Goal: Information Seeking & Learning: Check status

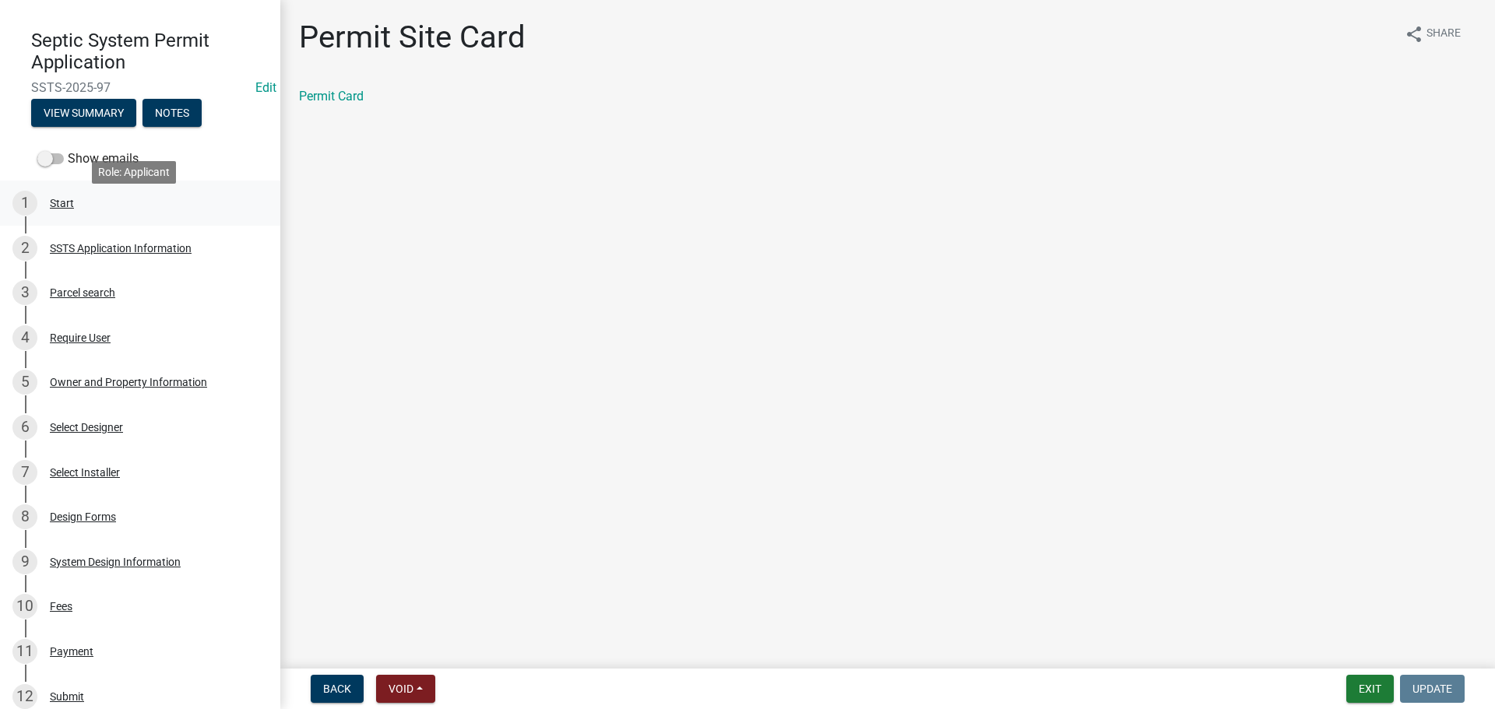
scroll to position [78, 0]
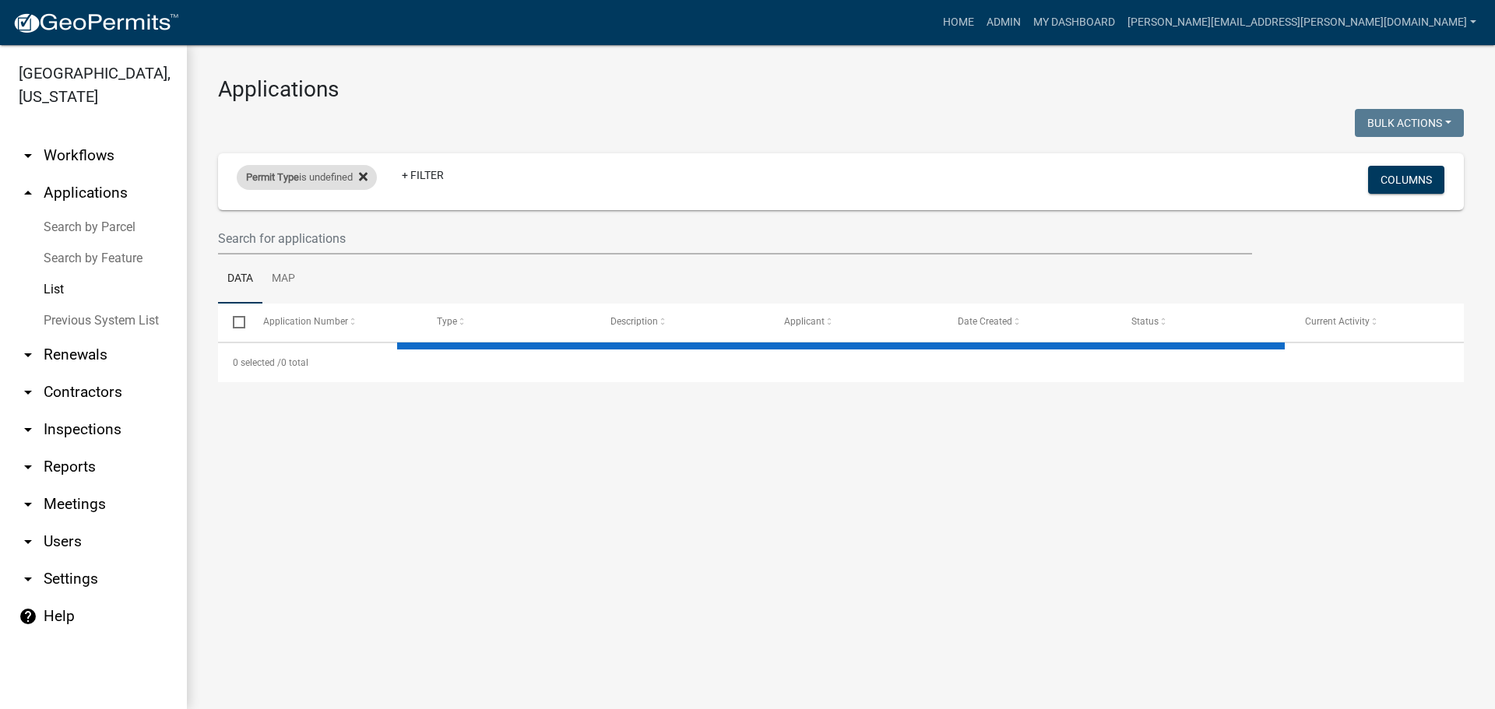
select select "3: 100"
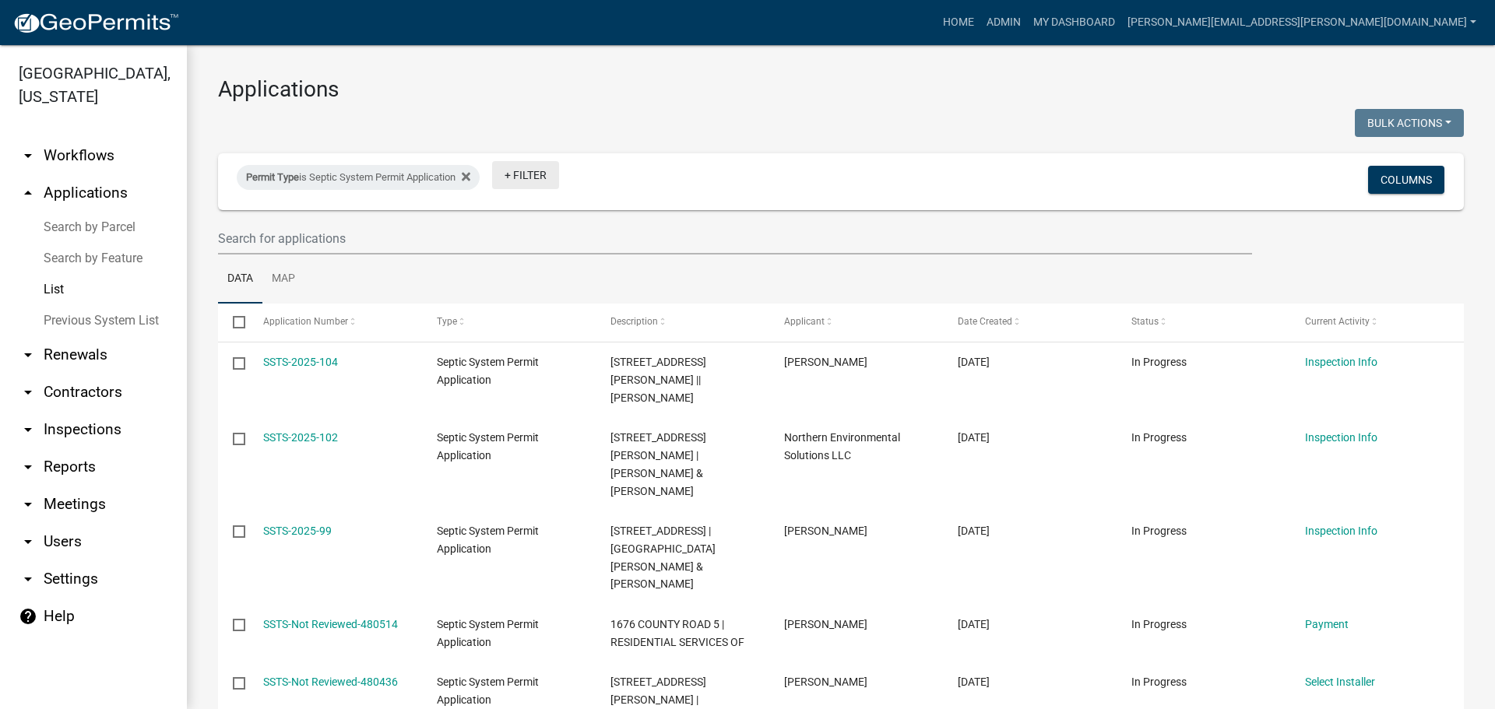
click at [537, 179] on link "+ Filter" at bounding box center [525, 175] width 67 height 28
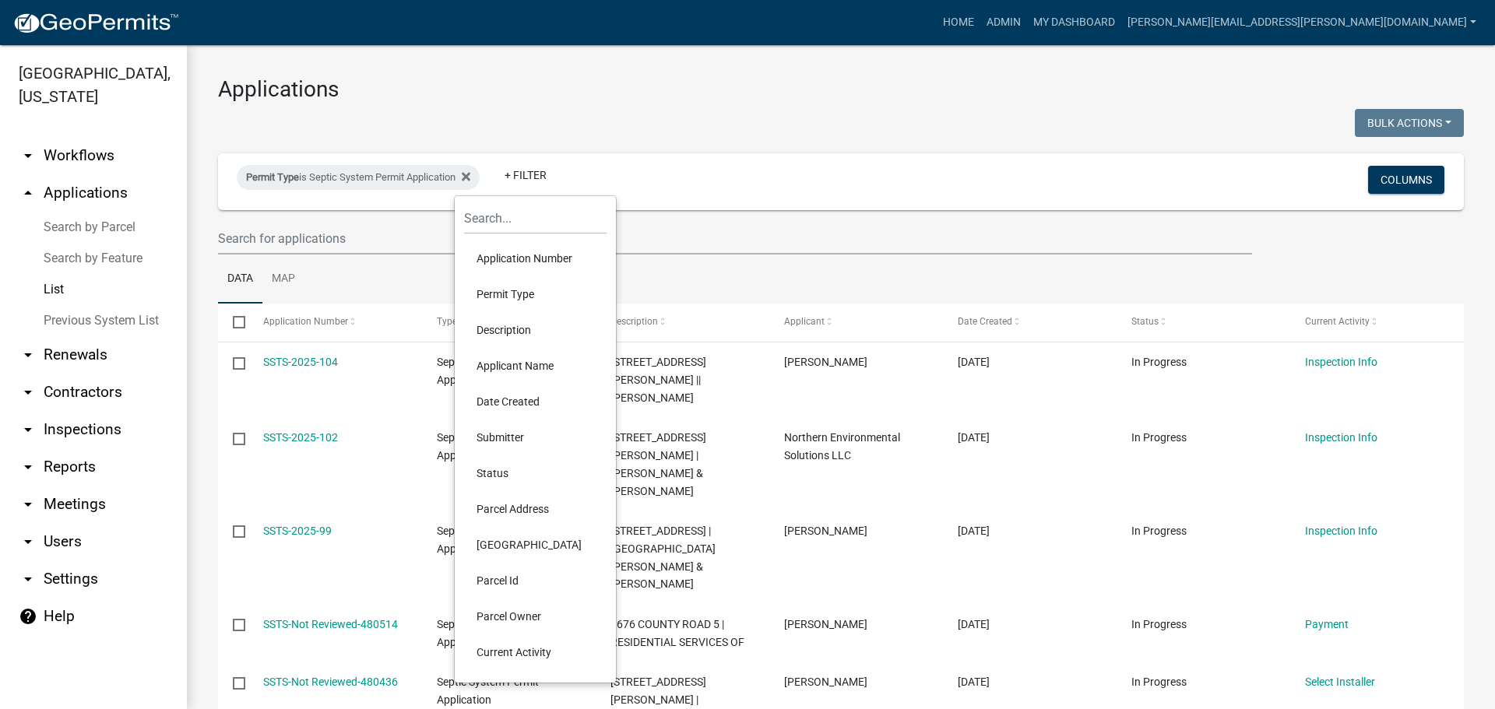
click at [504, 580] on li "Parcel Id" at bounding box center [535, 581] width 142 height 36
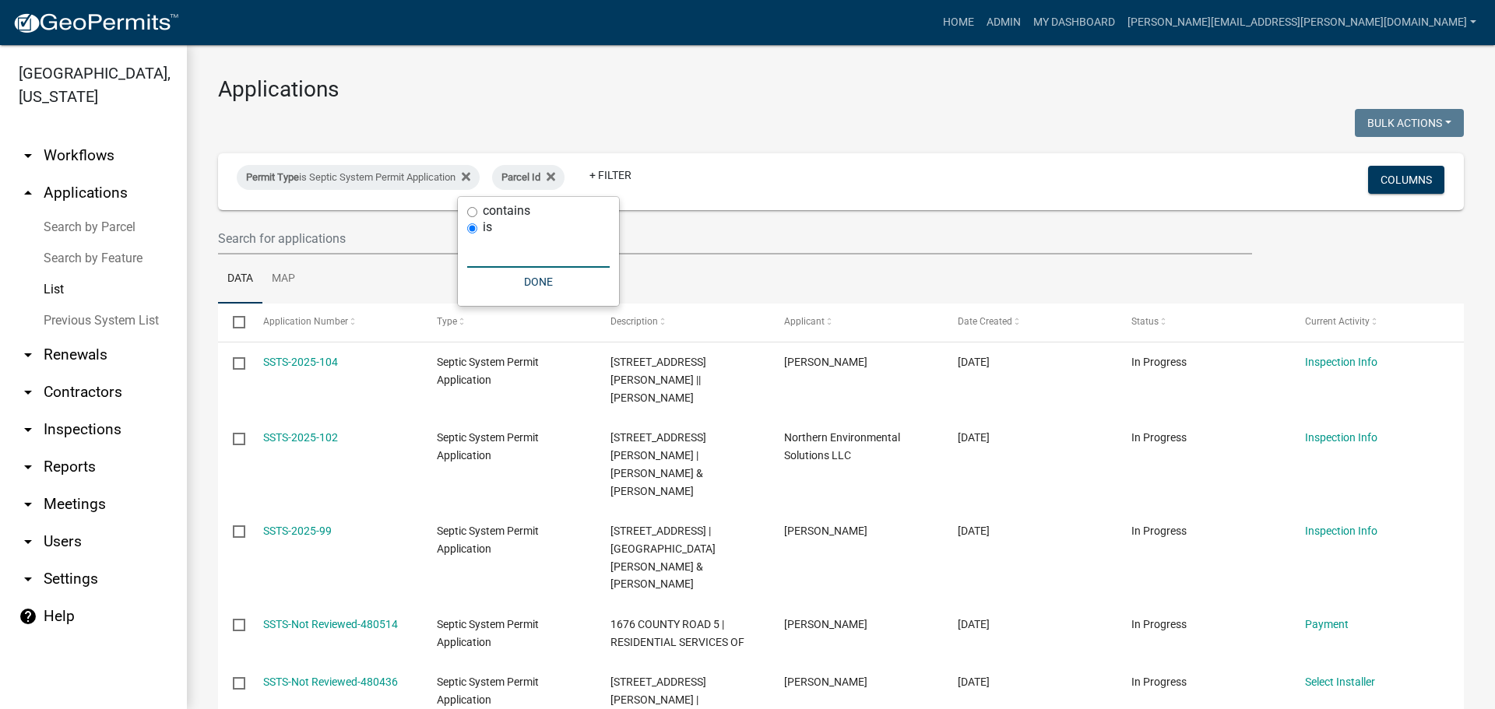
click at [478, 248] on input "text" at bounding box center [538, 252] width 142 height 32
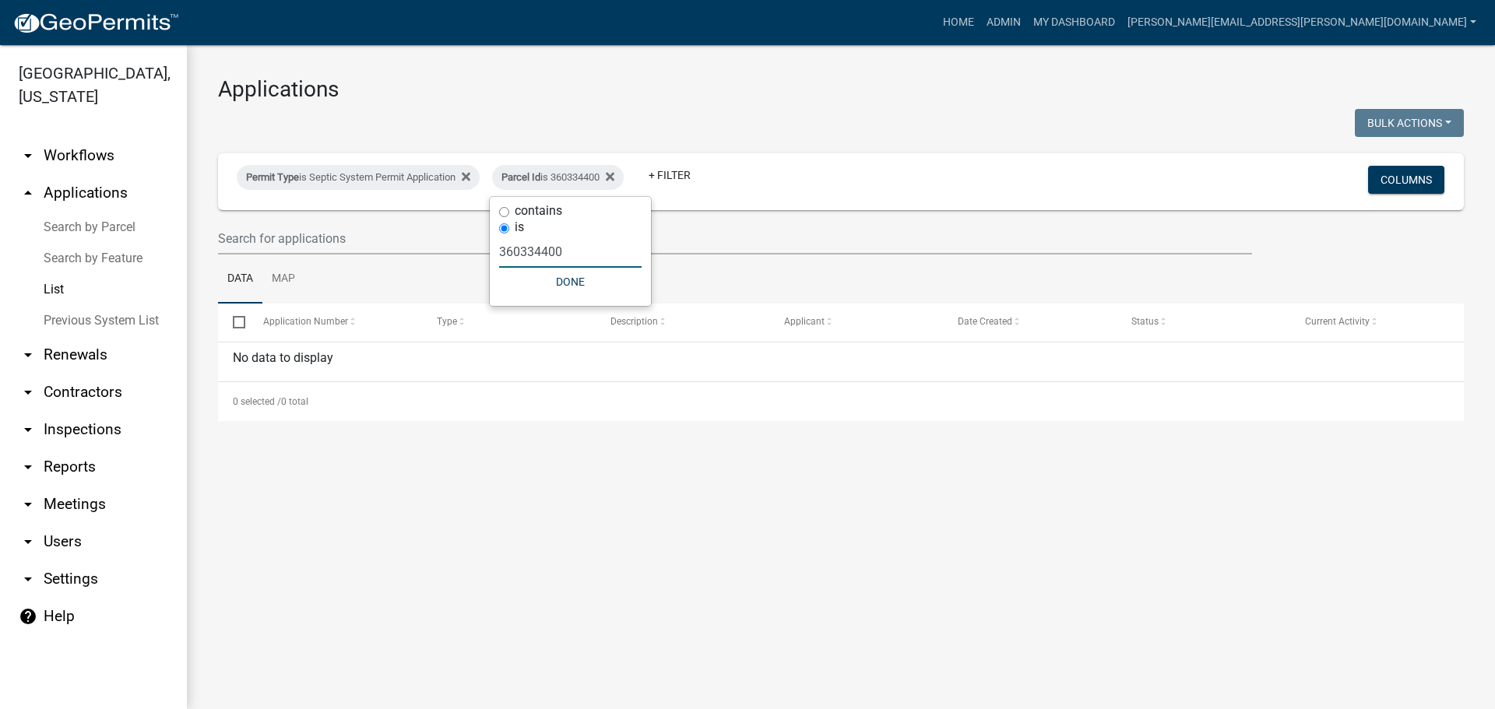
type input "360334400"
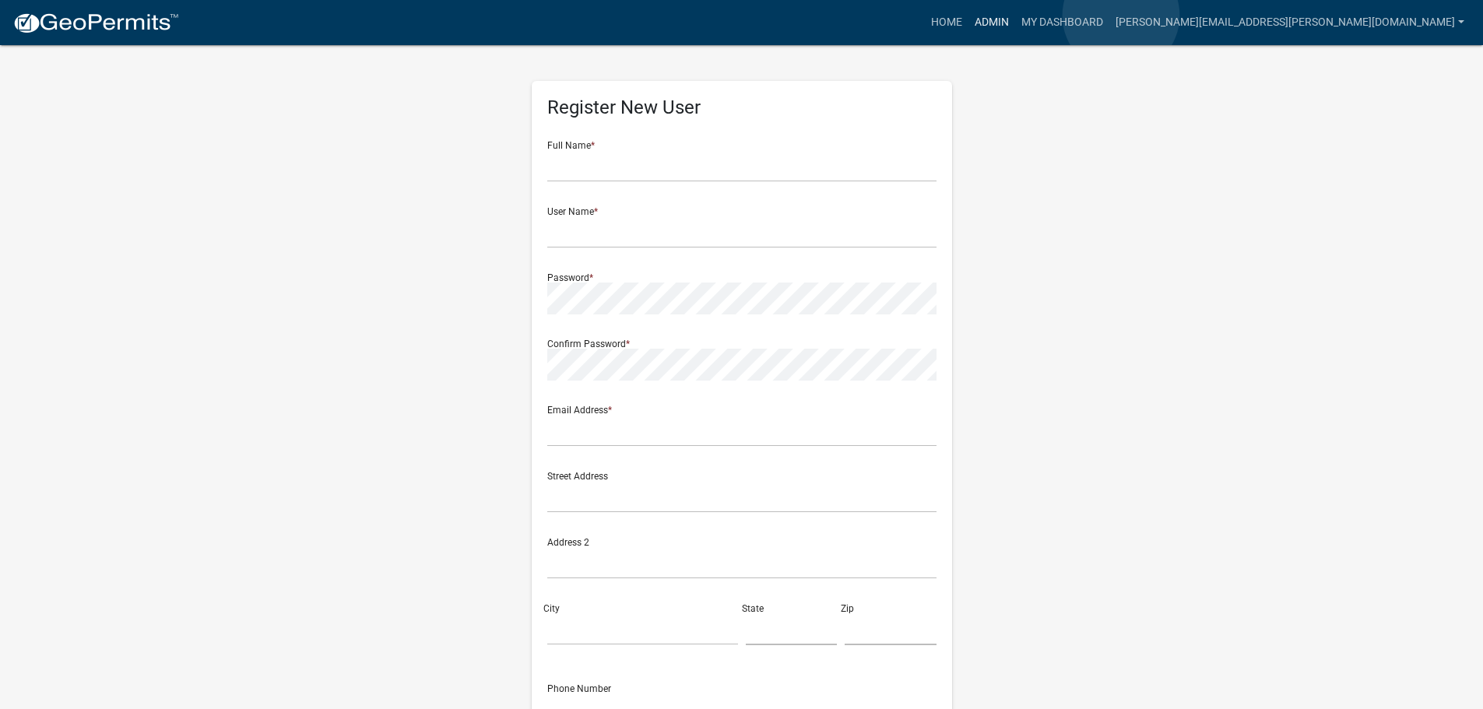
click at [1015, 16] on link "Admin" at bounding box center [992, 23] width 47 height 30
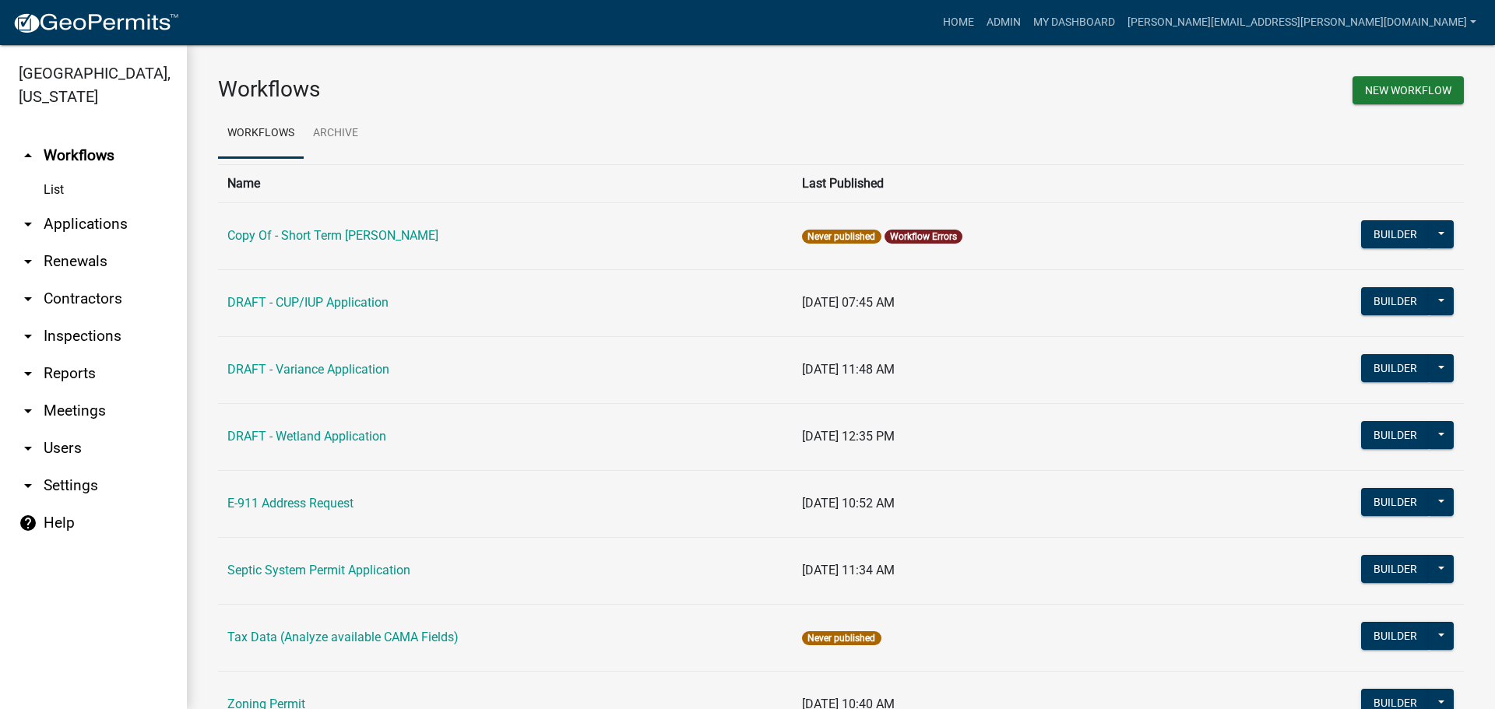
click at [72, 215] on link "arrow_drop_down Applications" at bounding box center [93, 224] width 187 height 37
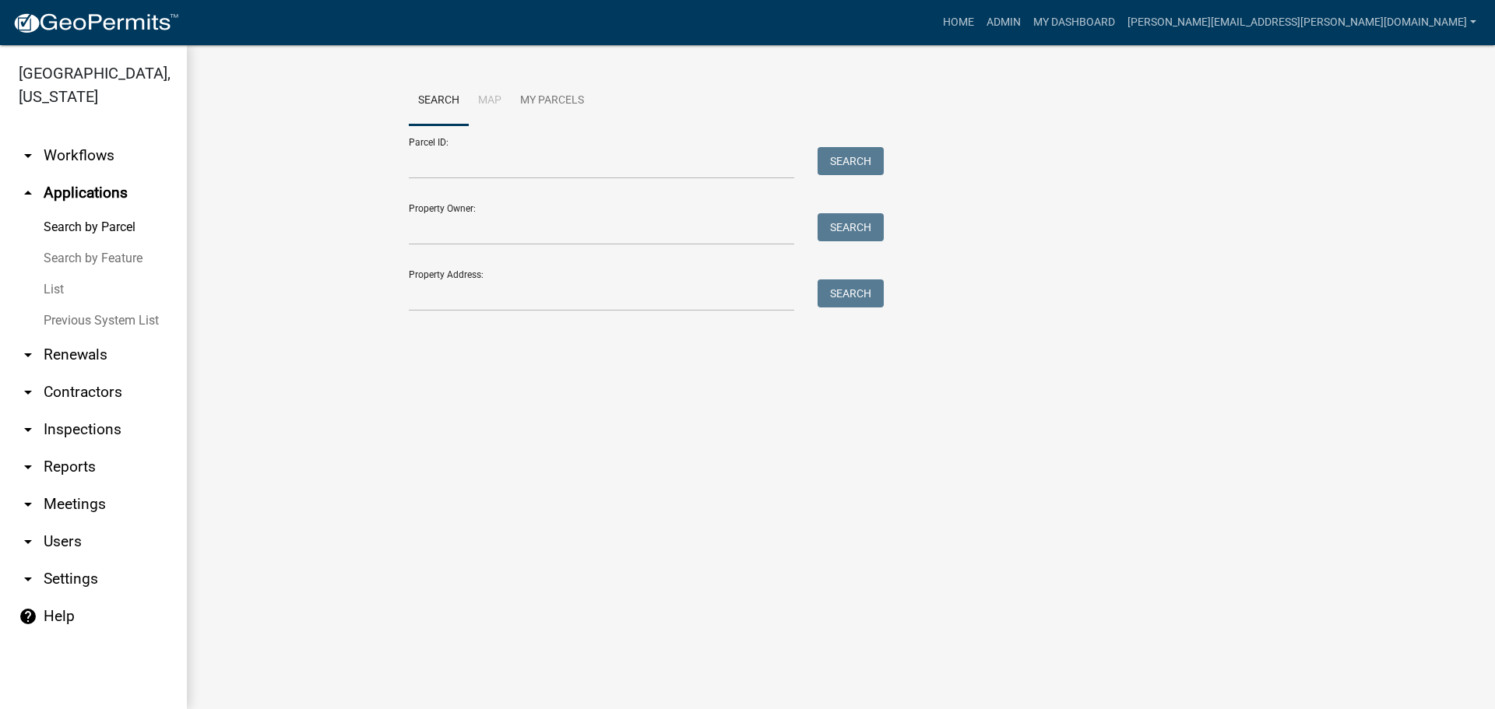
click at [71, 289] on link "List" at bounding box center [93, 289] width 187 height 31
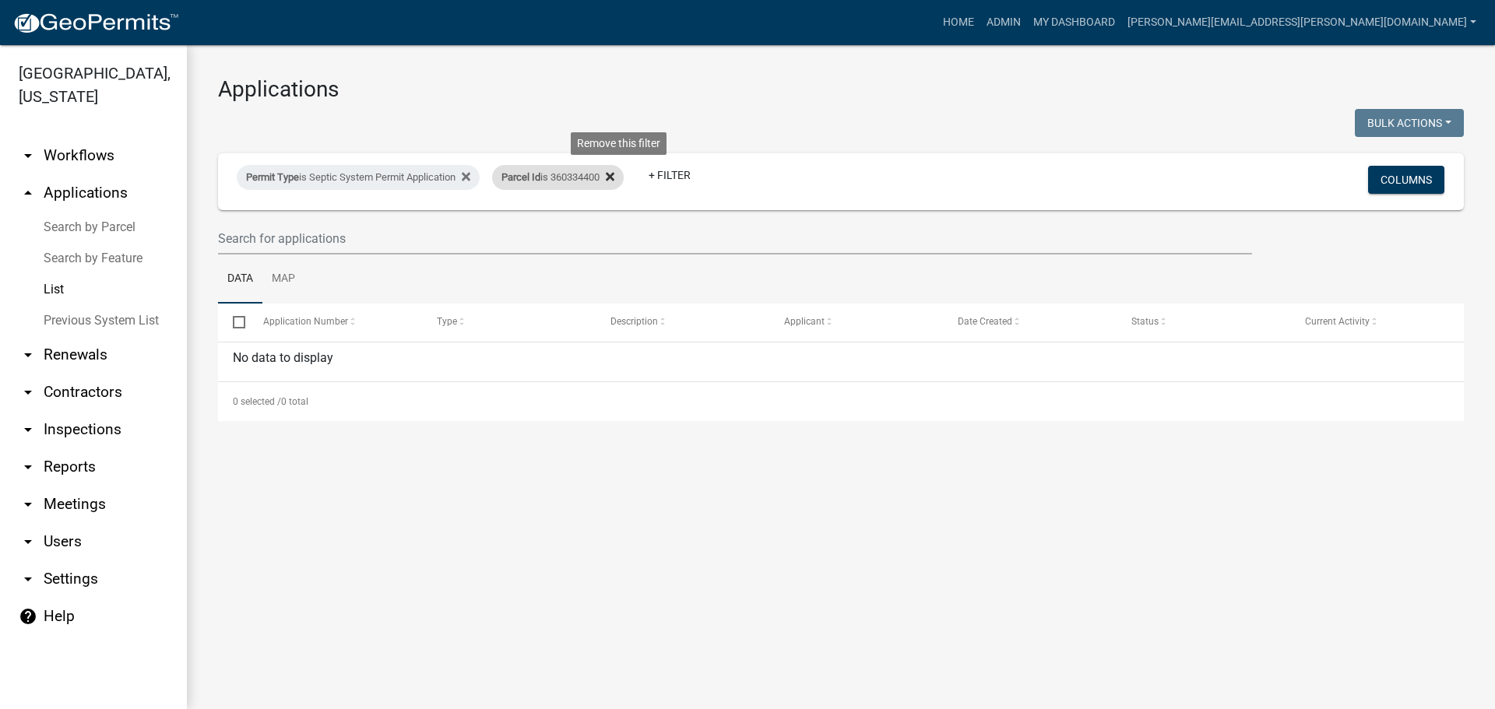
click at [614, 172] on icon at bounding box center [610, 177] width 9 height 12
select select "3: 100"
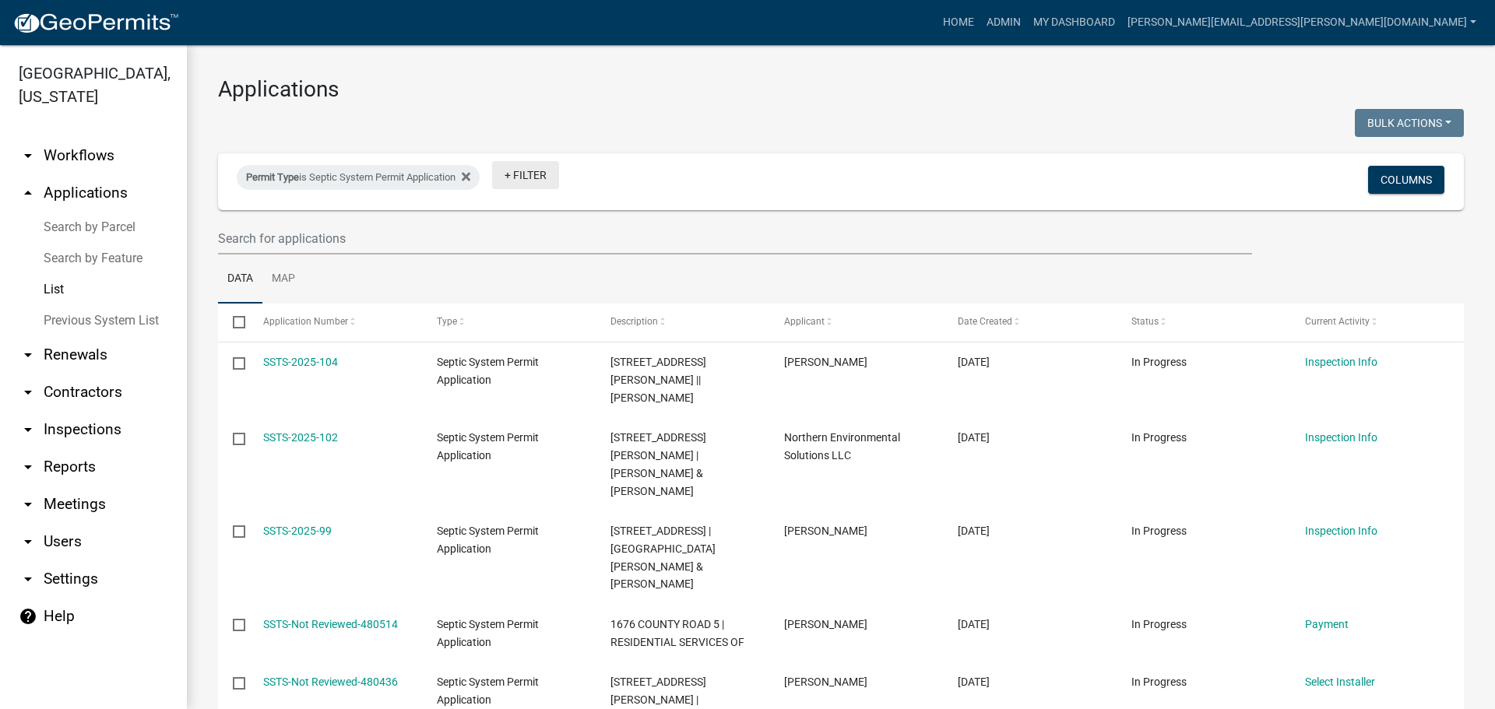
click at [534, 179] on link "+ Filter" at bounding box center [525, 175] width 67 height 28
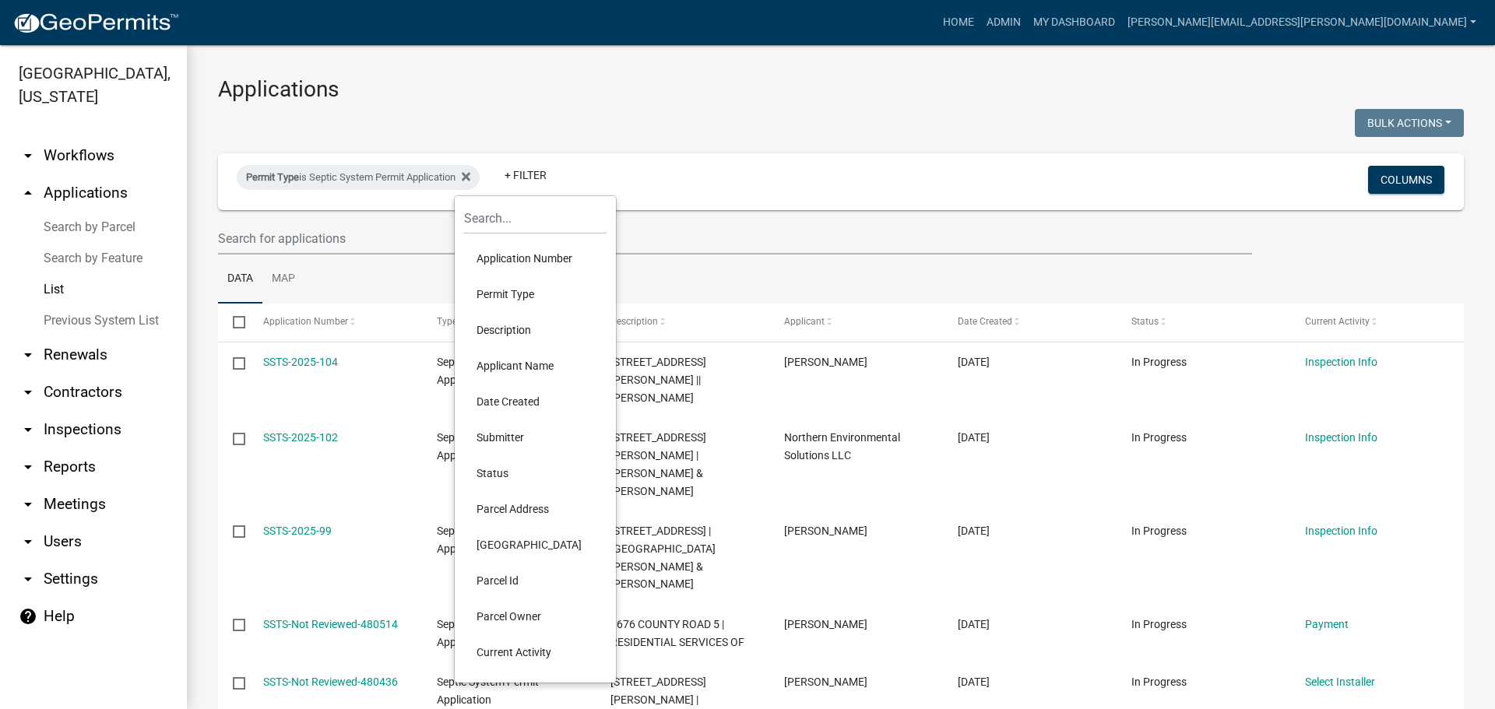
click at [496, 542] on li "[GEOGRAPHIC_DATA]" at bounding box center [535, 545] width 142 height 36
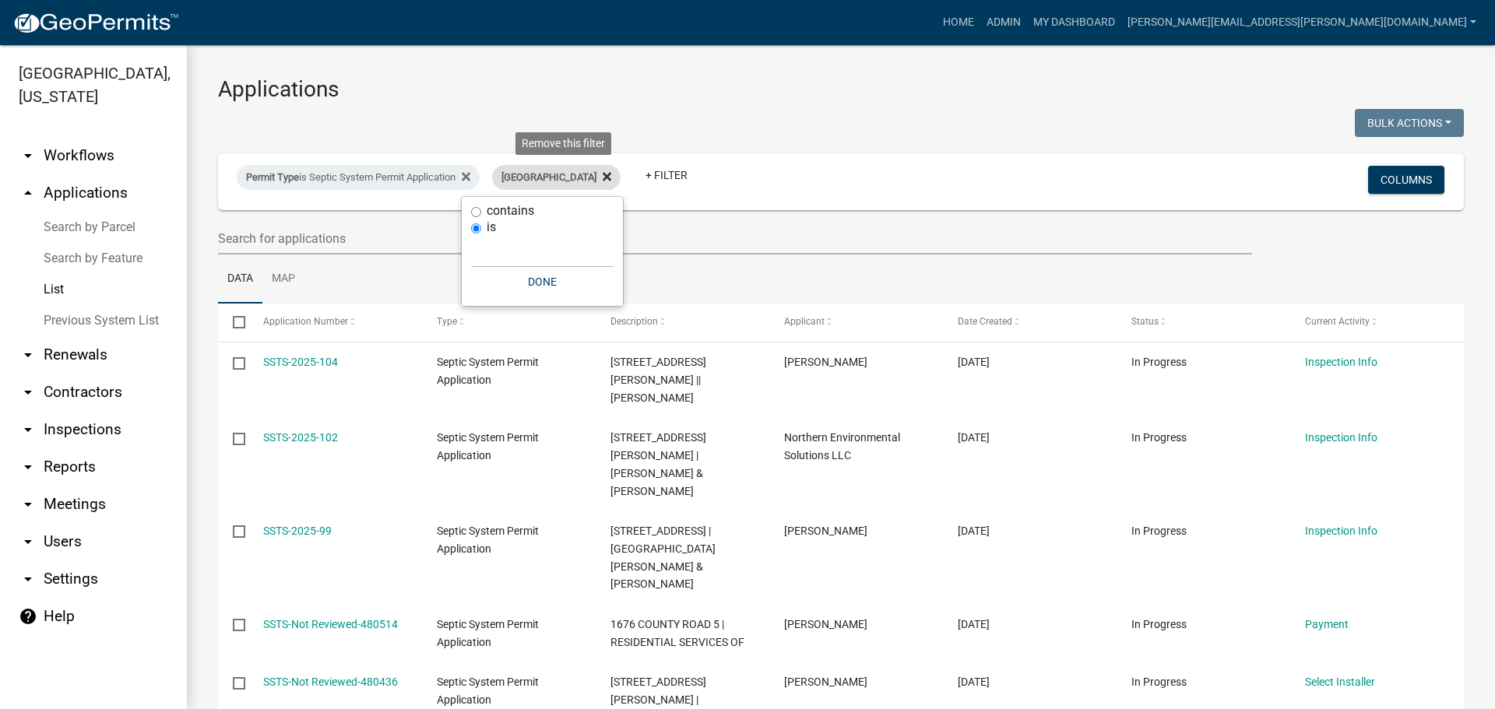
click at [603, 178] on icon at bounding box center [607, 176] width 9 height 9
click at [537, 174] on link "+ Filter" at bounding box center [525, 175] width 67 height 28
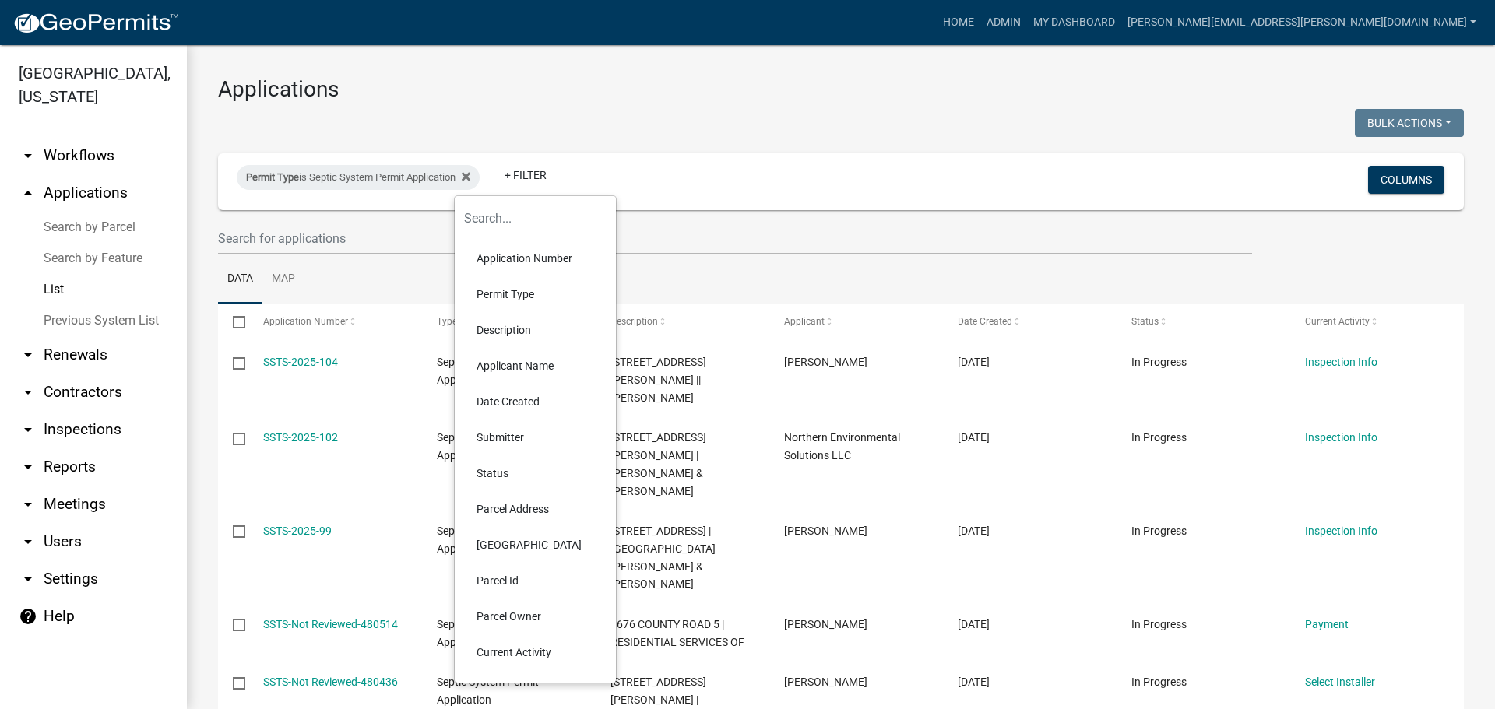
click at [520, 582] on li "Parcel Id" at bounding box center [535, 581] width 142 height 36
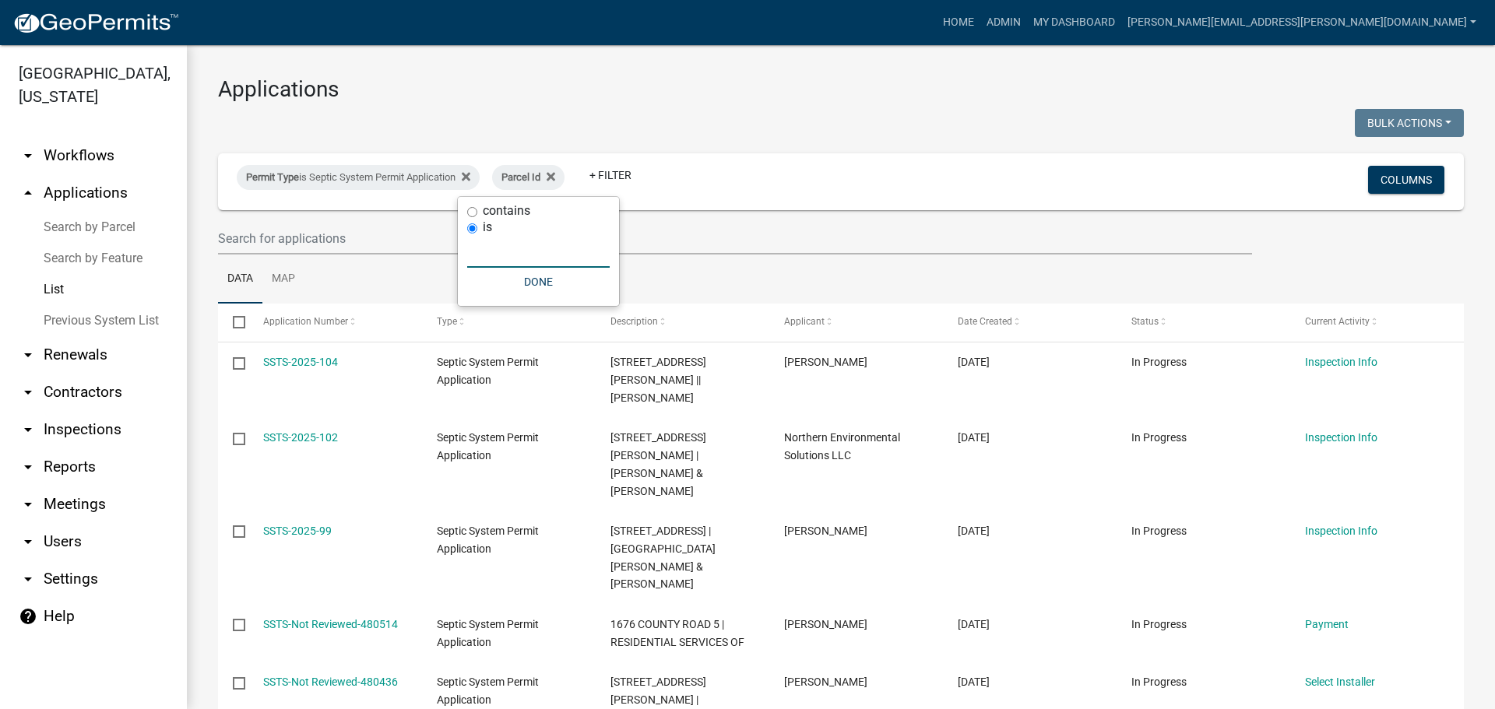
click at [485, 258] on input "text" at bounding box center [538, 252] width 142 height 32
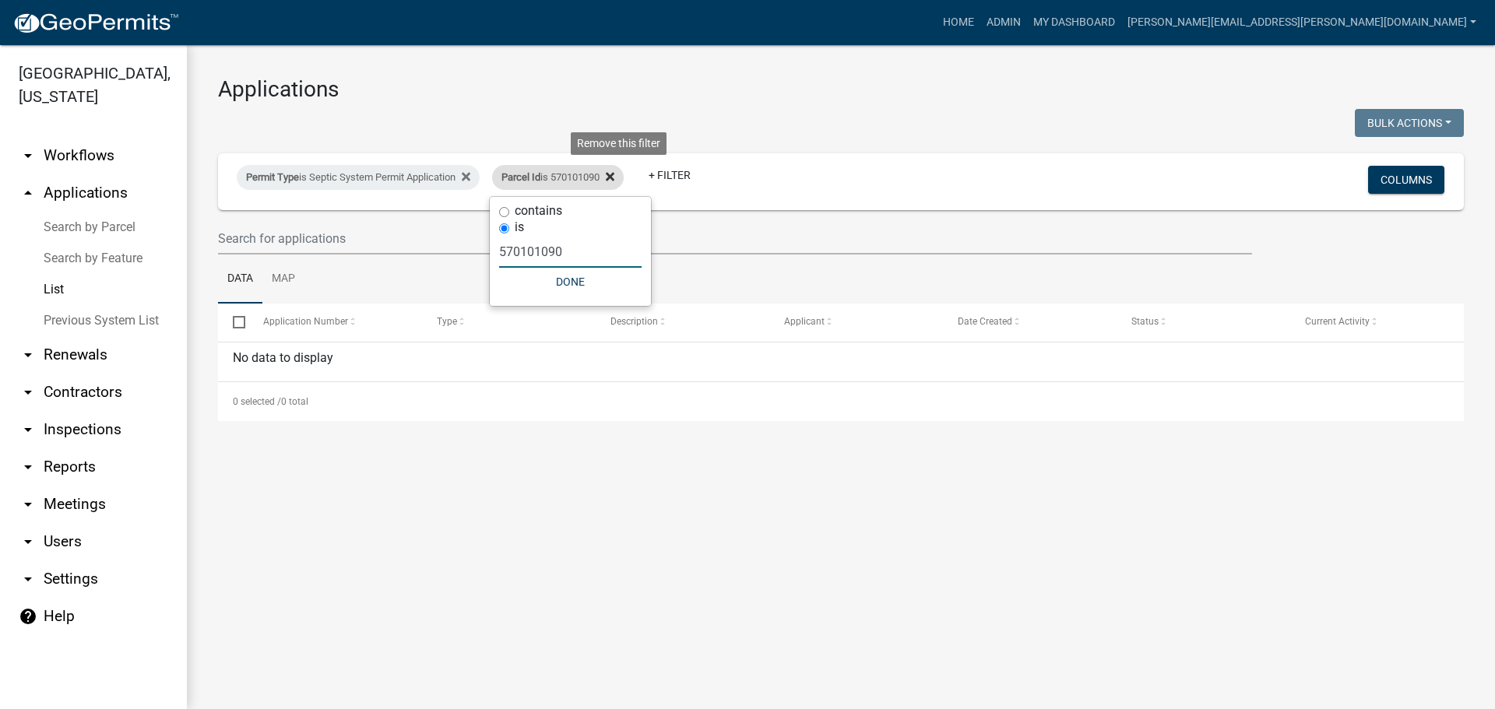
type input "570101090"
click at [614, 176] on icon at bounding box center [610, 176] width 9 height 9
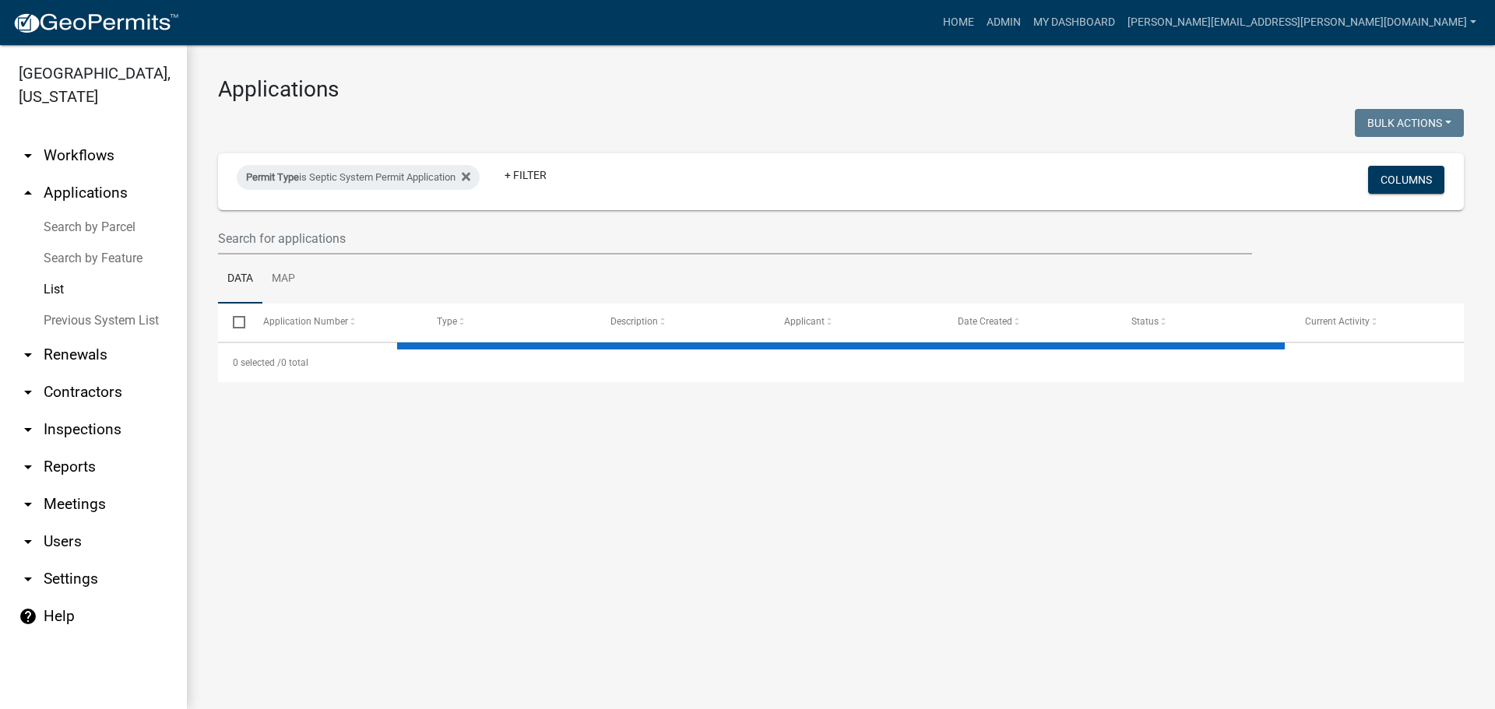
select select "3: 100"
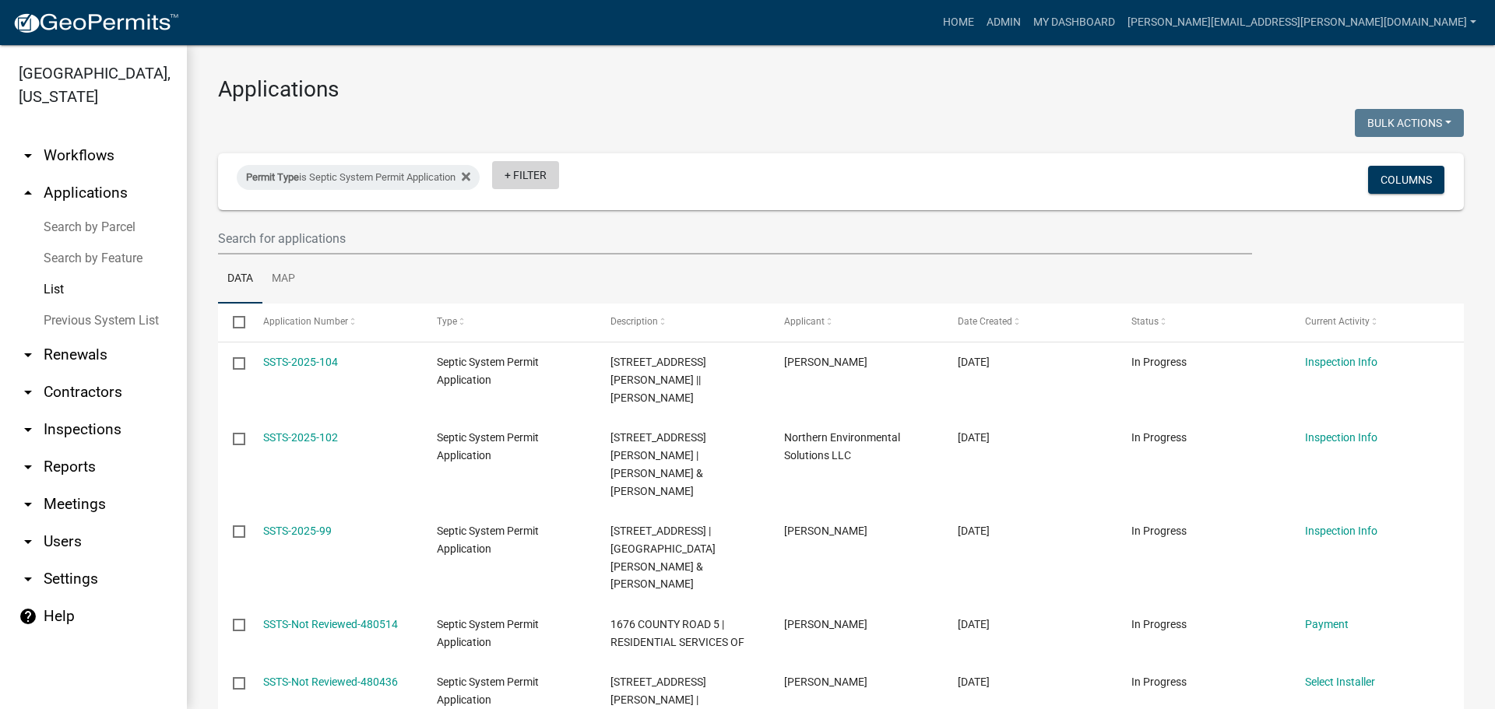
click at [519, 171] on link "+ Filter" at bounding box center [525, 175] width 67 height 28
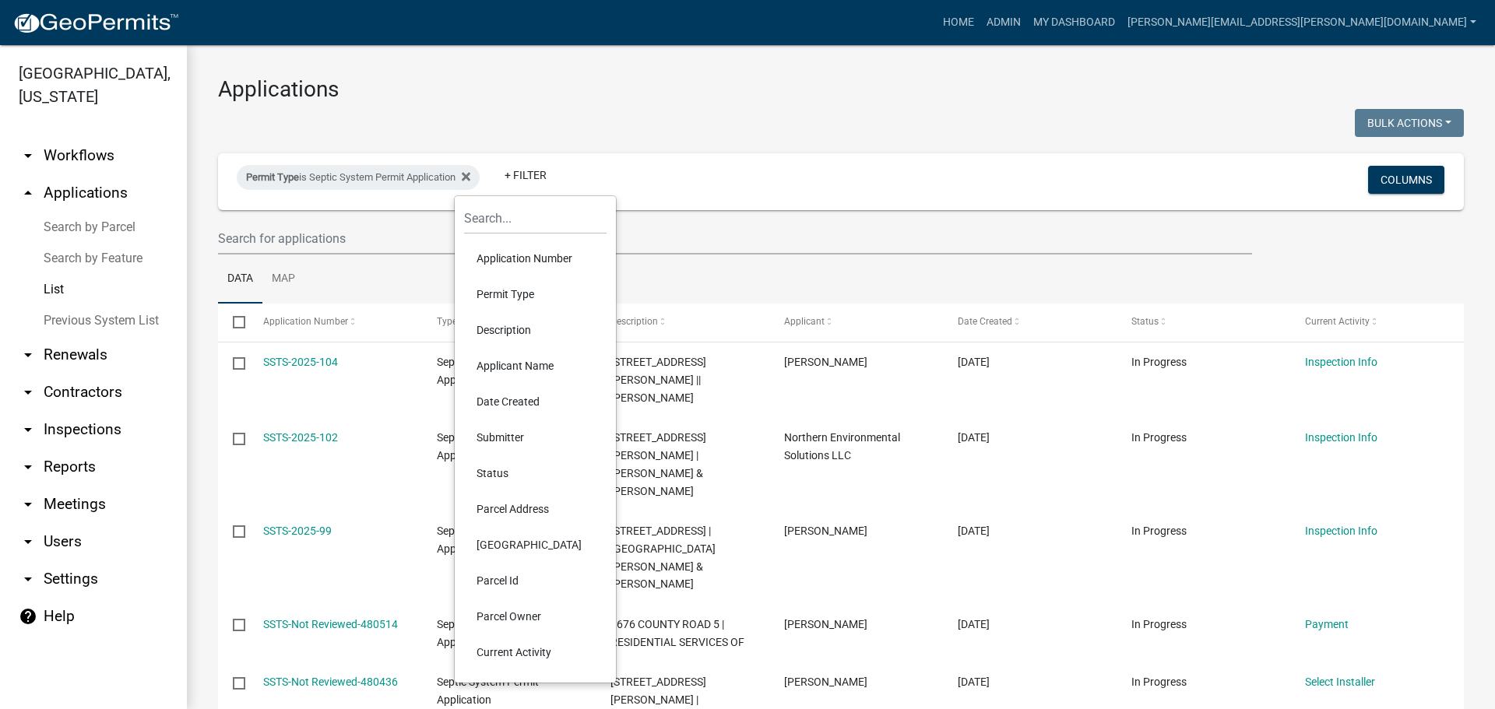
click at [484, 361] on li "Applicant Name" at bounding box center [535, 366] width 142 height 36
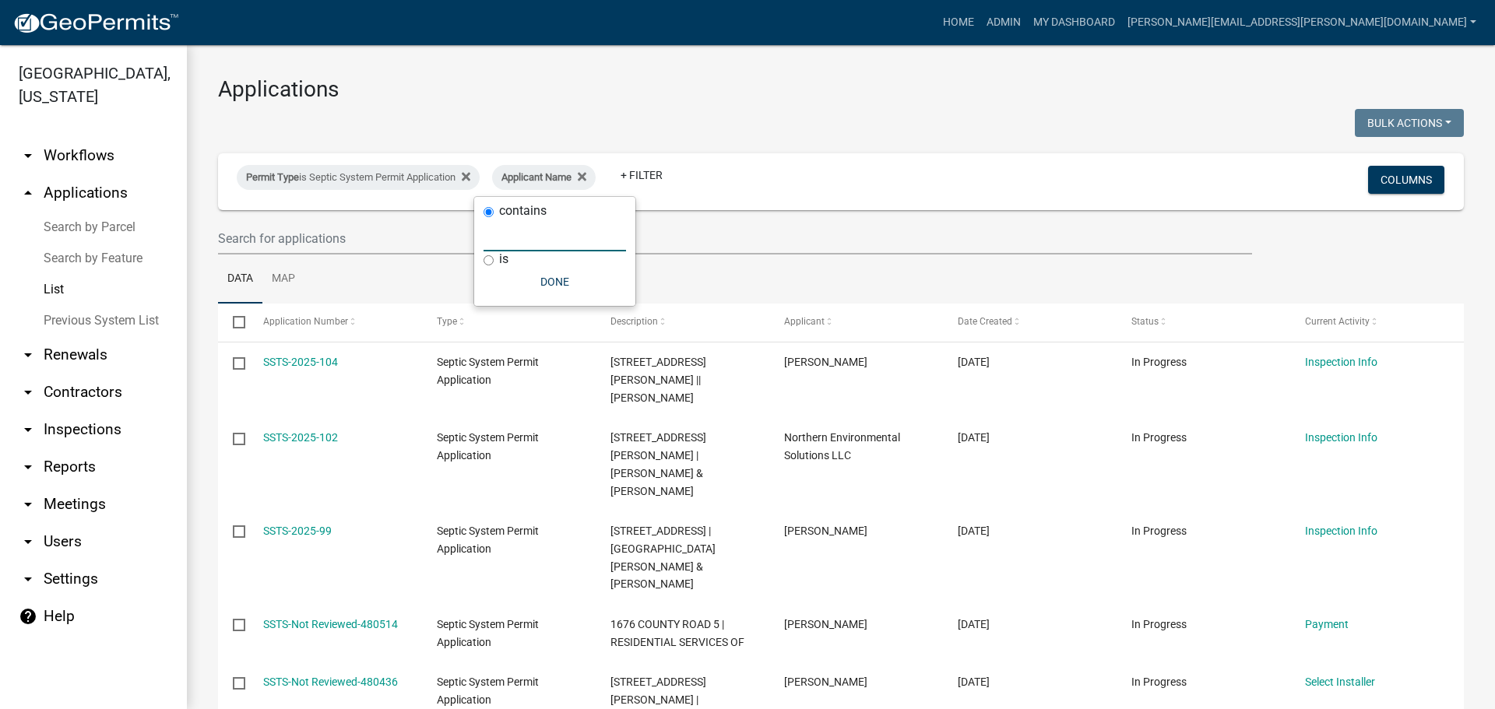
click at [541, 243] on input "text" at bounding box center [555, 236] width 142 height 32
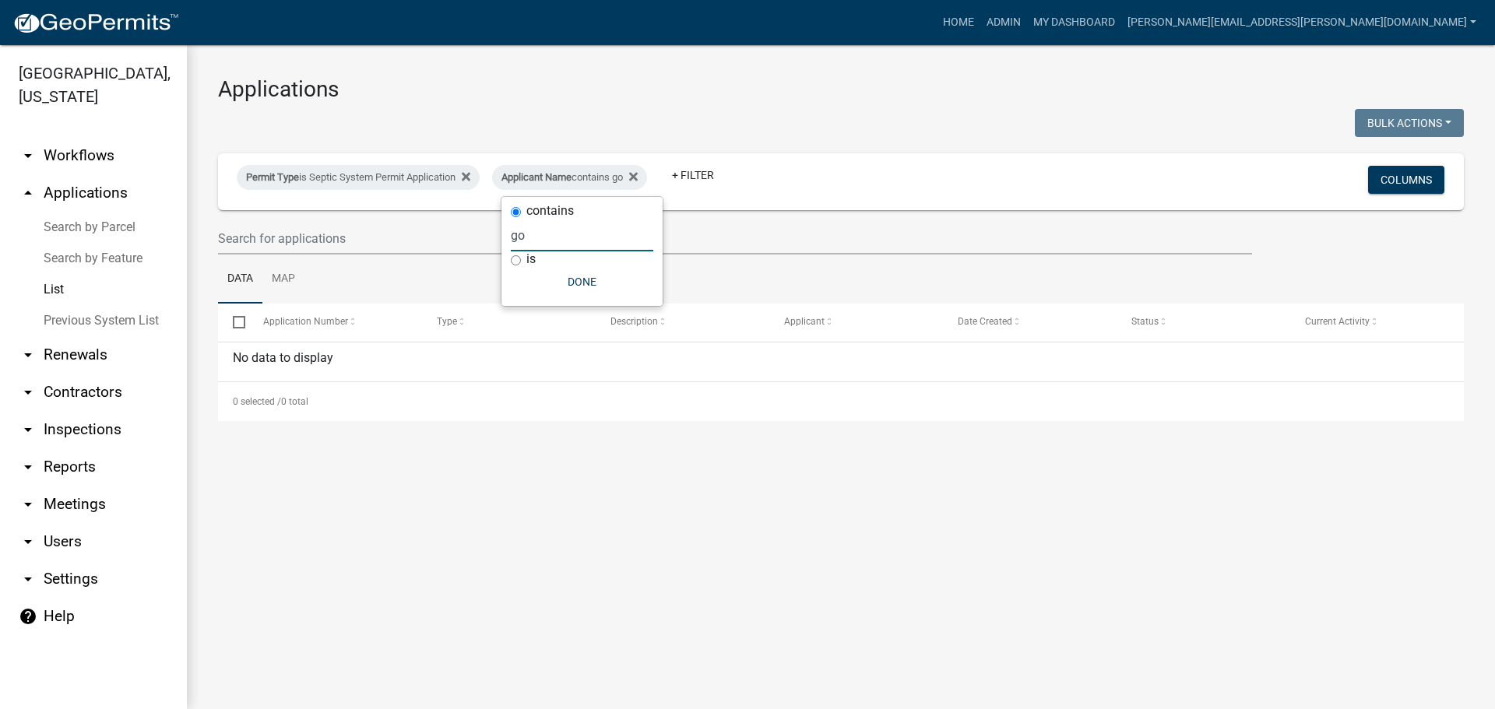
type input "g"
select select "3: 100"
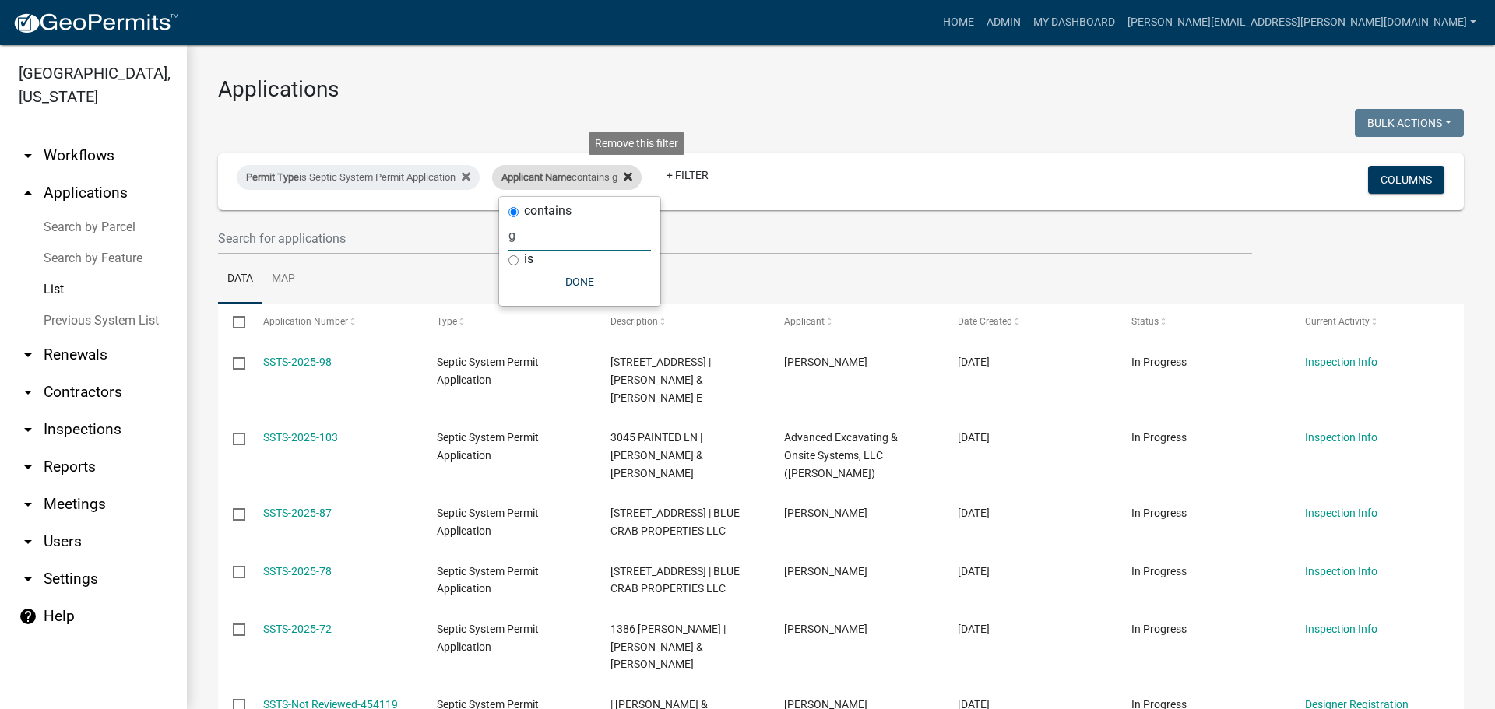
type input "g"
click at [632, 173] on icon at bounding box center [628, 176] width 9 height 9
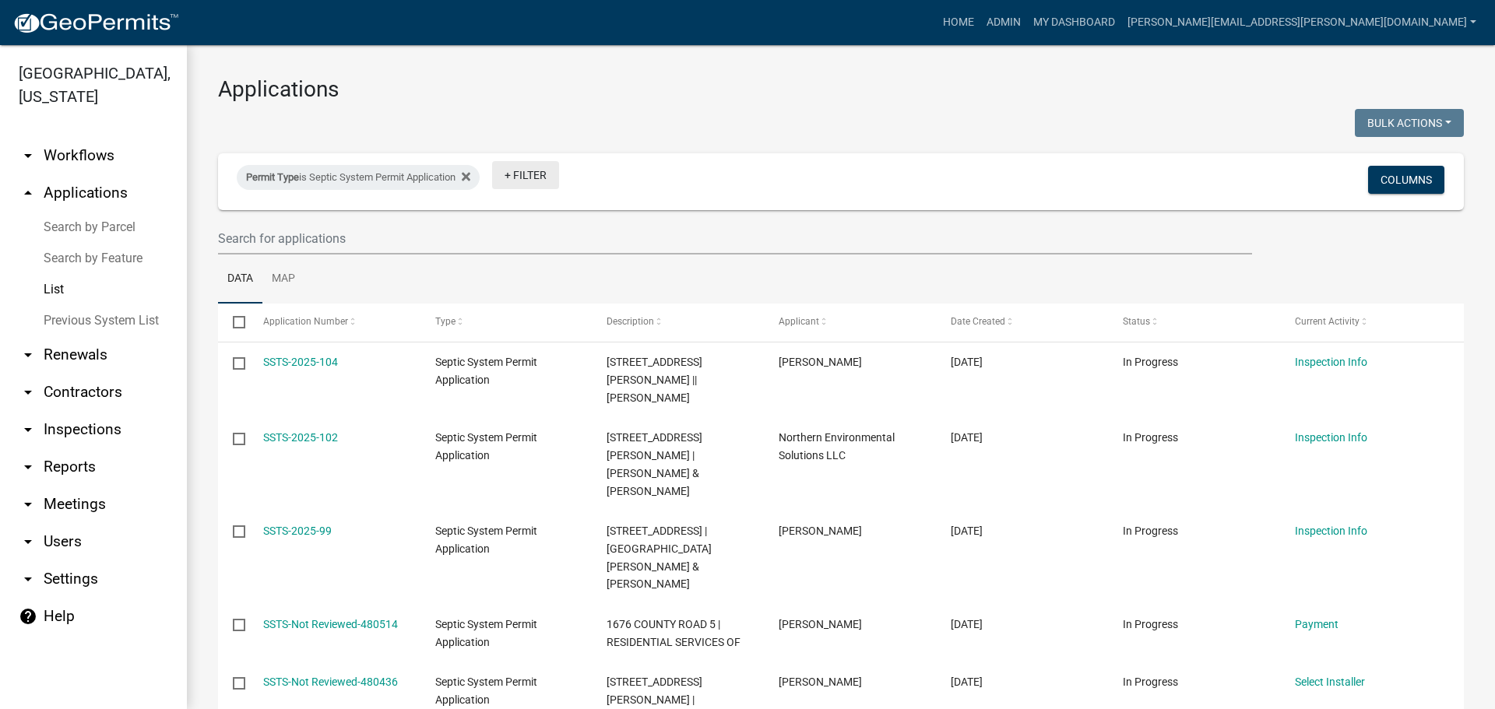
click at [537, 178] on link "+ Filter" at bounding box center [525, 175] width 67 height 28
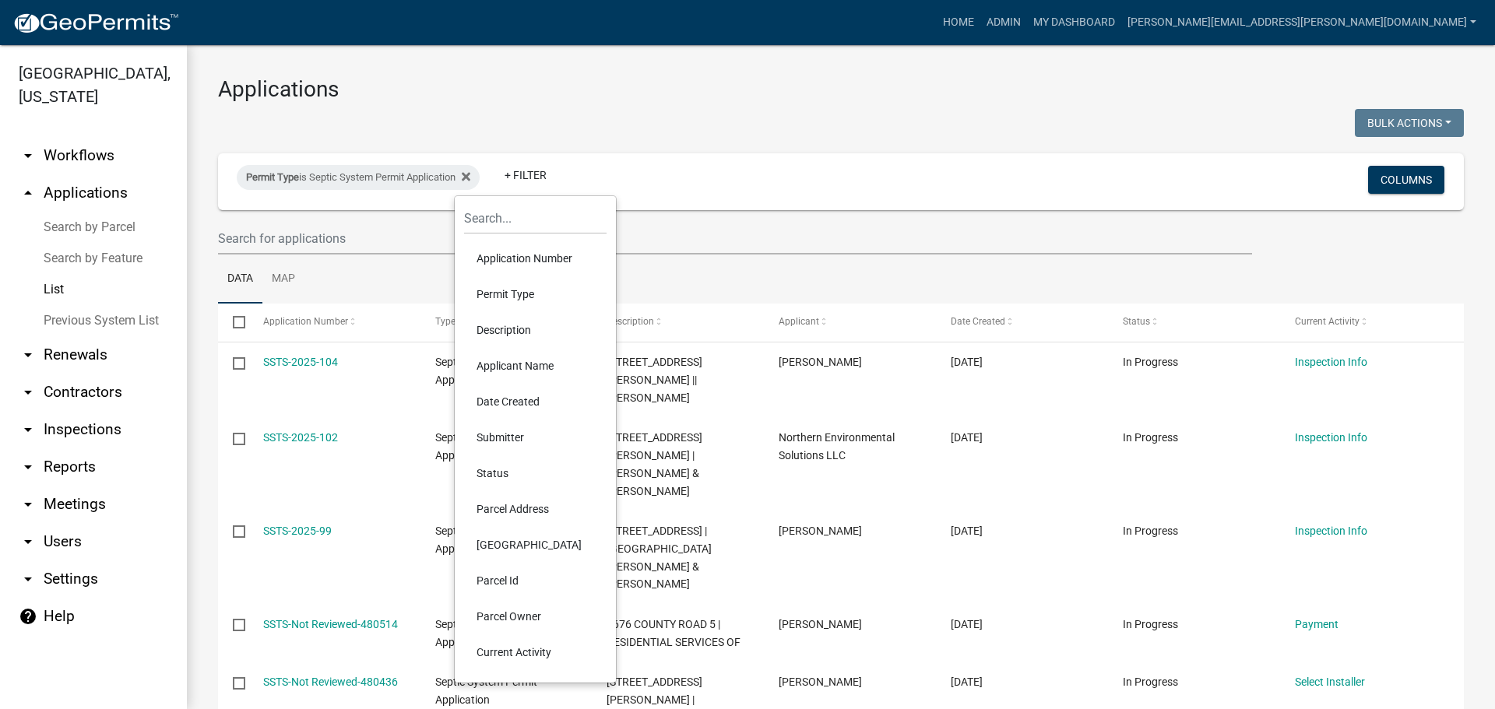
click at [513, 580] on li "Parcel Id" at bounding box center [535, 581] width 142 height 36
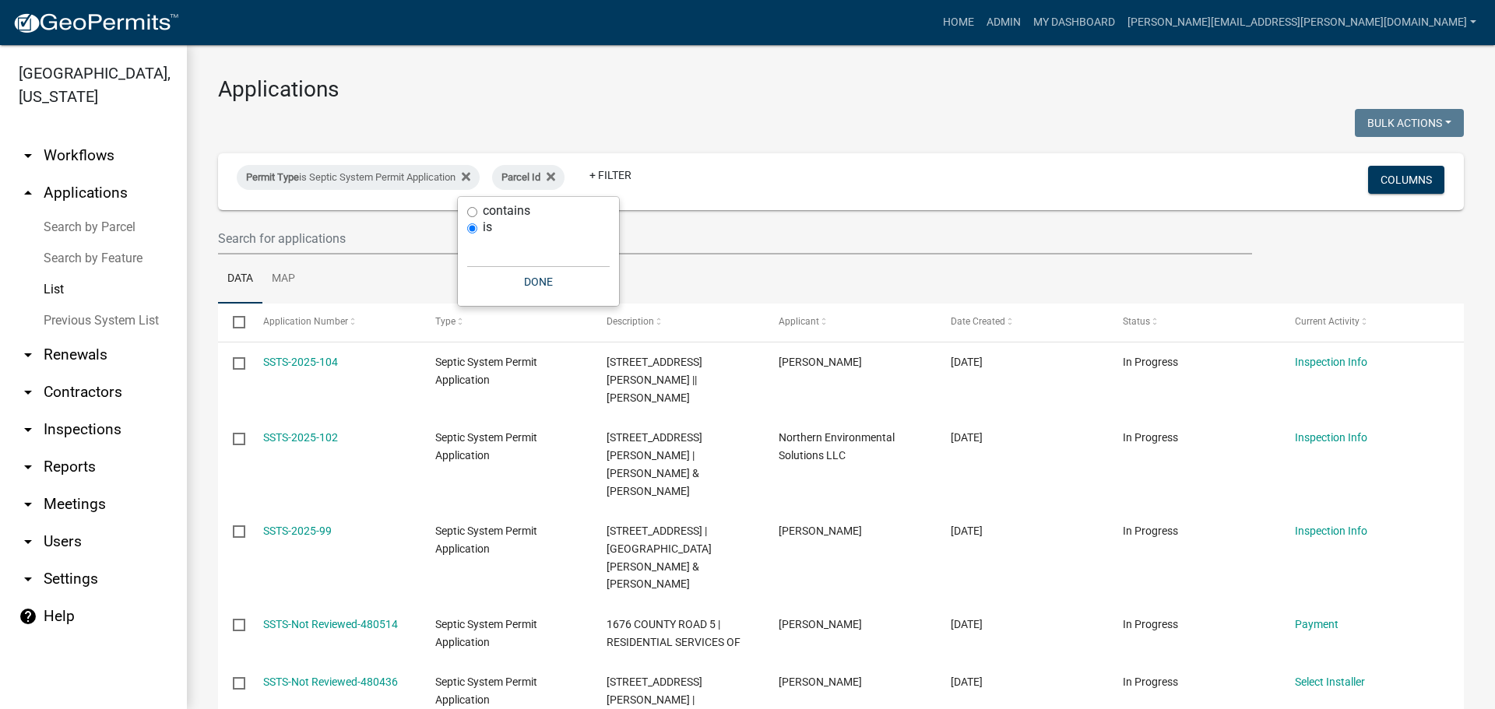
click at [523, 214] on label "contains" at bounding box center [506, 211] width 47 height 12
click at [477, 214] on input "contains" at bounding box center [472, 212] width 10 height 10
radio input "true"
click at [494, 237] on input "text" at bounding box center [538, 236] width 142 height 32
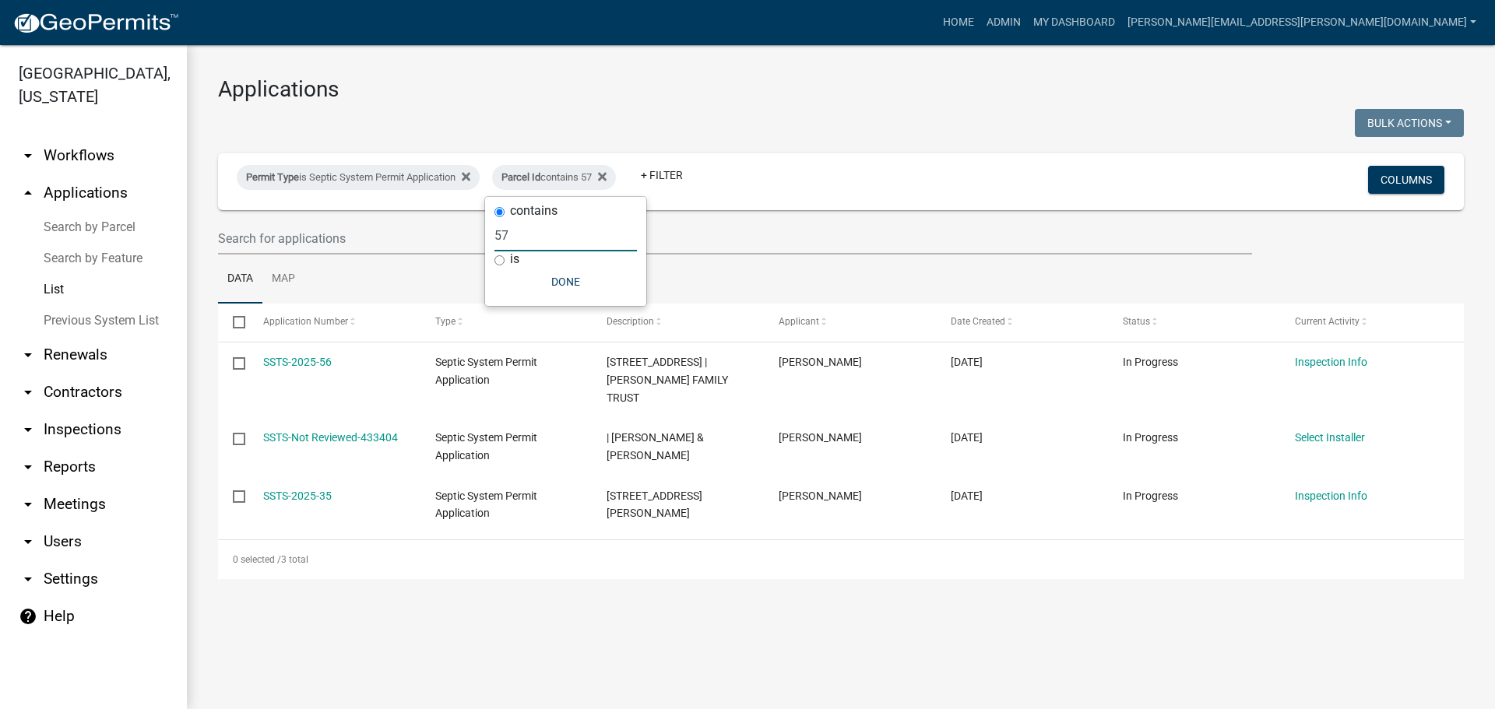
type input "57"
click at [616, 176] on div "Parcel Id contains 57 Remove this filter" at bounding box center [554, 177] width 124 height 25
click at [607, 177] on icon at bounding box center [602, 176] width 9 height 9
click at [540, 177] on link "+ Filter" at bounding box center [525, 175] width 67 height 28
select select "3: 100"
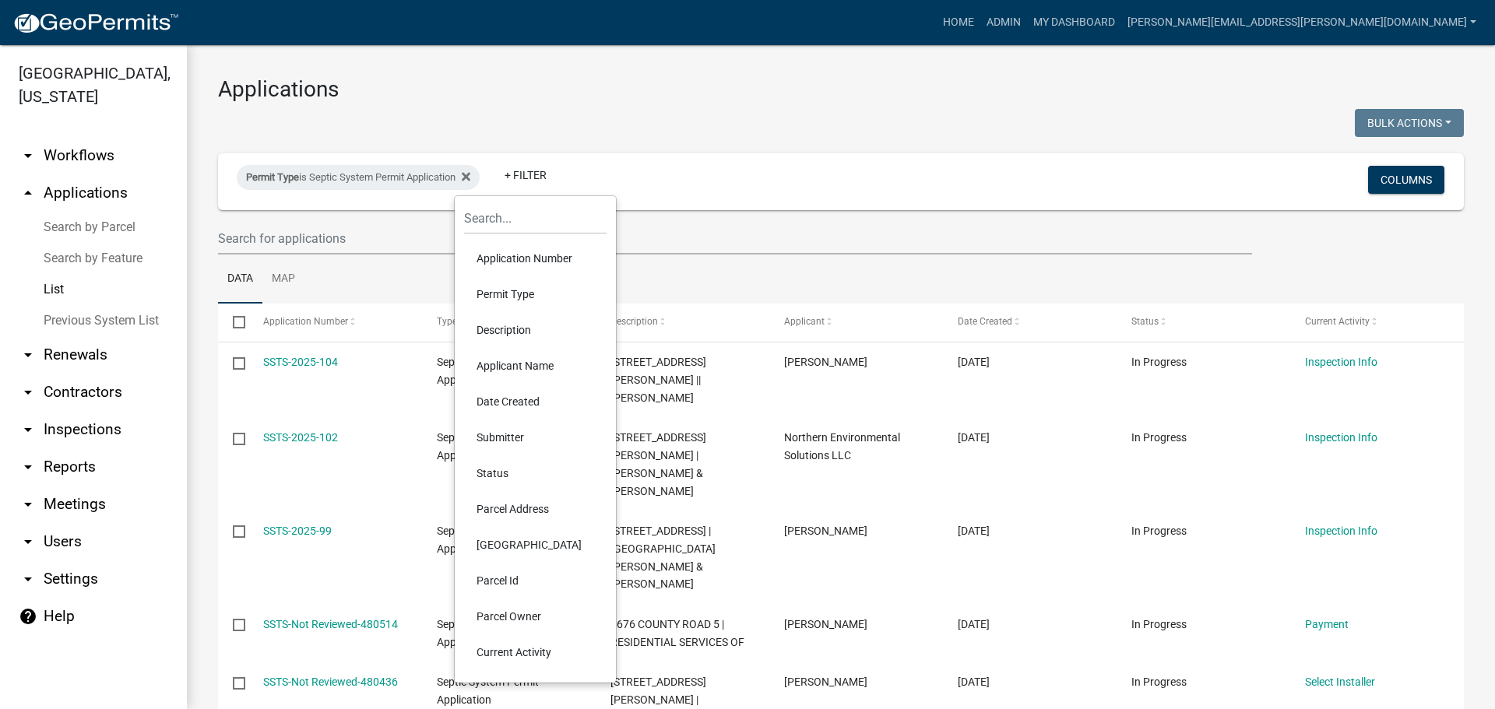
click at [520, 588] on li "Parcel Id" at bounding box center [535, 581] width 142 height 36
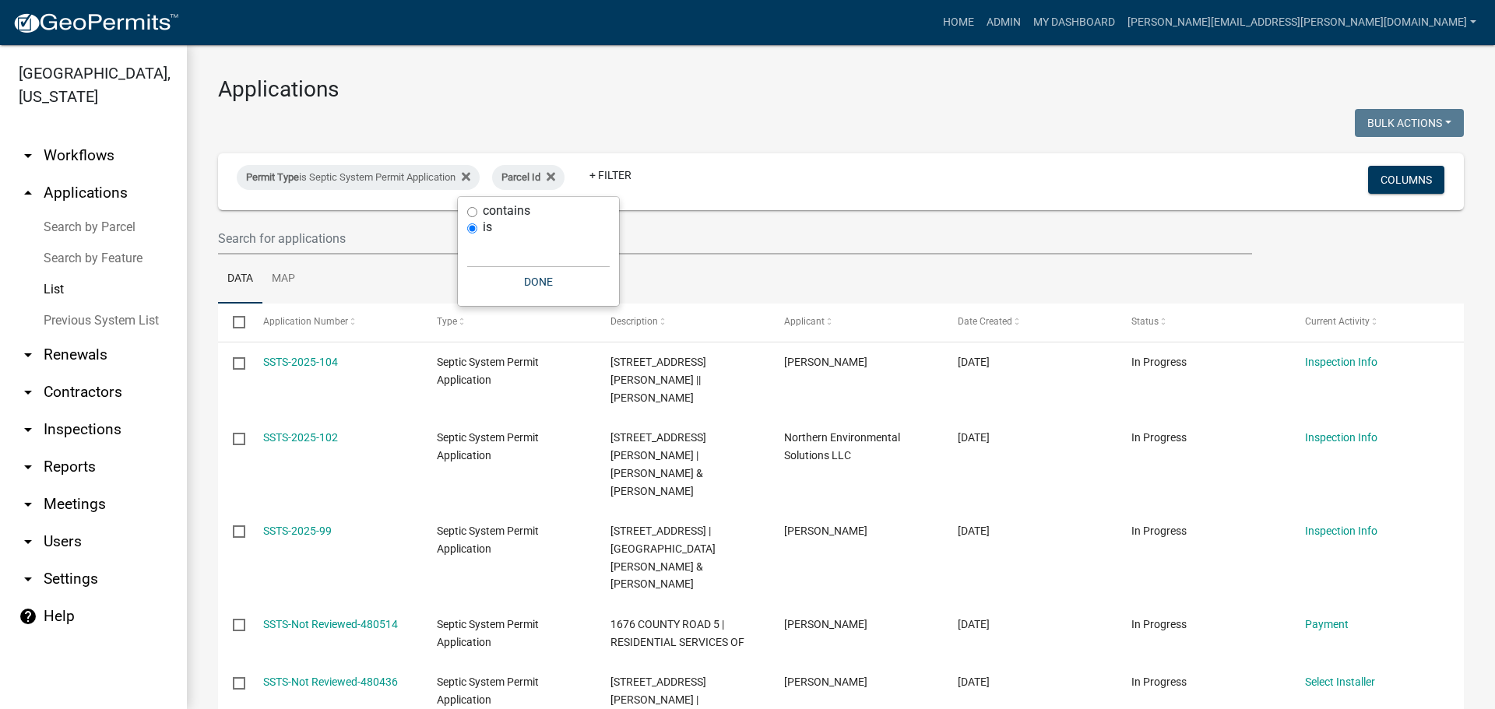
click at [500, 211] on label "contains" at bounding box center [506, 211] width 47 height 12
click at [477, 211] on input "contains" at bounding box center [472, 212] width 10 height 10
radio input "true"
click at [494, 233] on input "text" at bounding box center [538, 236] width 142 height 32
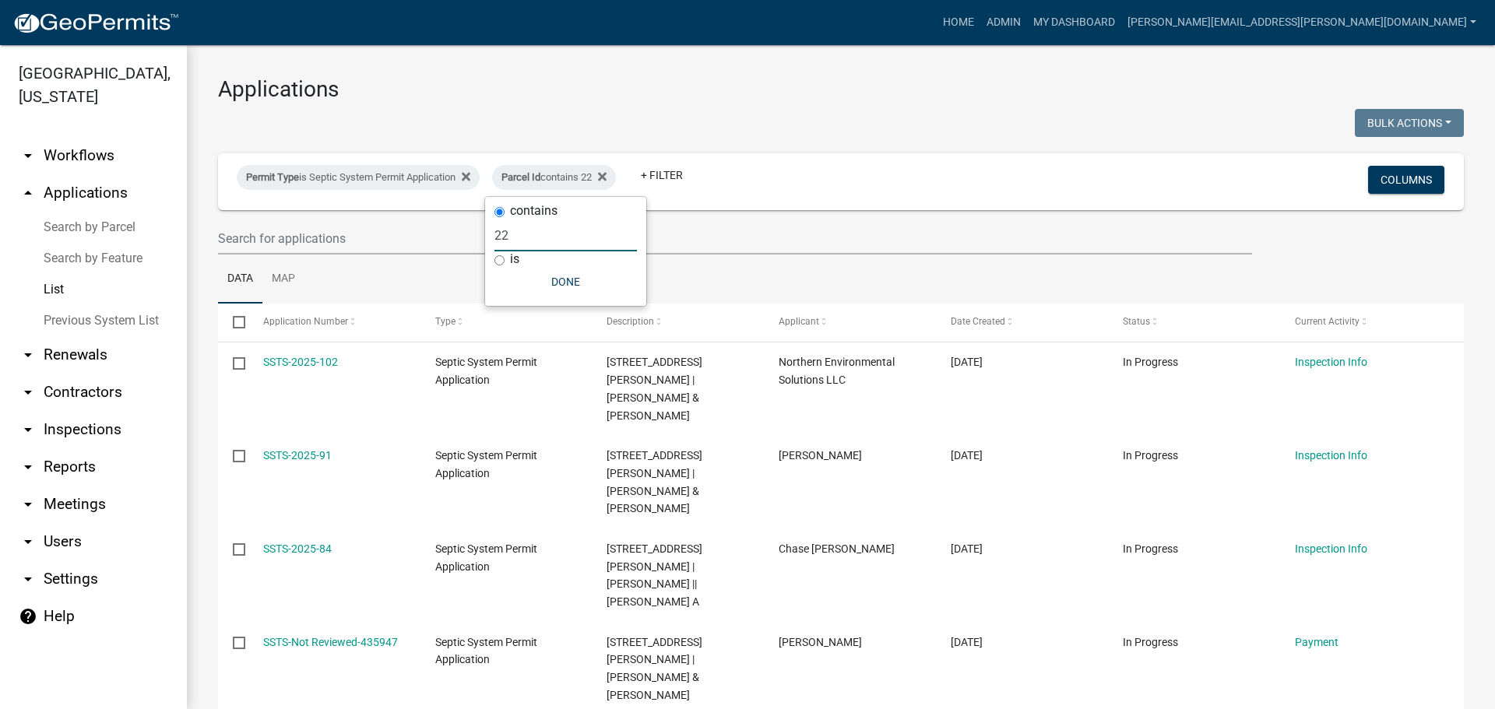
type input "2"
type input "3"
select select "3: 100"
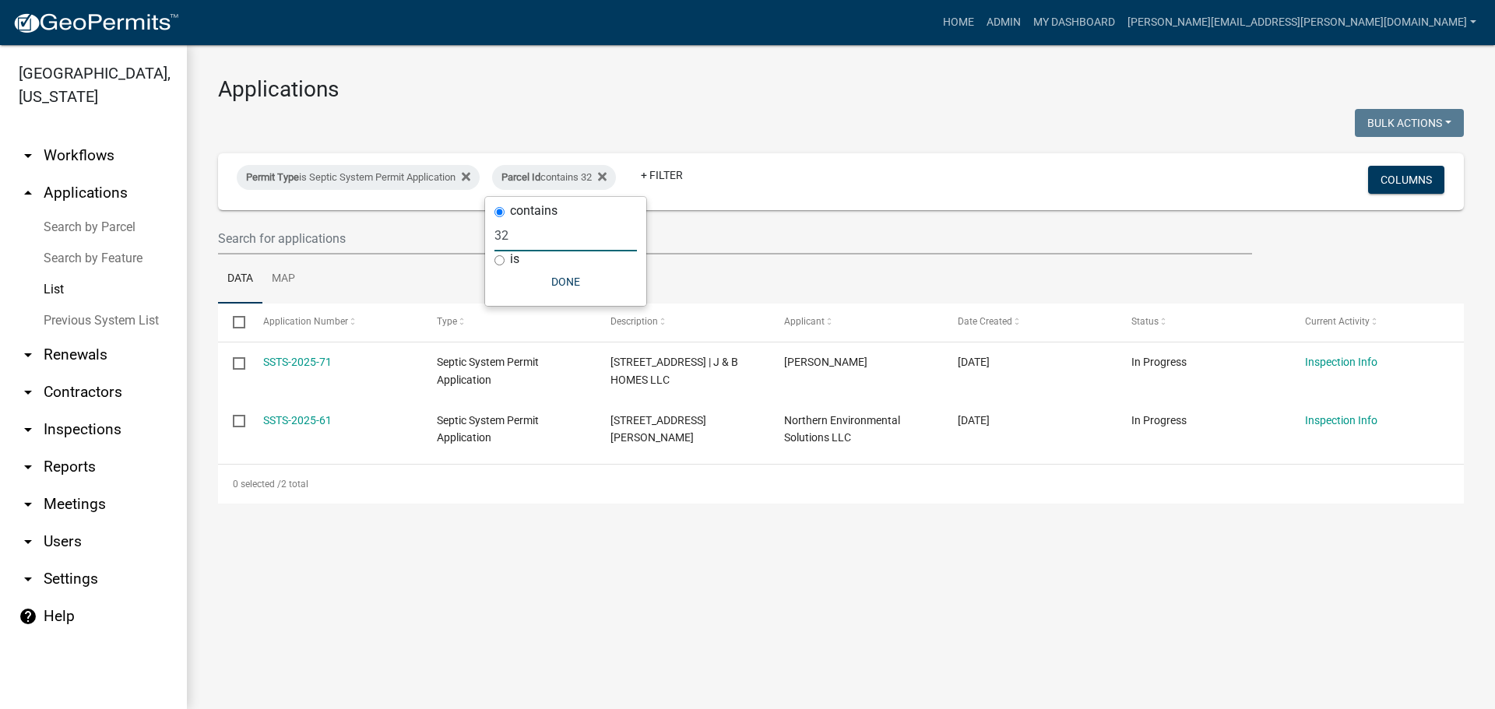
type input "3"
select select "3: 100"
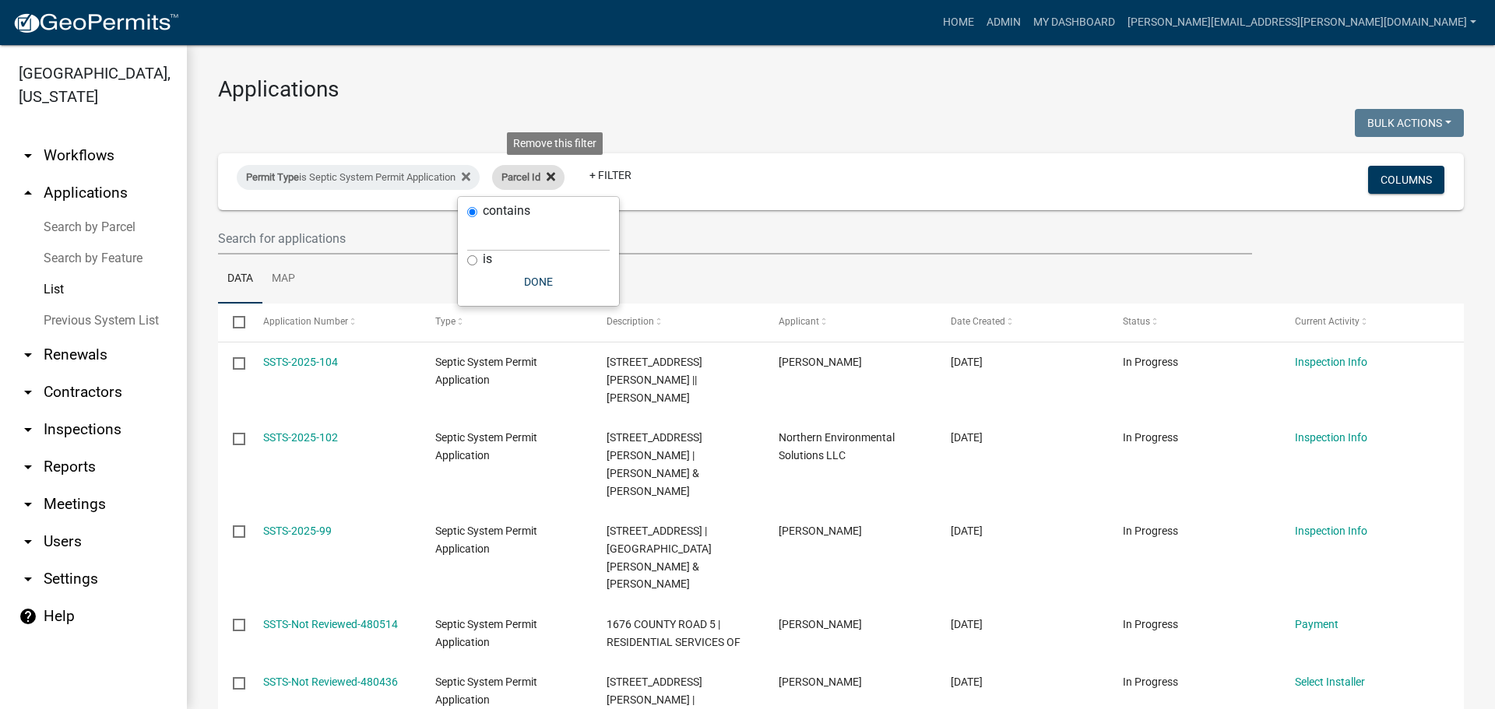
click at [555, 175] on icon at bounding box center [551, 177] width 9 height 12
click at [524, 177] on link "+ Filter" at bounding box center [525, 175] width 67 height 28
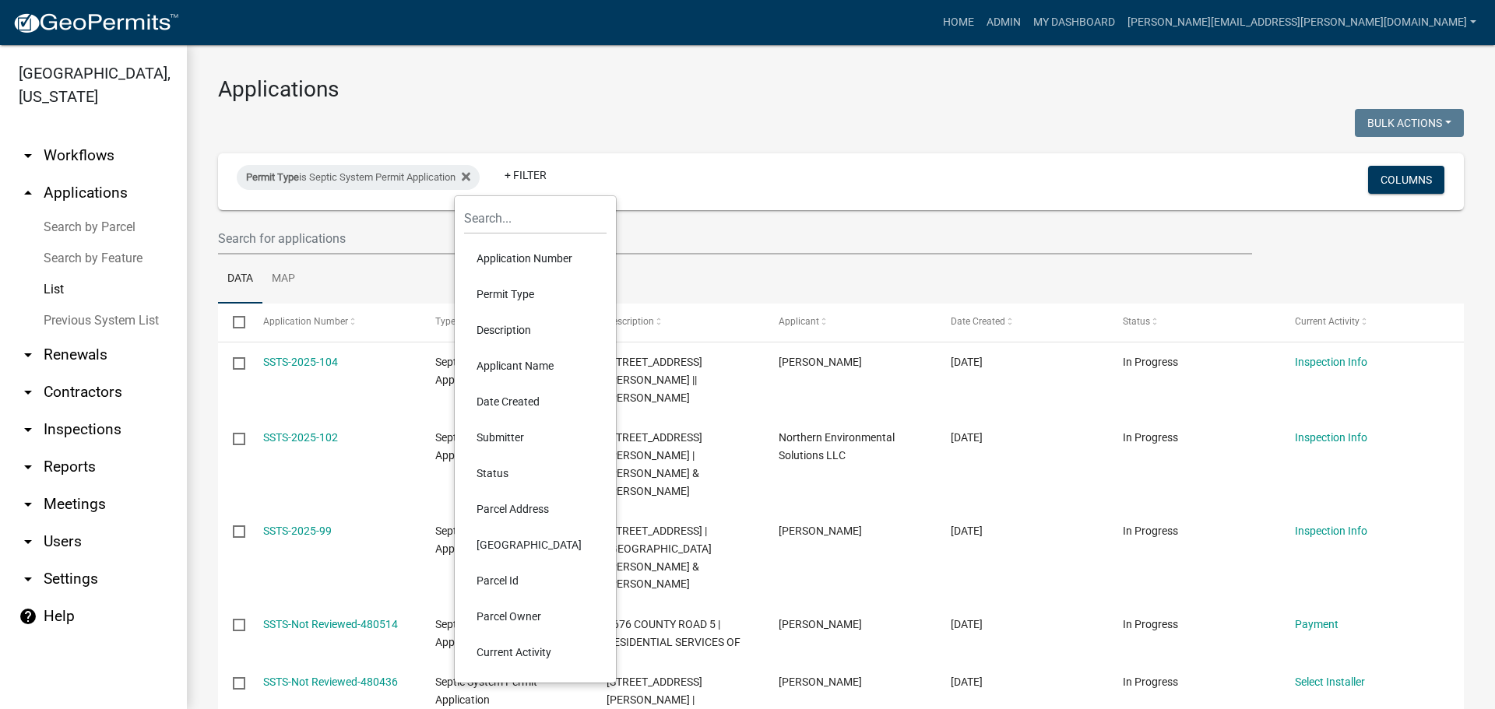
click at [516, 501] on li "Parcel Address" at bounding box center [535, 509] width 142 height 36
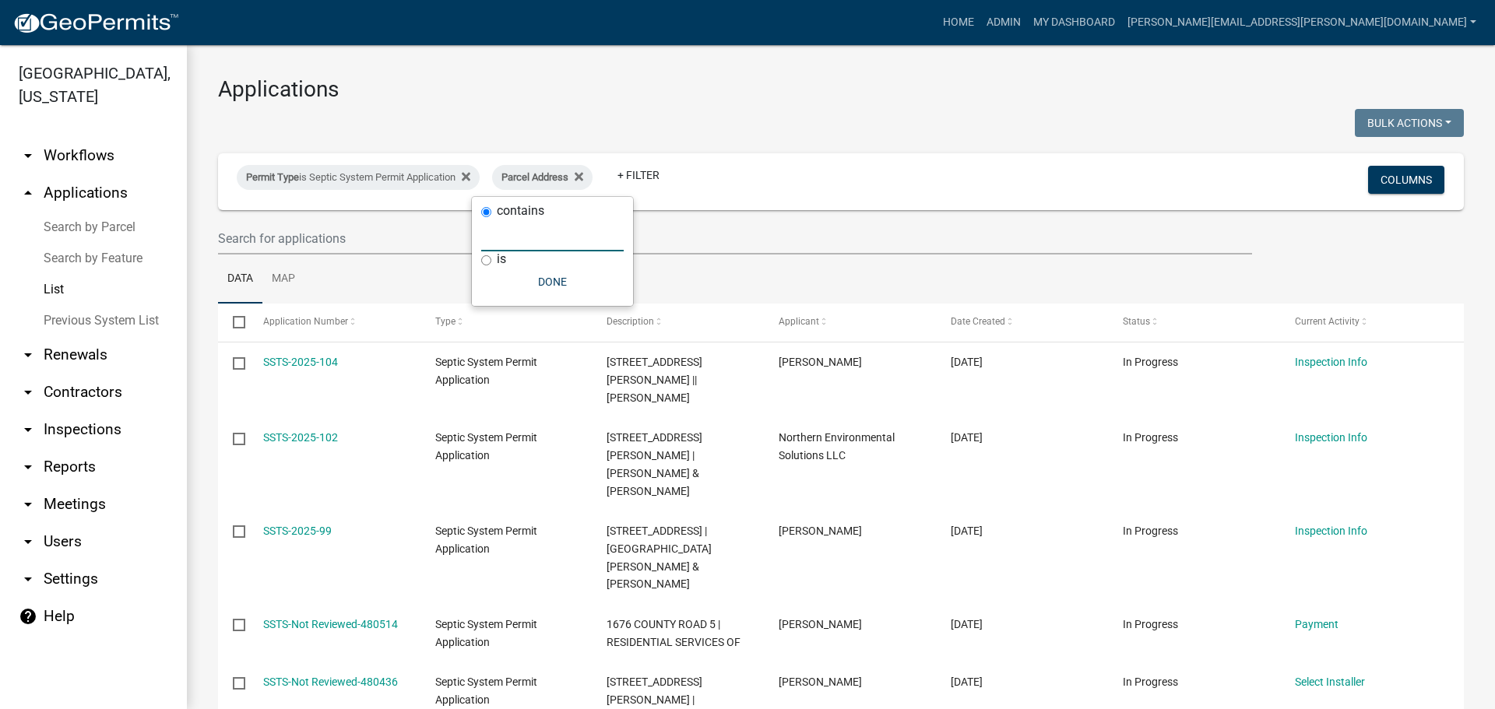
click at [519, 234] on input "text" at bounding box center [552, 236] width 142 height 32
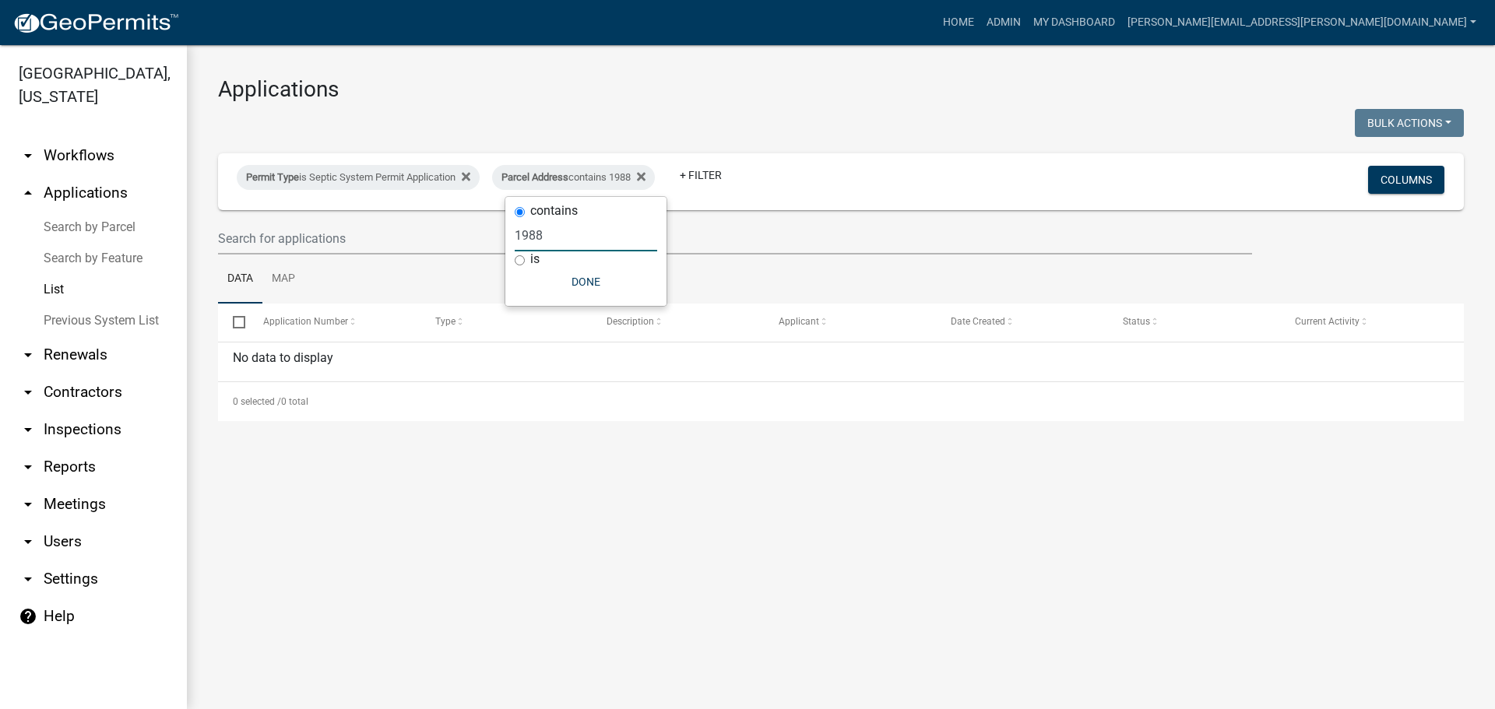
type input "1988"
click at [645, 173] on icon at bounding box center [641, 177] width 9 height 12
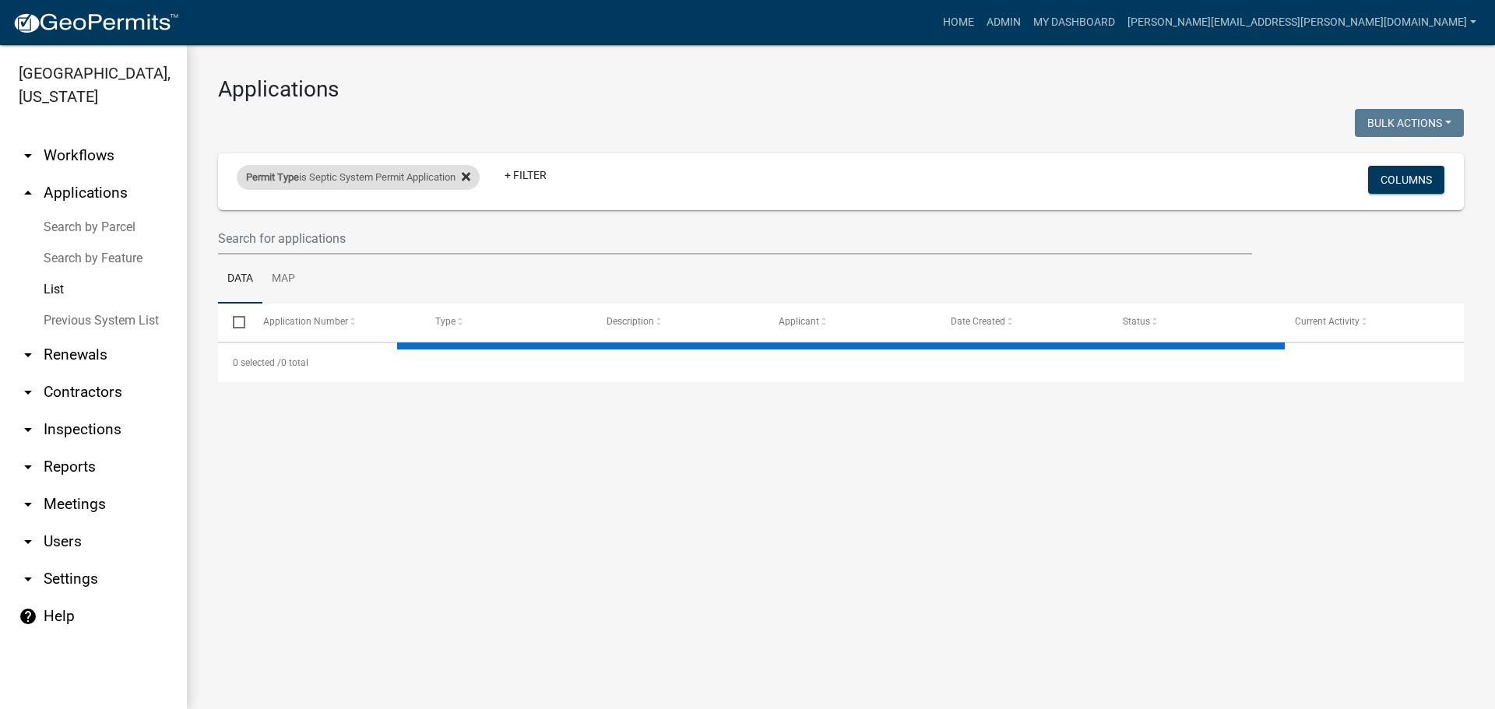
select select "3: 100"
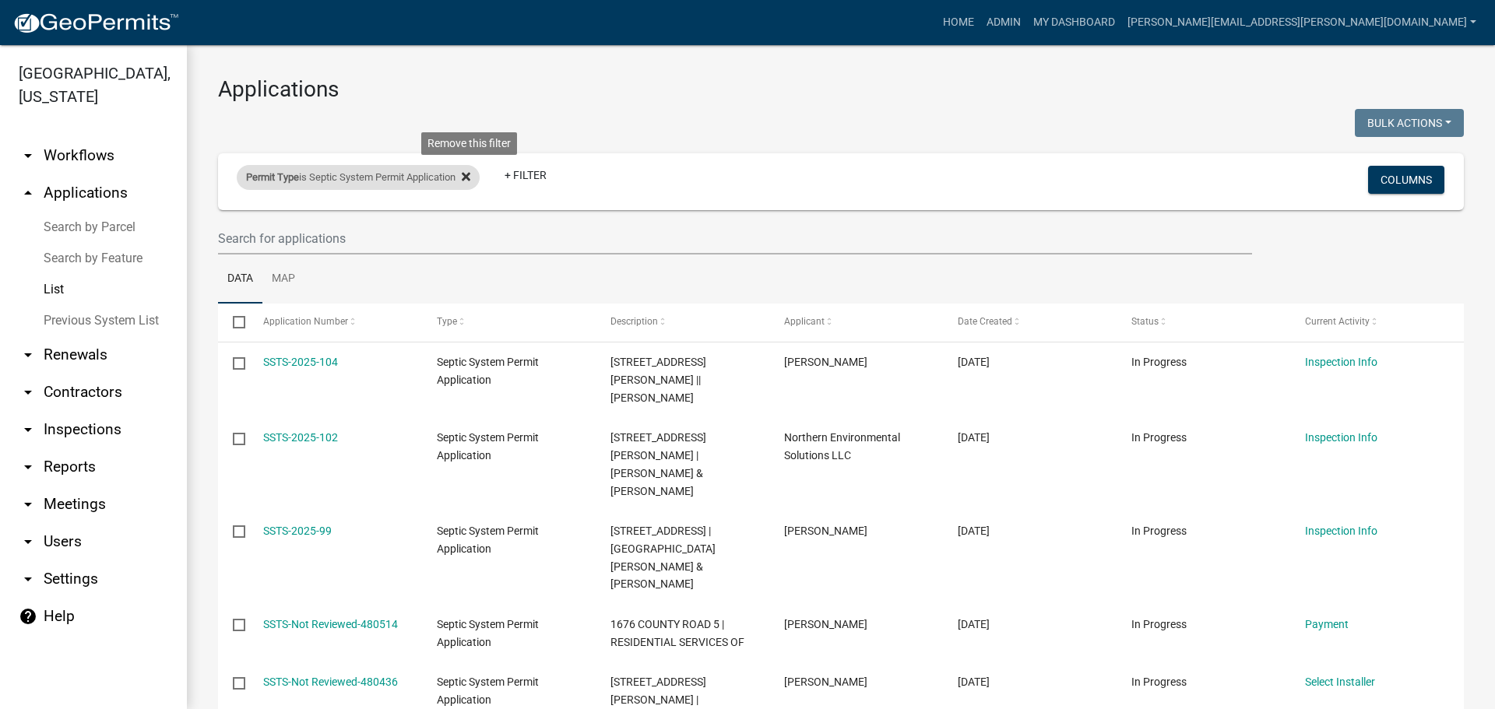
click at [470, 175] on icon at bounding box center [466, 176] width 9 height 9
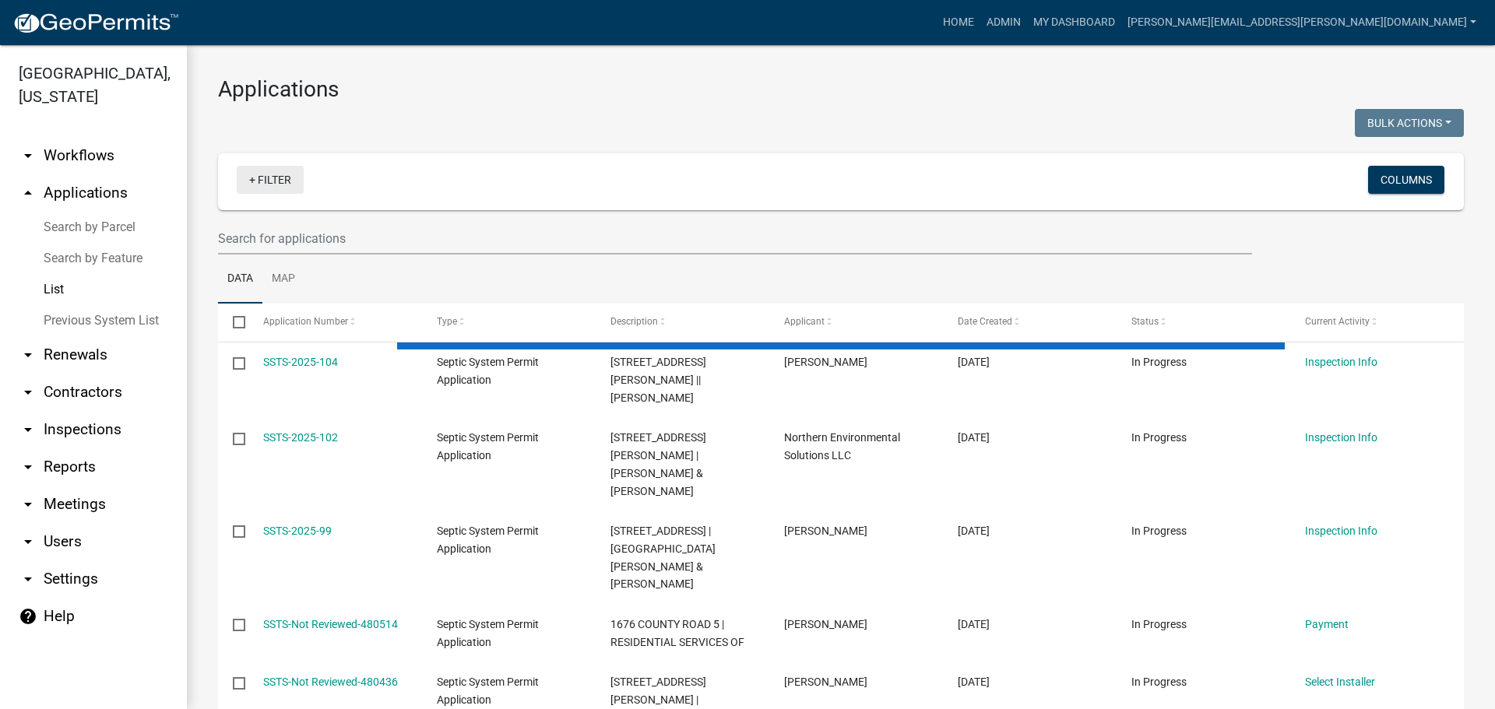
click at [286, 181] on link "+ Filter" at bounding box center [270, 180] width 67 height 28
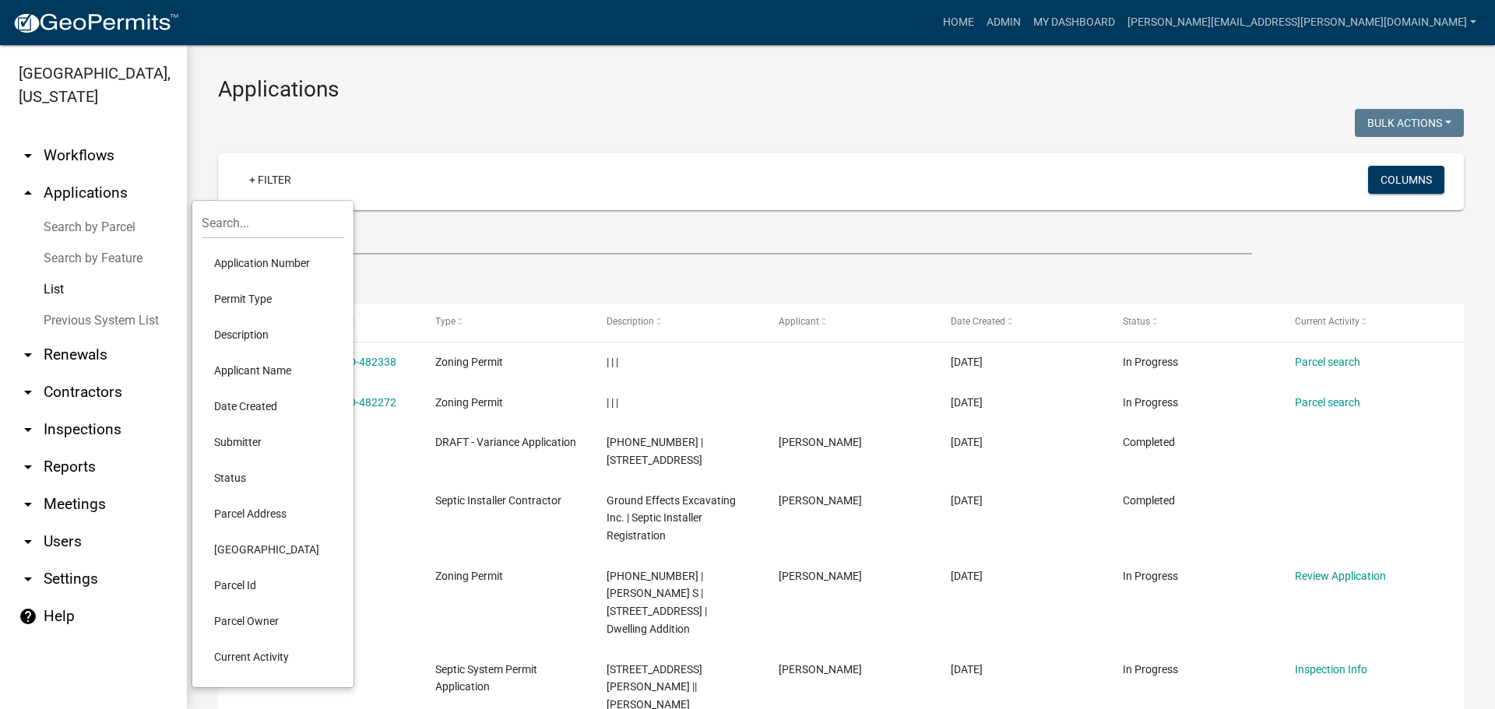
click at [51, 287] on link "List" at bounding box center [93, 289] width 187 height 31
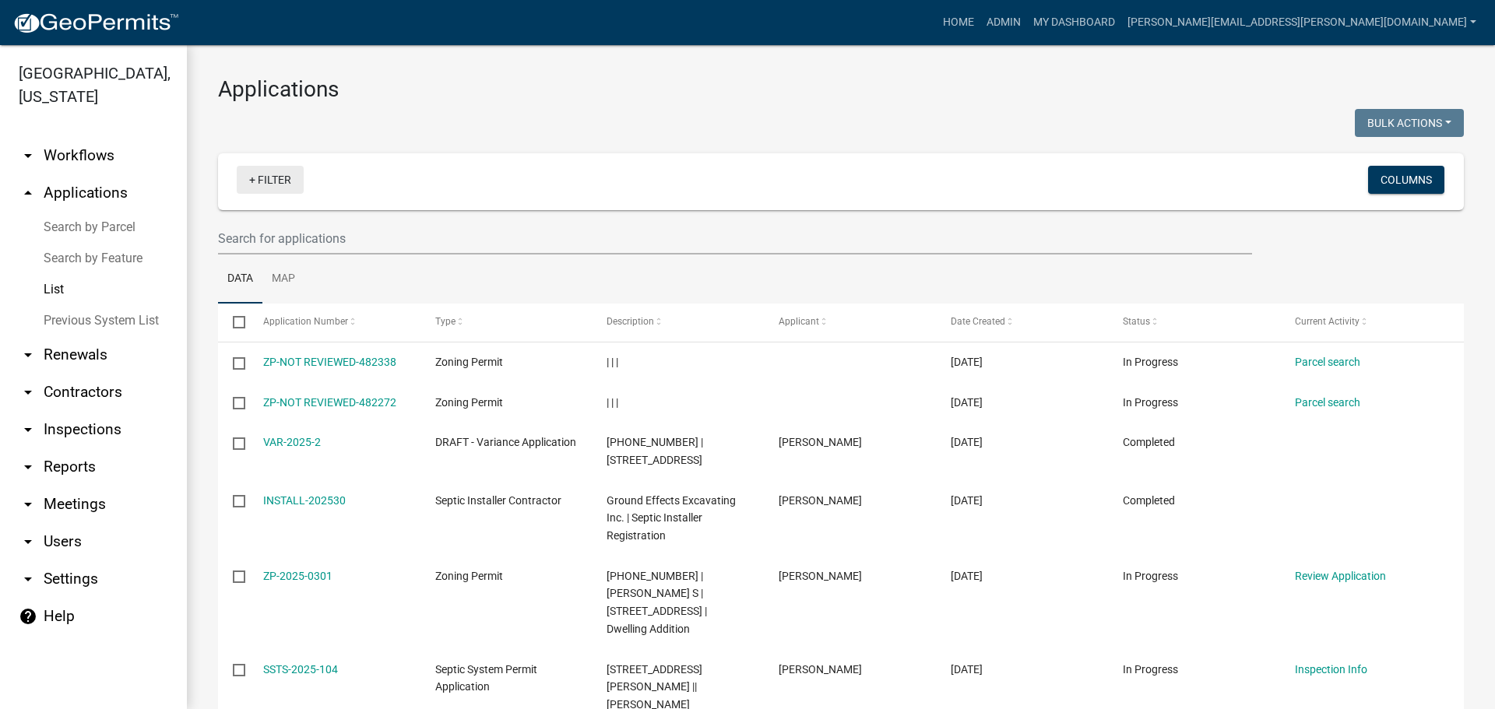
click at [273, 184] on link "+ Filter" at bounding box center [270, 180] width 67 height 28
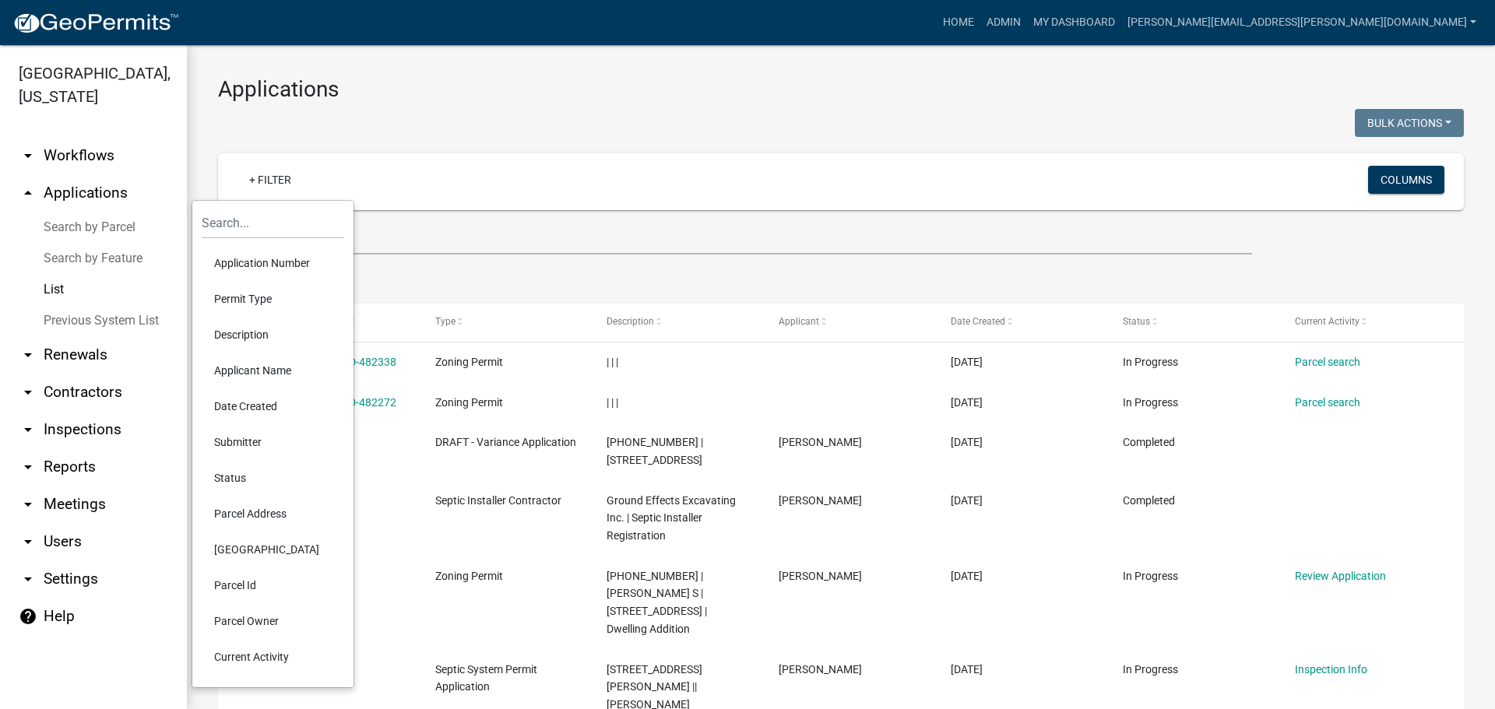
click at [256, 290] on li "Permit Type" at bounding box center [273, 299] width 142 height 36
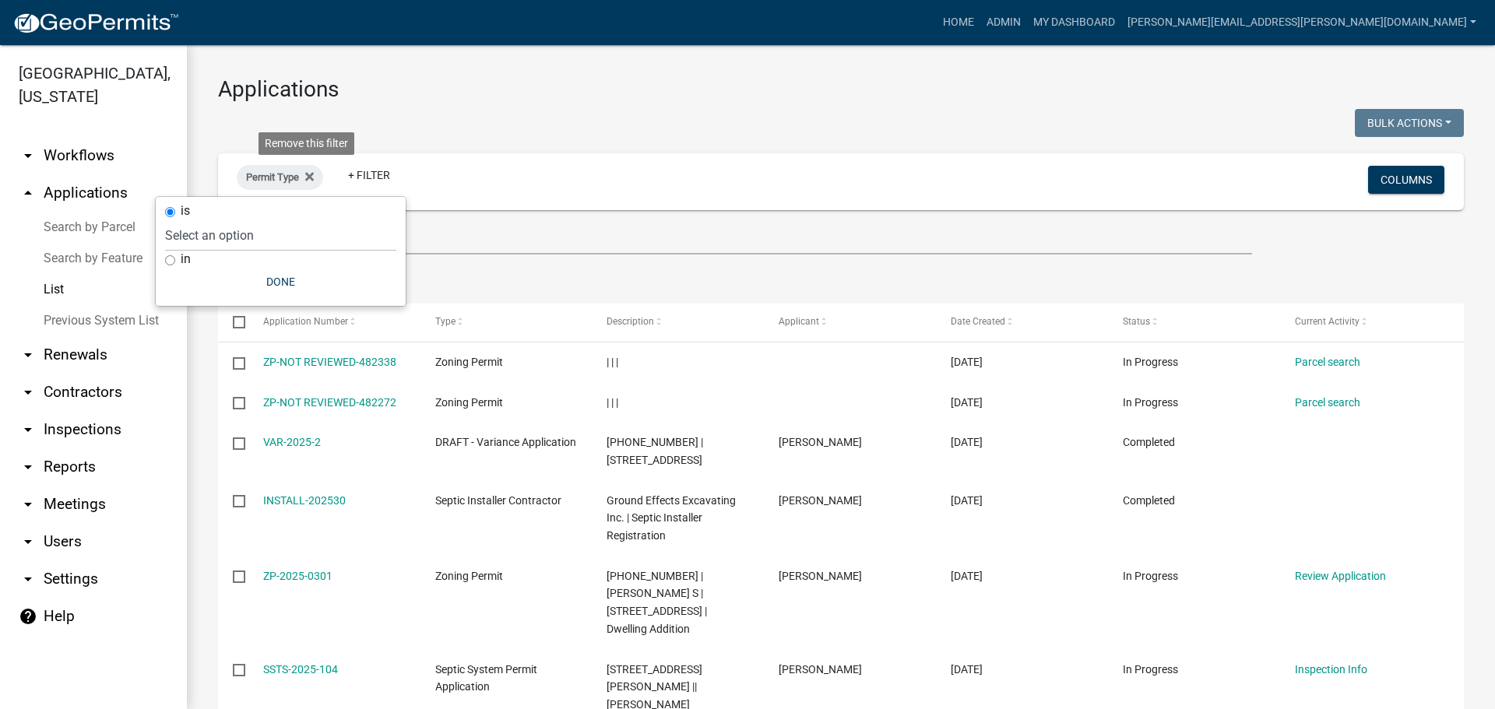
click at [312, 174] on icon at bounding box center [309, 176] width 9 height 9
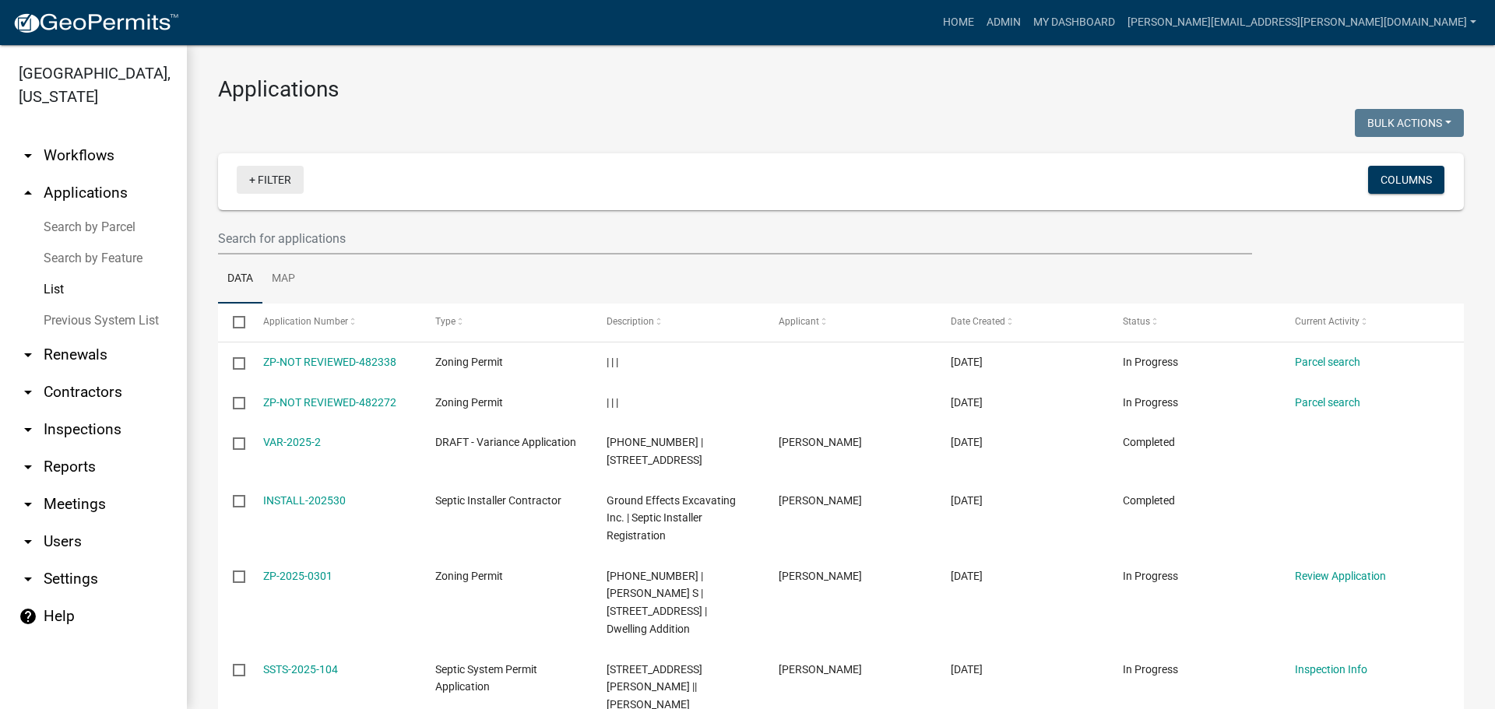
click at [279, 185] on link "+ Filter" at bounding box center [270, 180] width 67 height 28
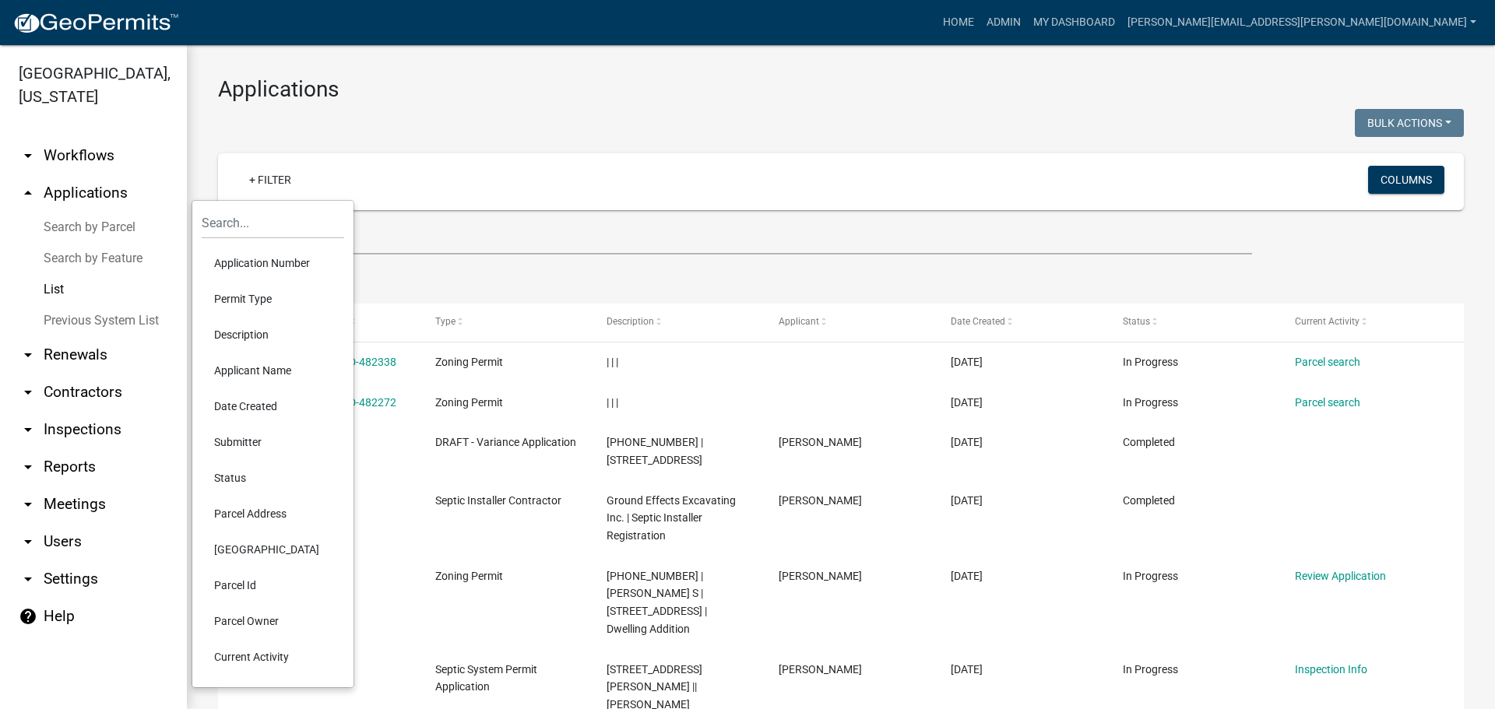
click at [236, 378] on li "Applicant Name" at bounding box center [273, 371] width 142 height 36
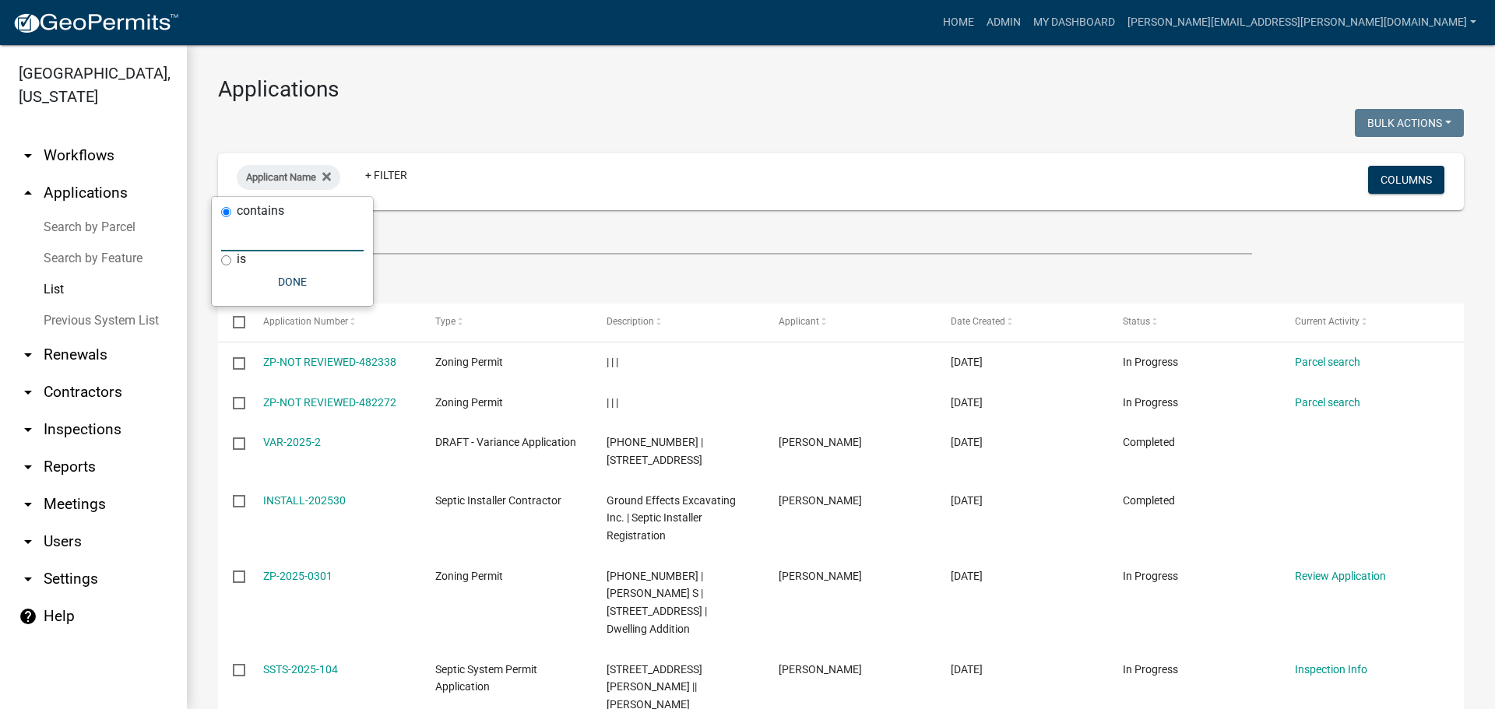
click at [253, 240] on input "text" at bounding box center [292, 236] width 142 height 32
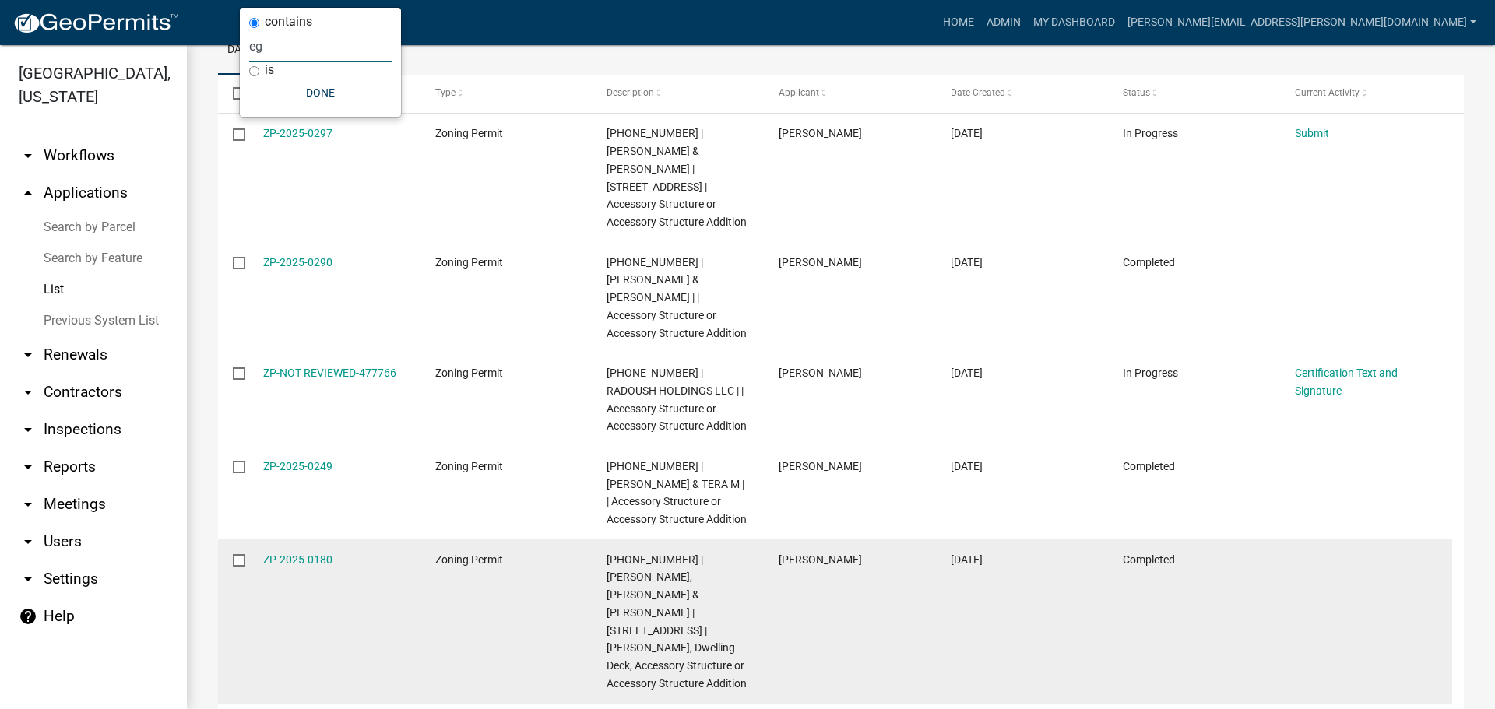
scroll to position [151, 0]
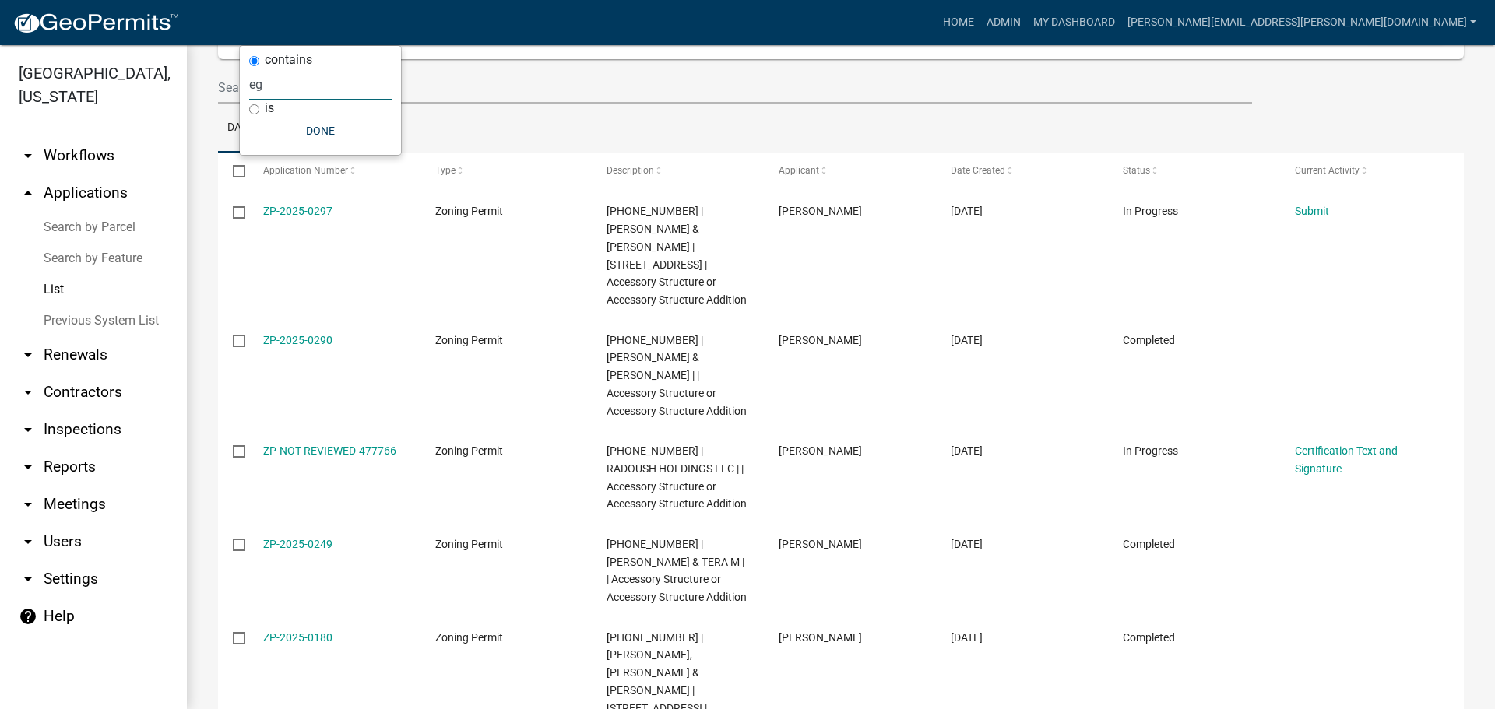
click at [266, 88] on input "eg" at bounding box center [320, 85] width 142 height 32
type input "e"
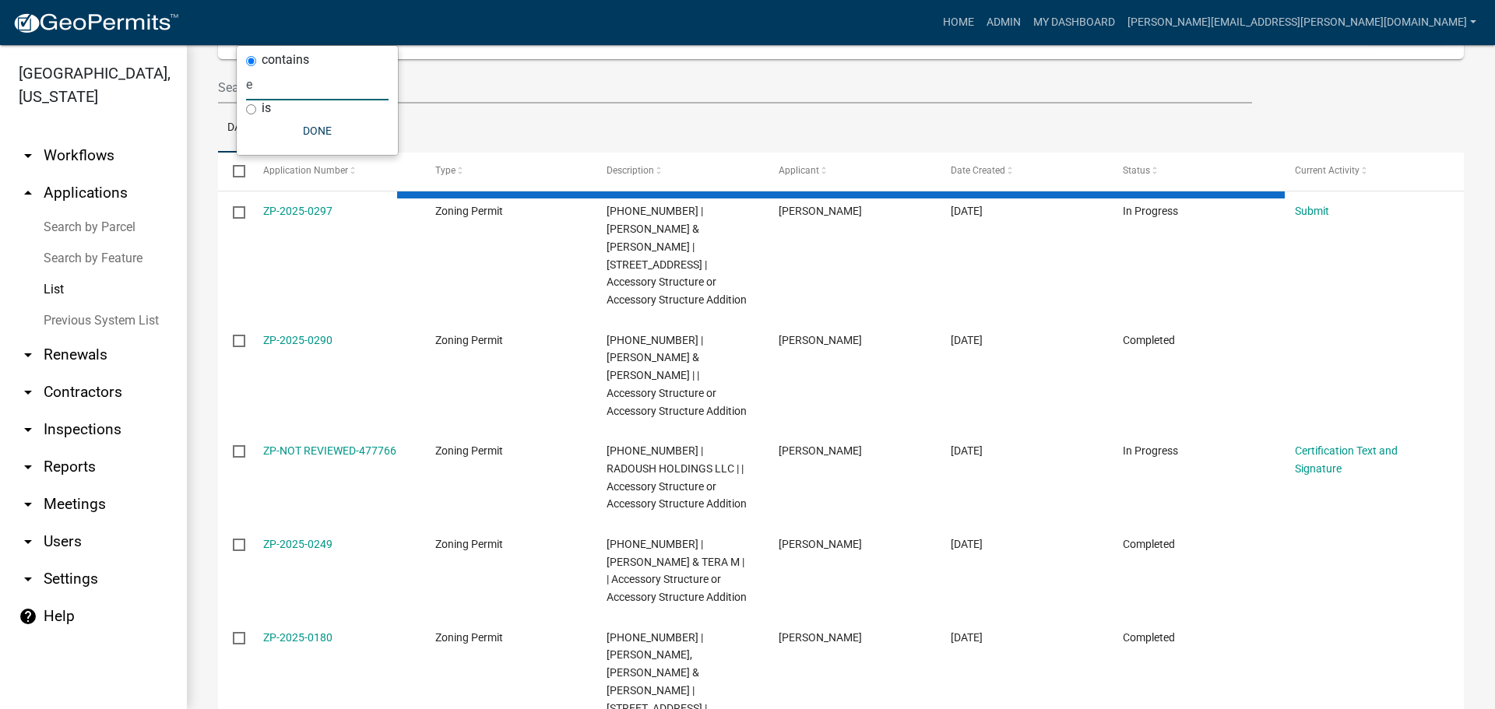
select select "3: 100"
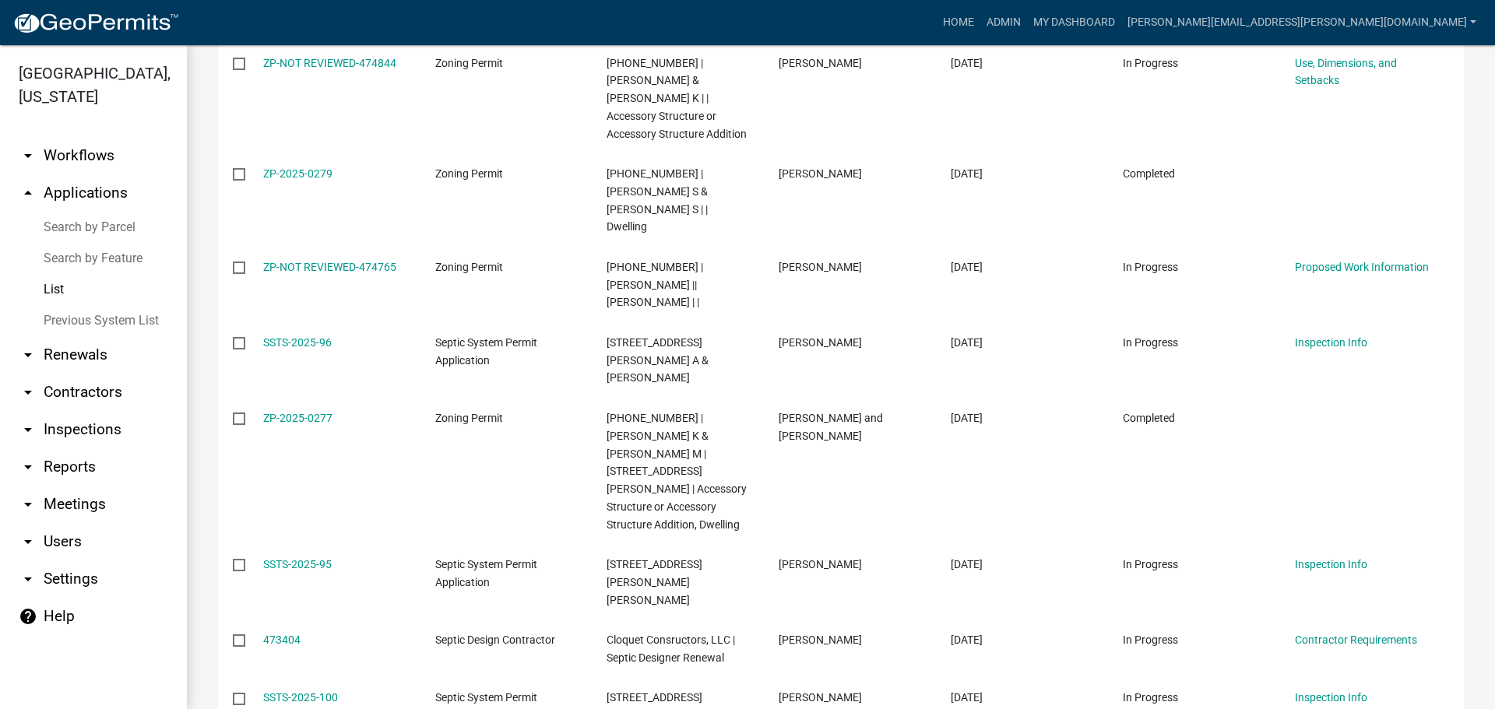
scroll to position [4200, 0]
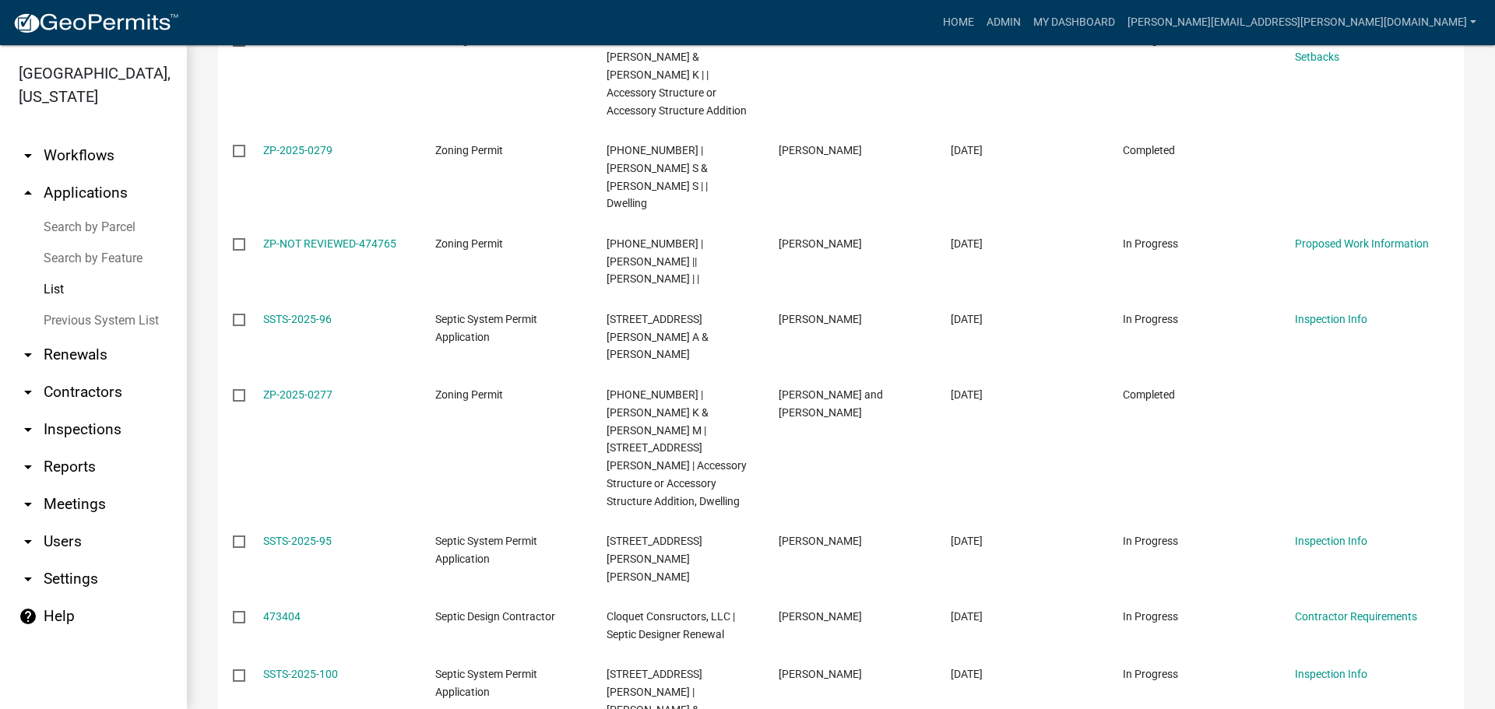
type input "e"
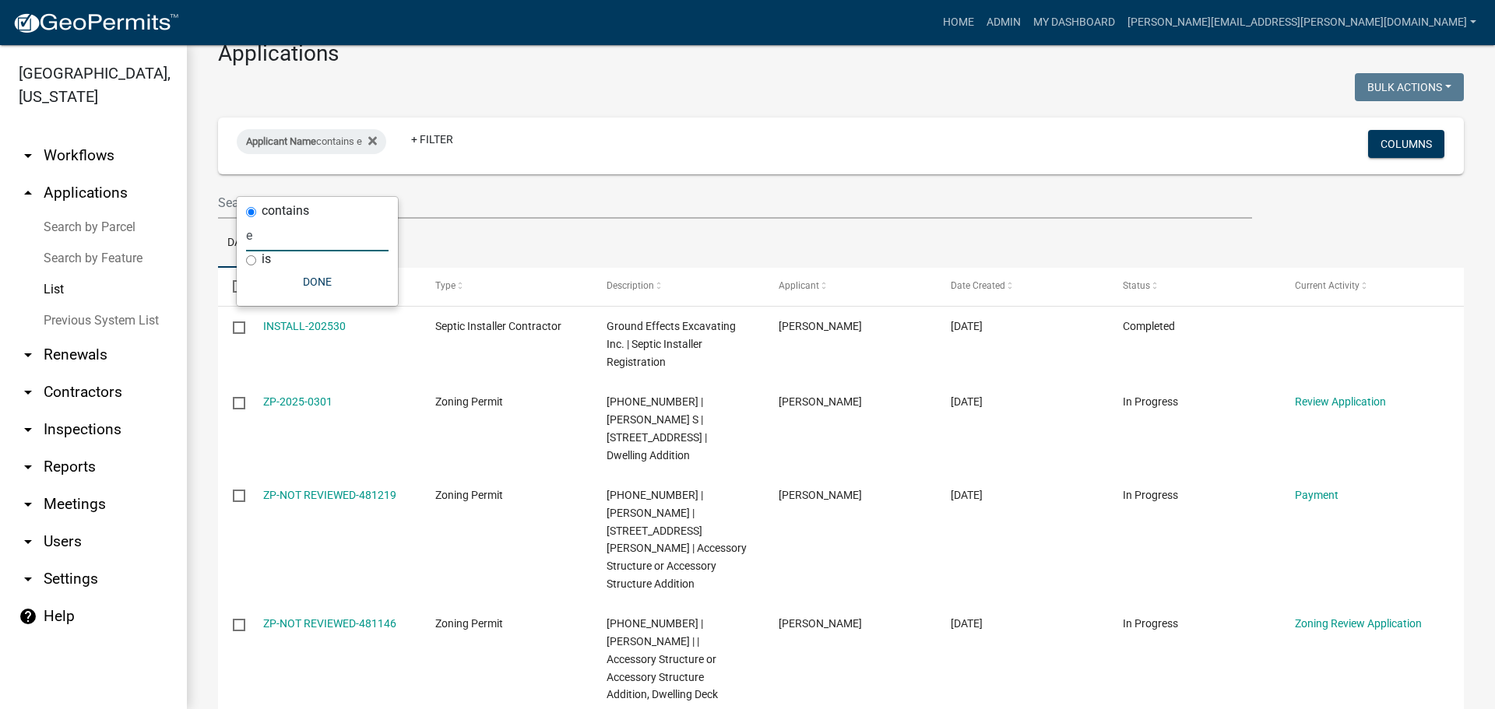
scroll to position [0, 0]
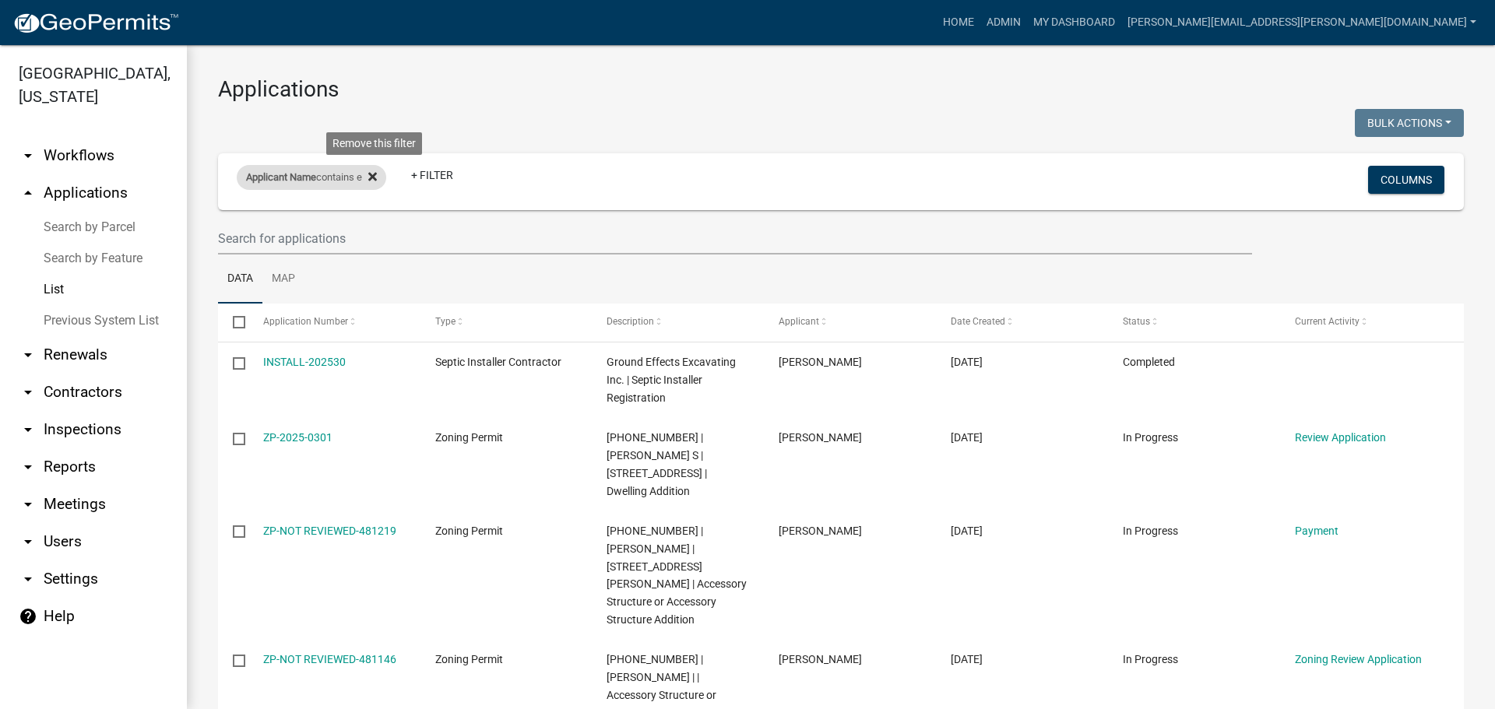
click at [377, 173] on icon at bounding box center [372, 176] width 9 height 9
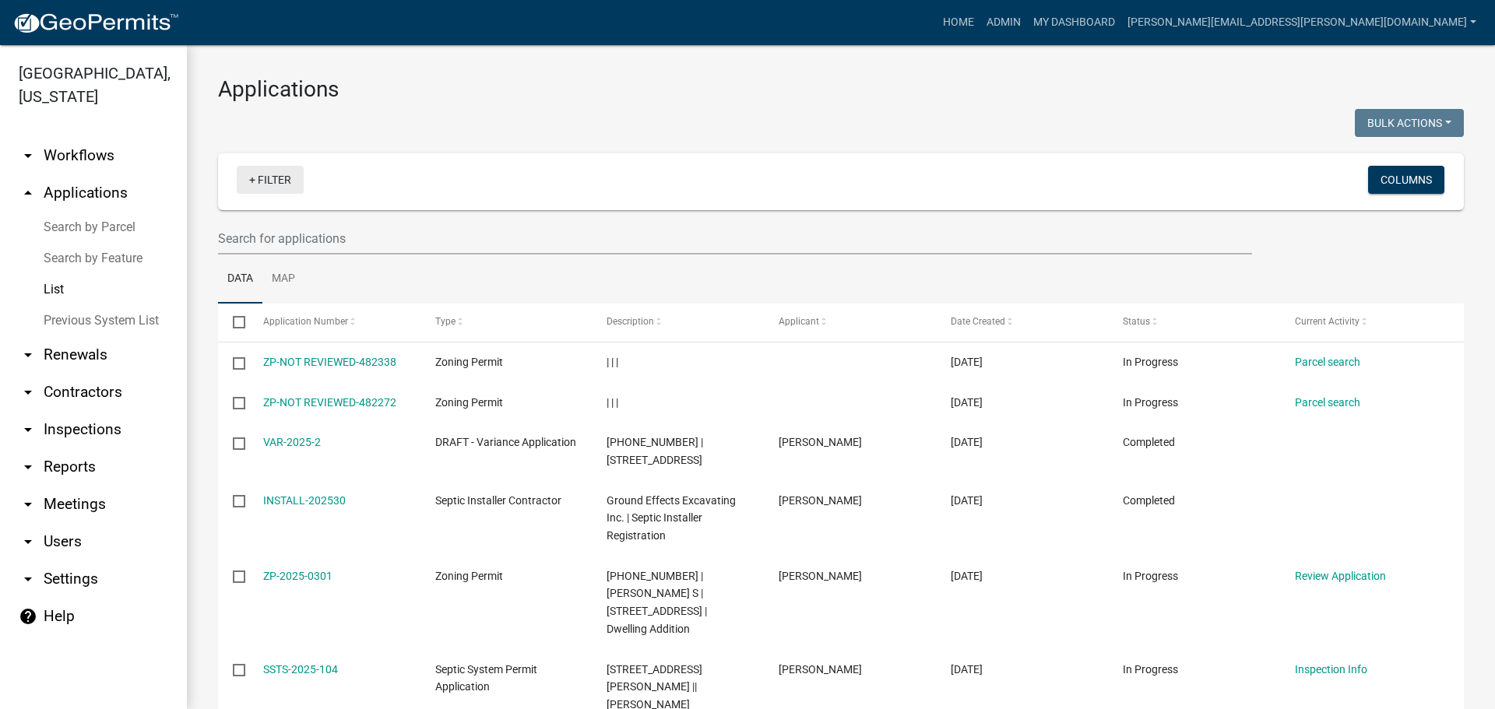
click at [276, 185] on link "+ Filter" at bounding box center [270, 180] width 67 height 28
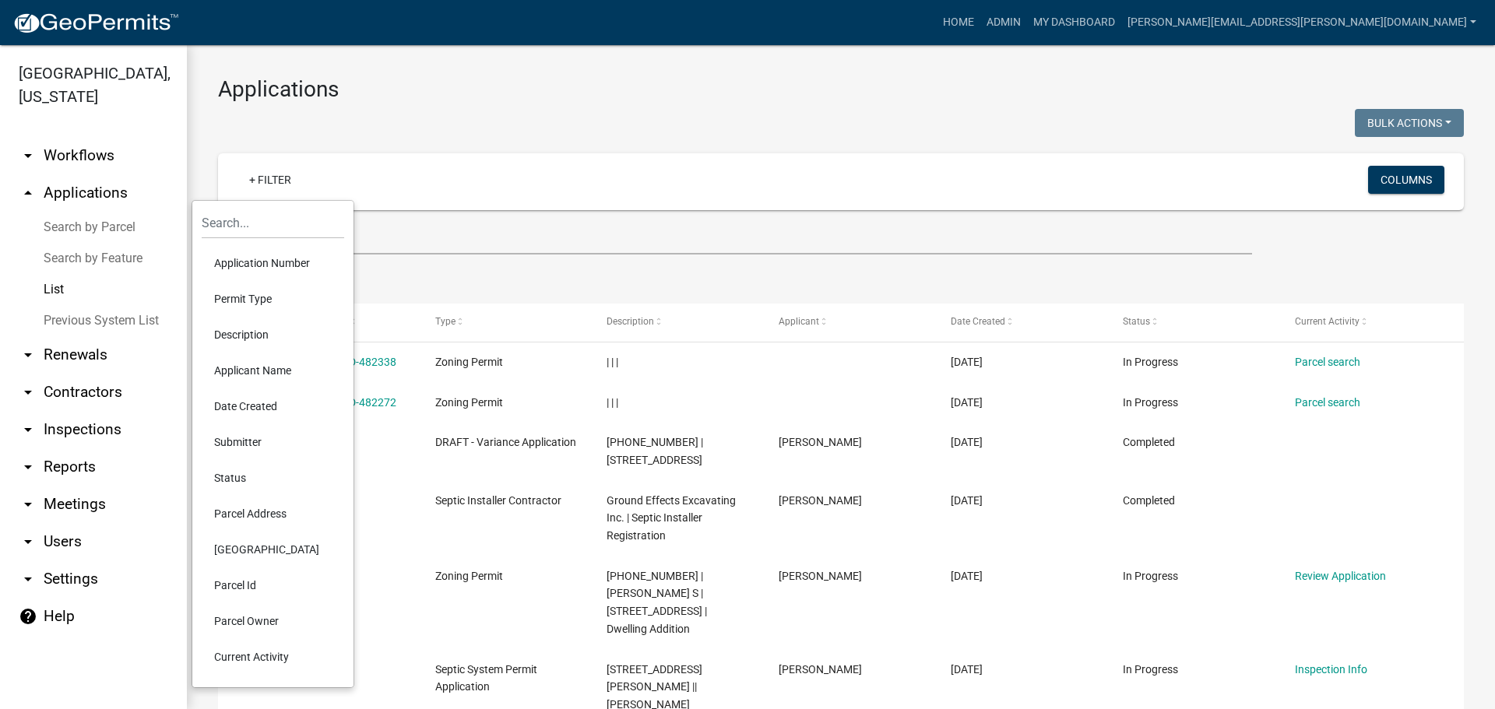
click at [229, 617] on li "Parcel Owner" at bounding box center [273, 621] width 142 height 36
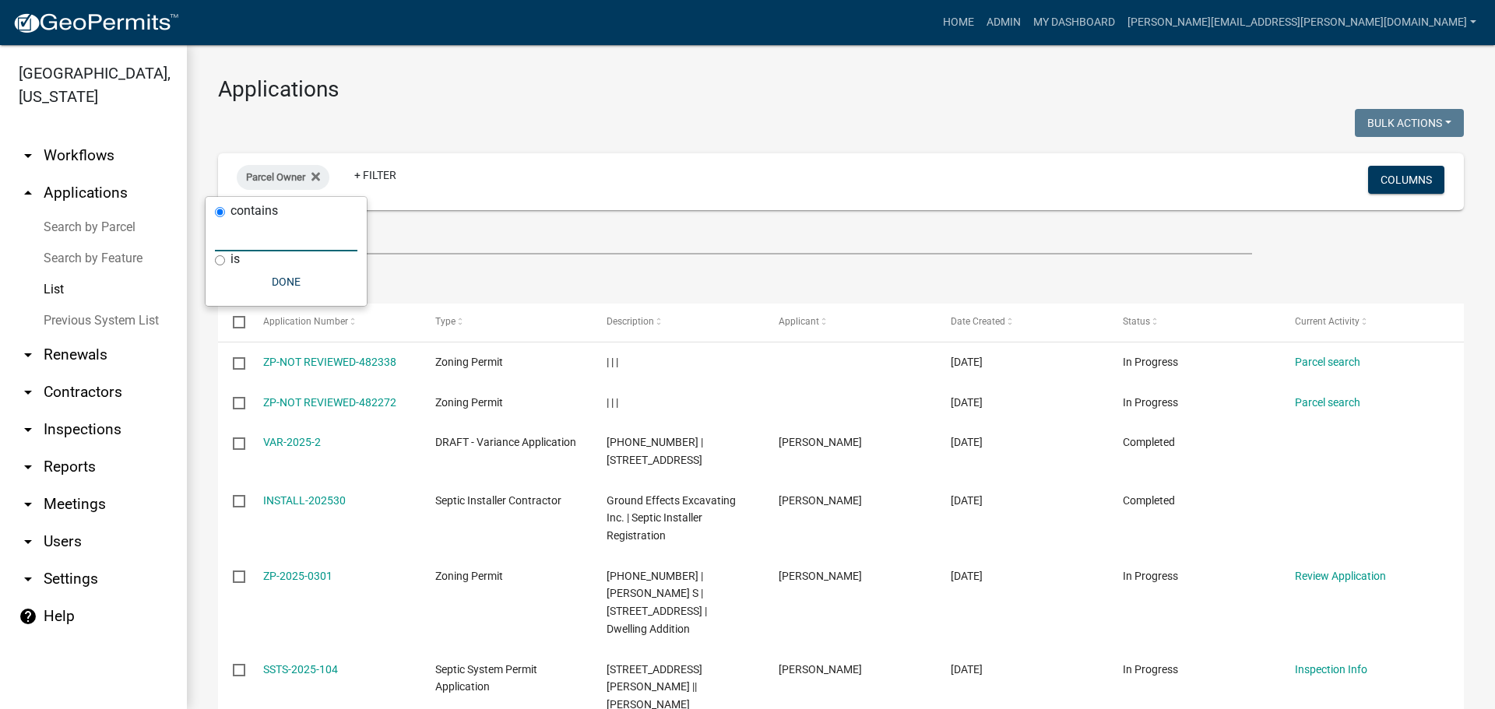
click at [234, 241] on input "text" at bounding box center [286, 236] width 142 height 32
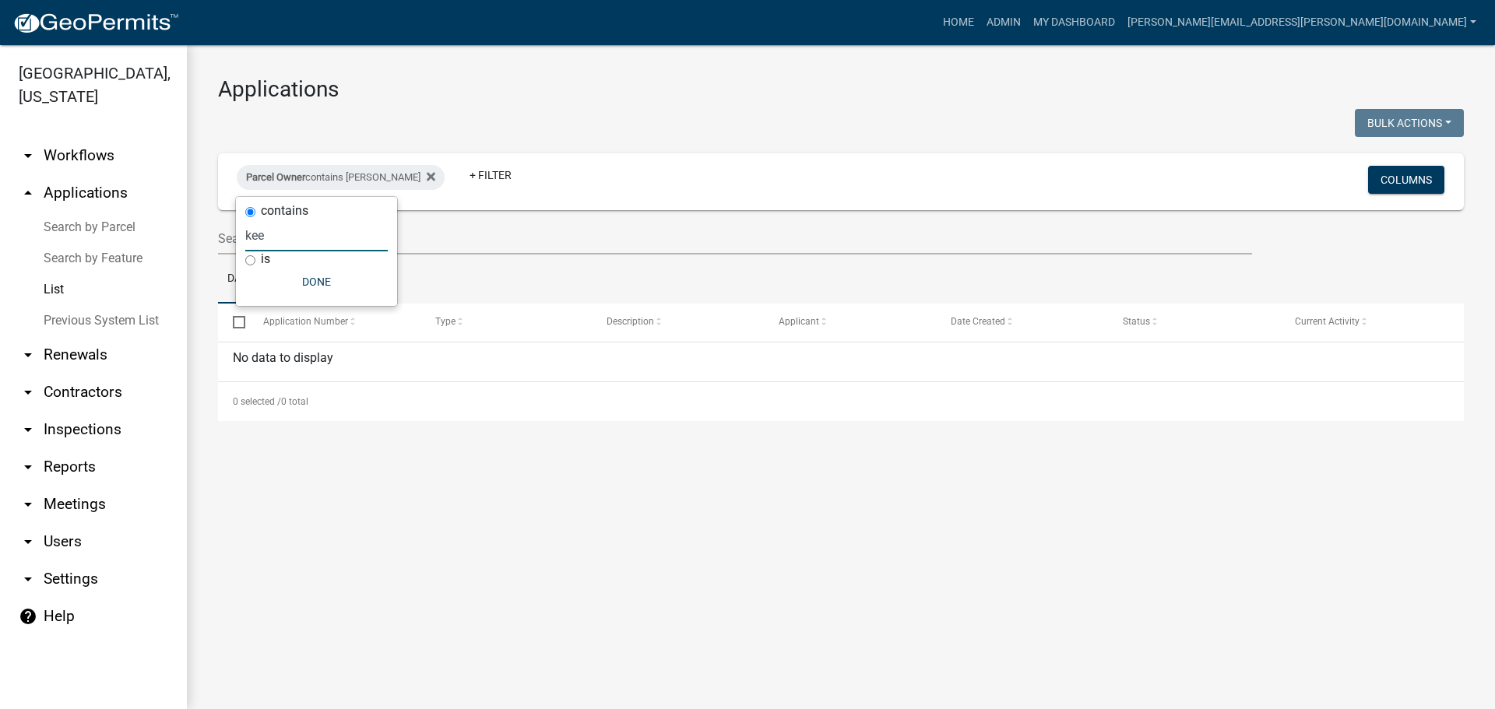
type input "ke"
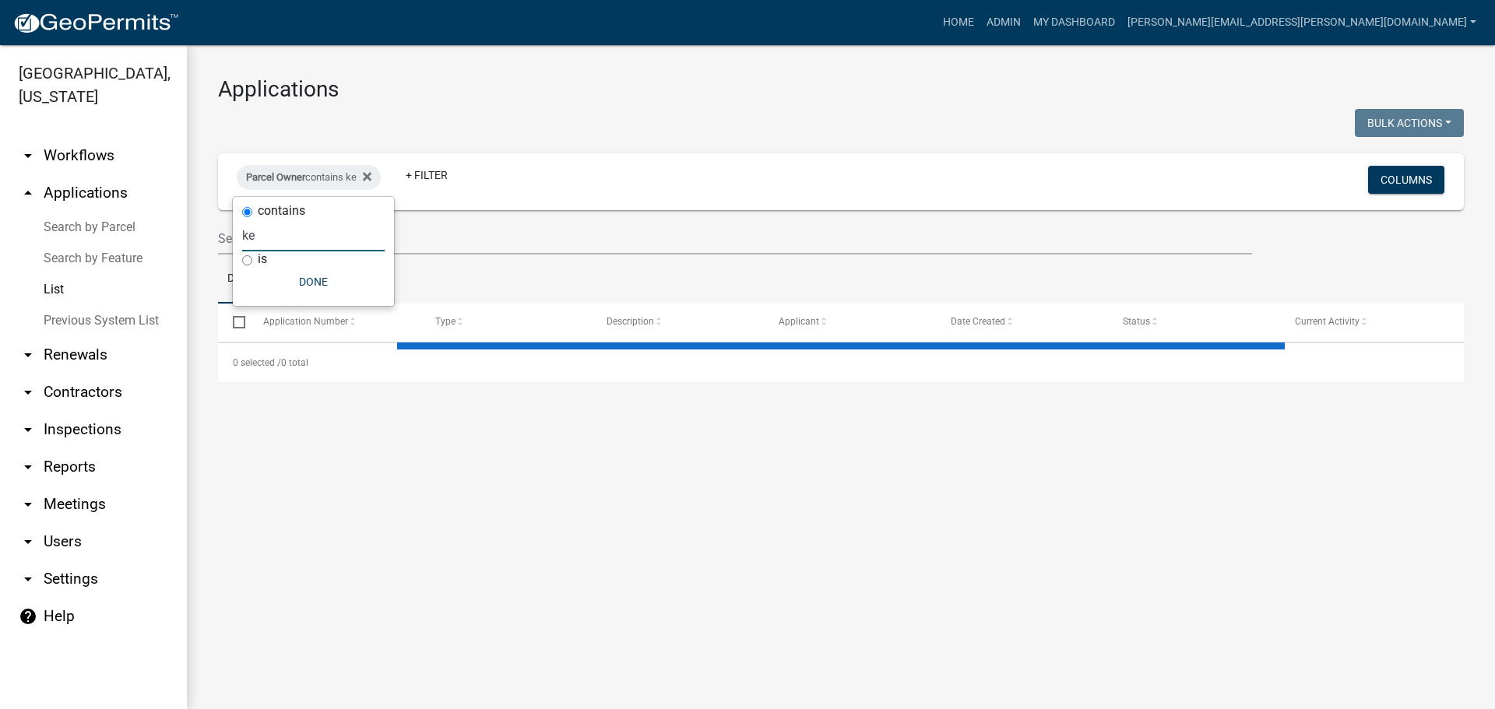
select select "3: 100"
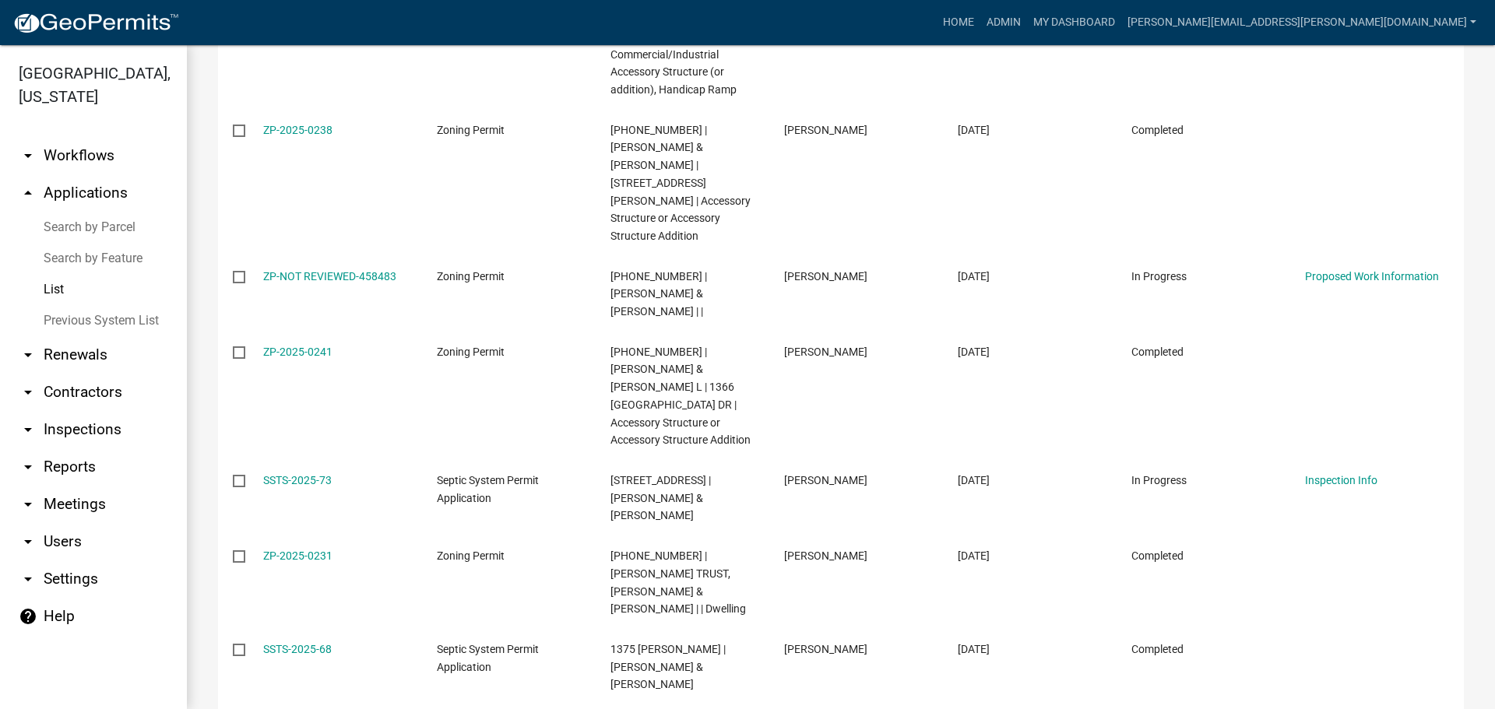
scroll to position [1090, 0]
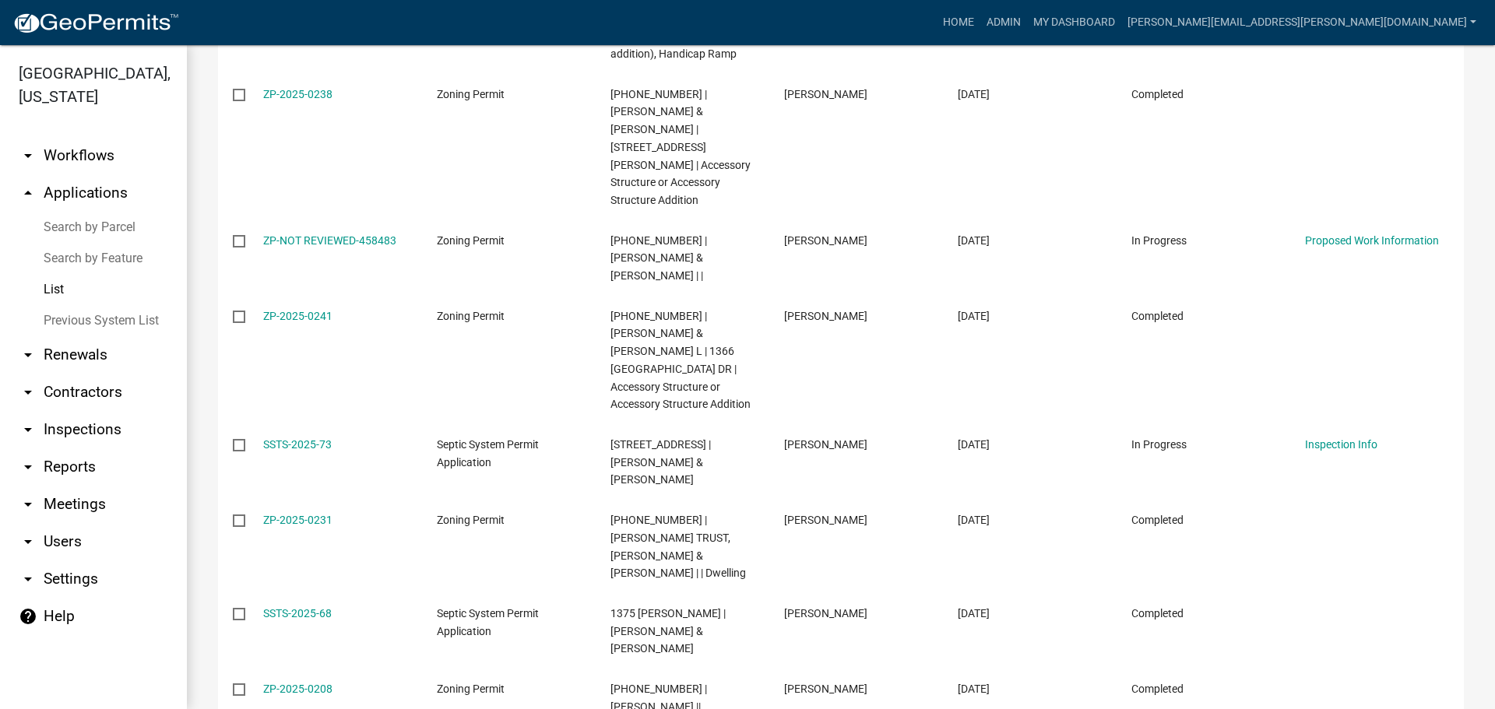
type input "ke"
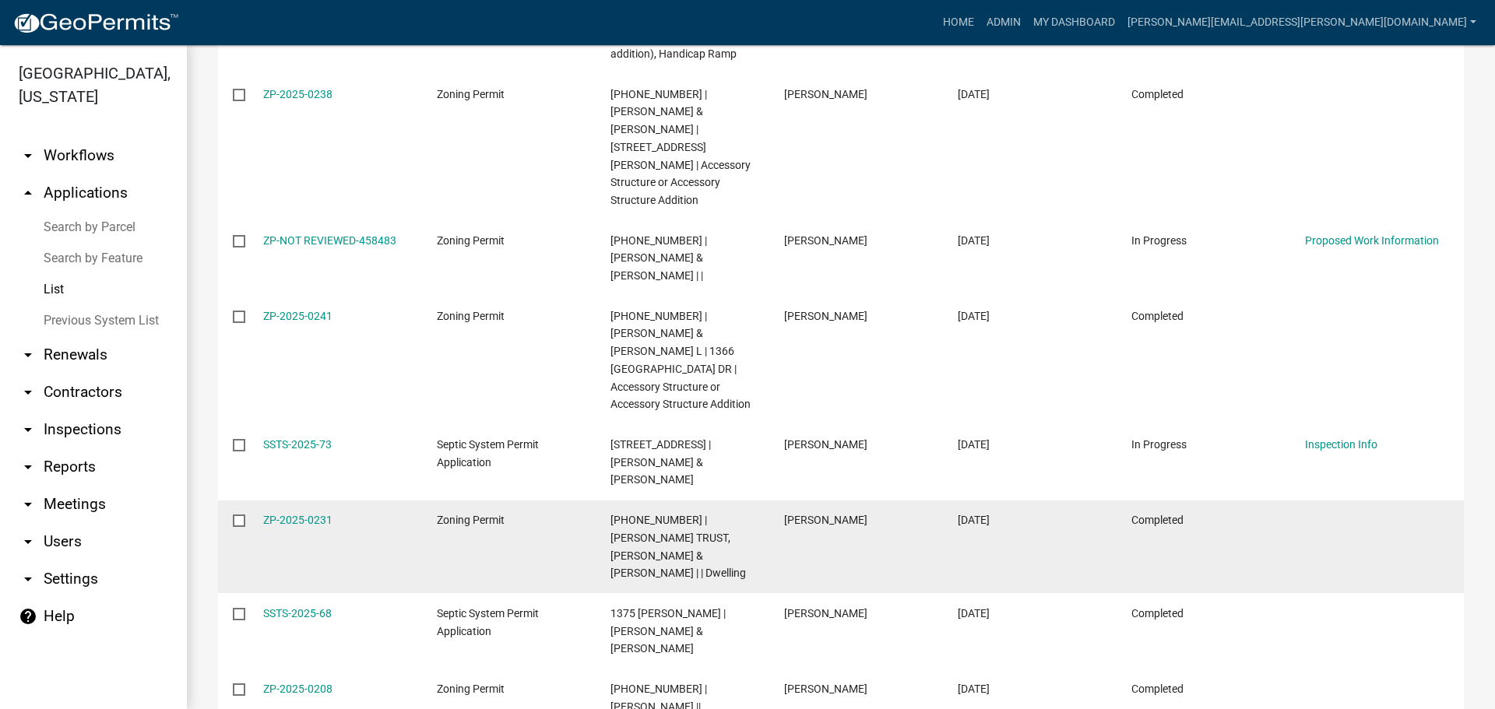
click at [786, 501] on datatable-body-cell "Timothy krieter" at bounding box center [856, 547] width 174 height 93
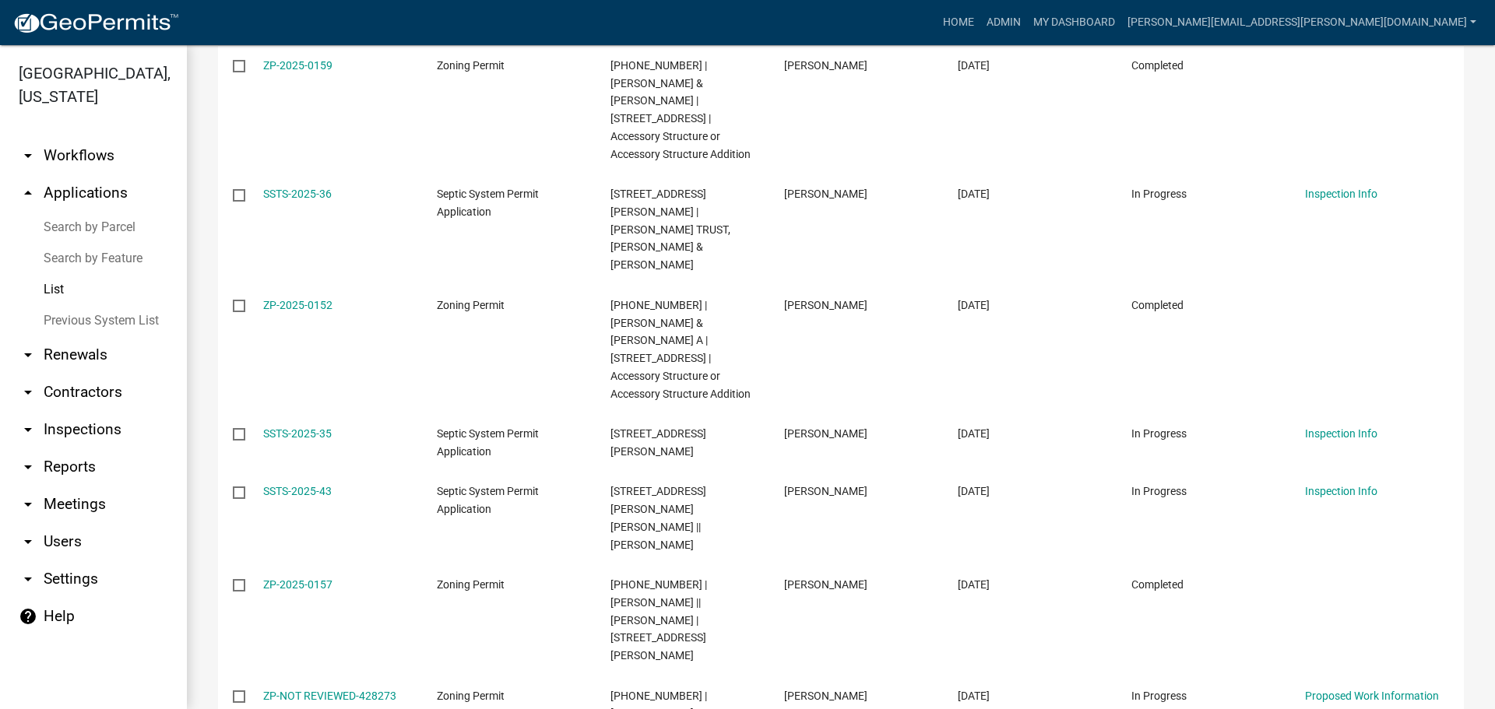
scroll to position [2959, 0]
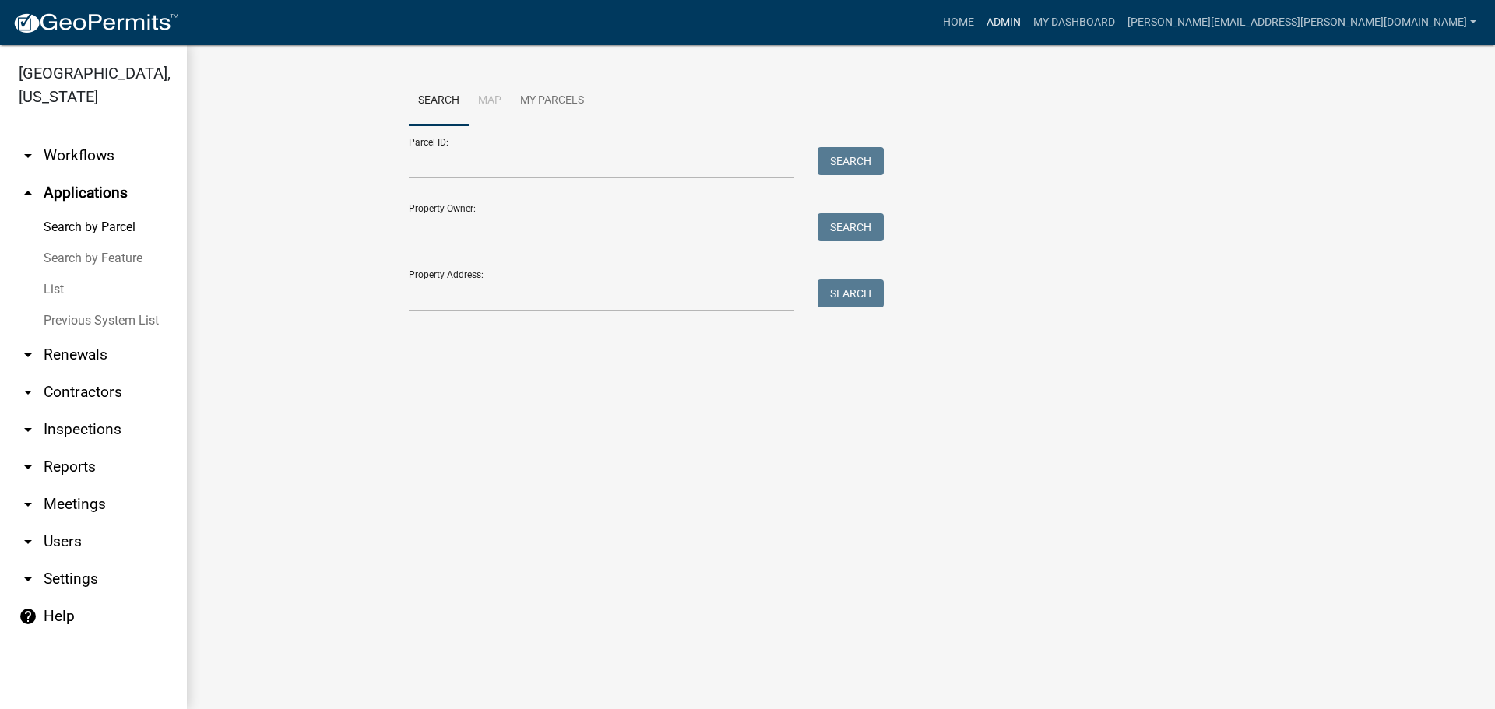
click at [1027, 16] on link "Admin" at bounding box center [1003, 23] width 47 height 30
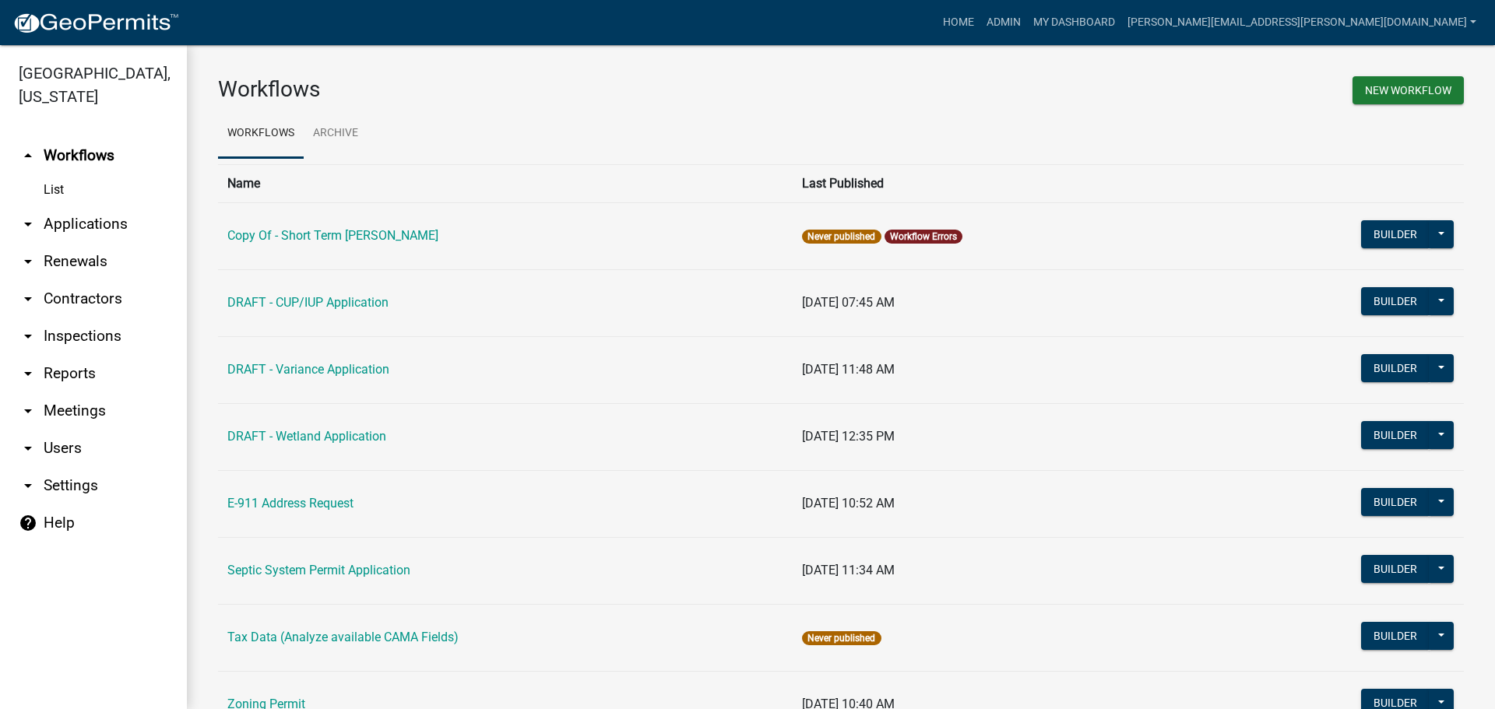
click at [94, 223] on link "arrow_drop_down Applications" at bounding box center [93, 224] width 187 height 37
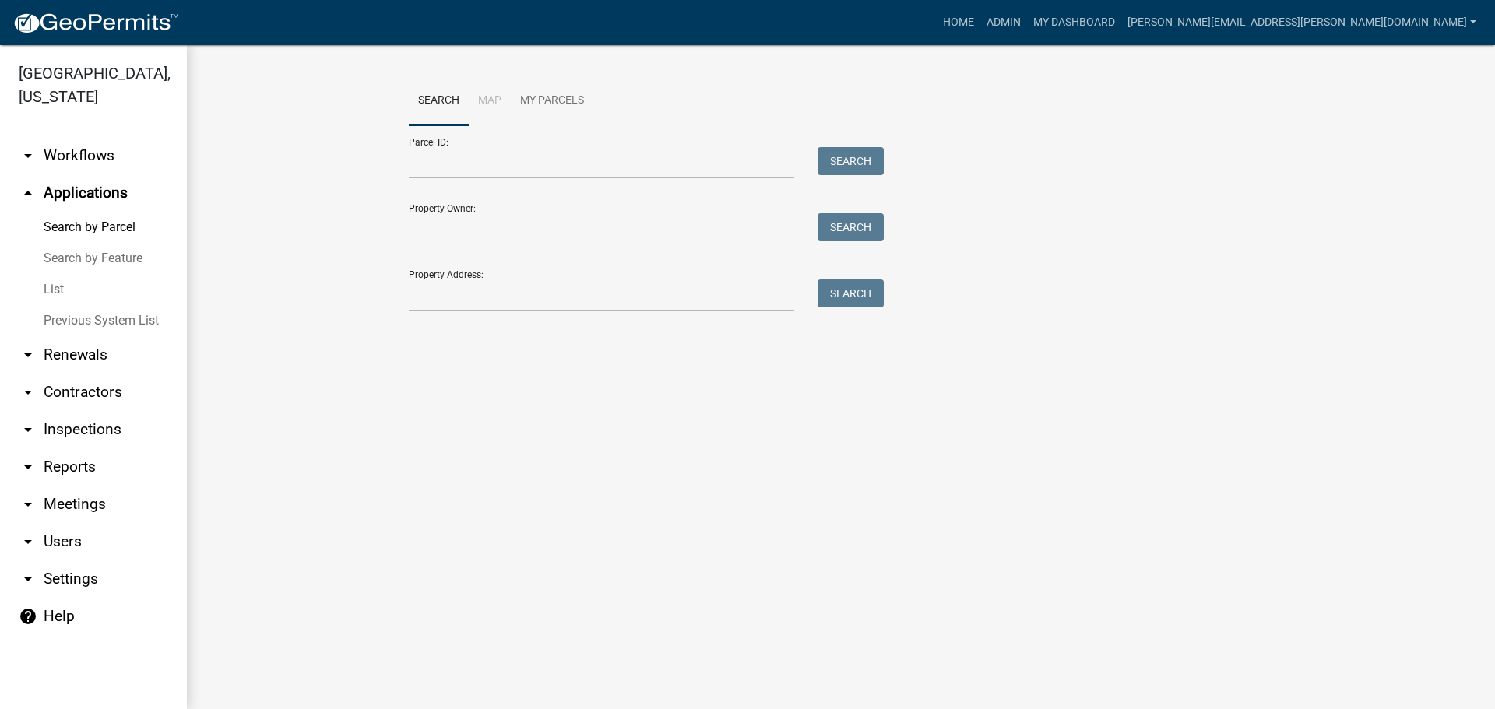
click at [68, 287] on link "List" at bounding box center [93, 289] width 187 height 31
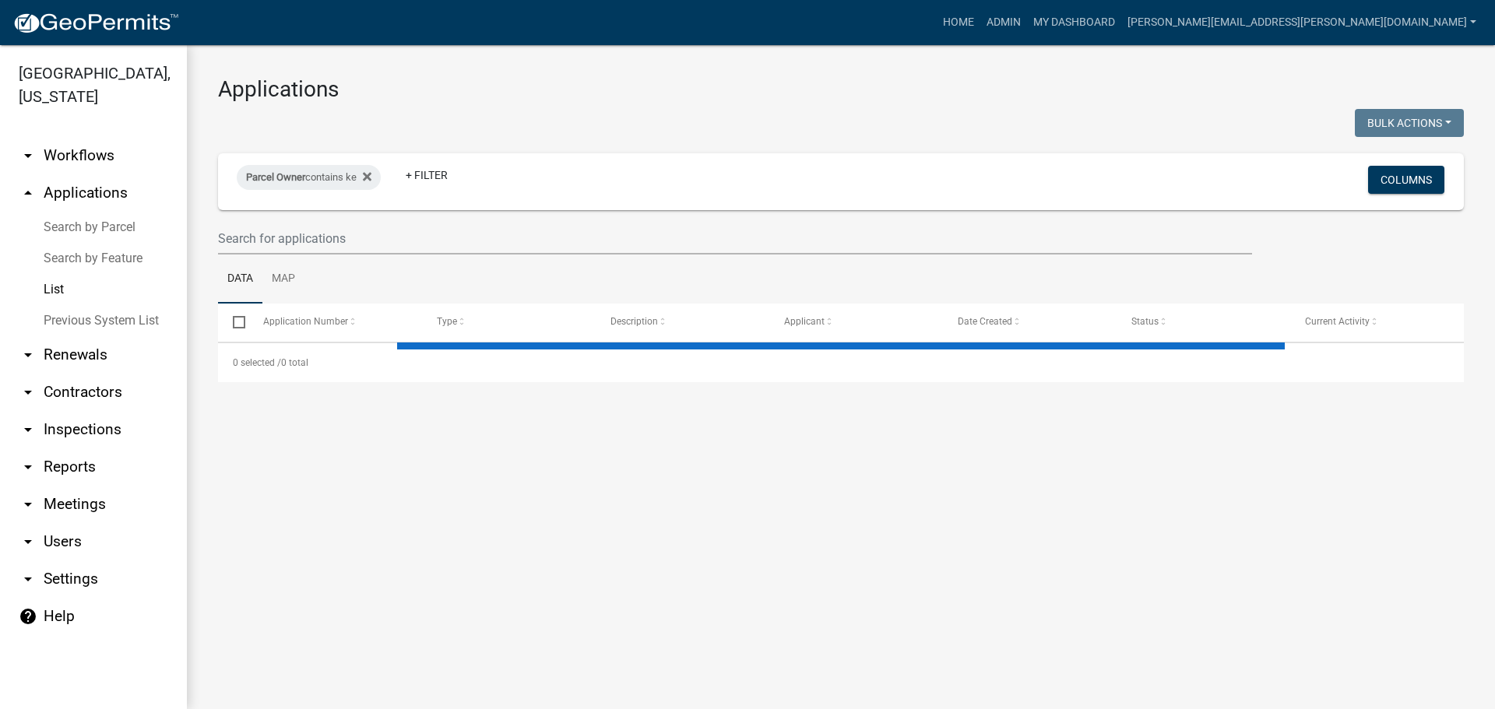
select select "3: 100"
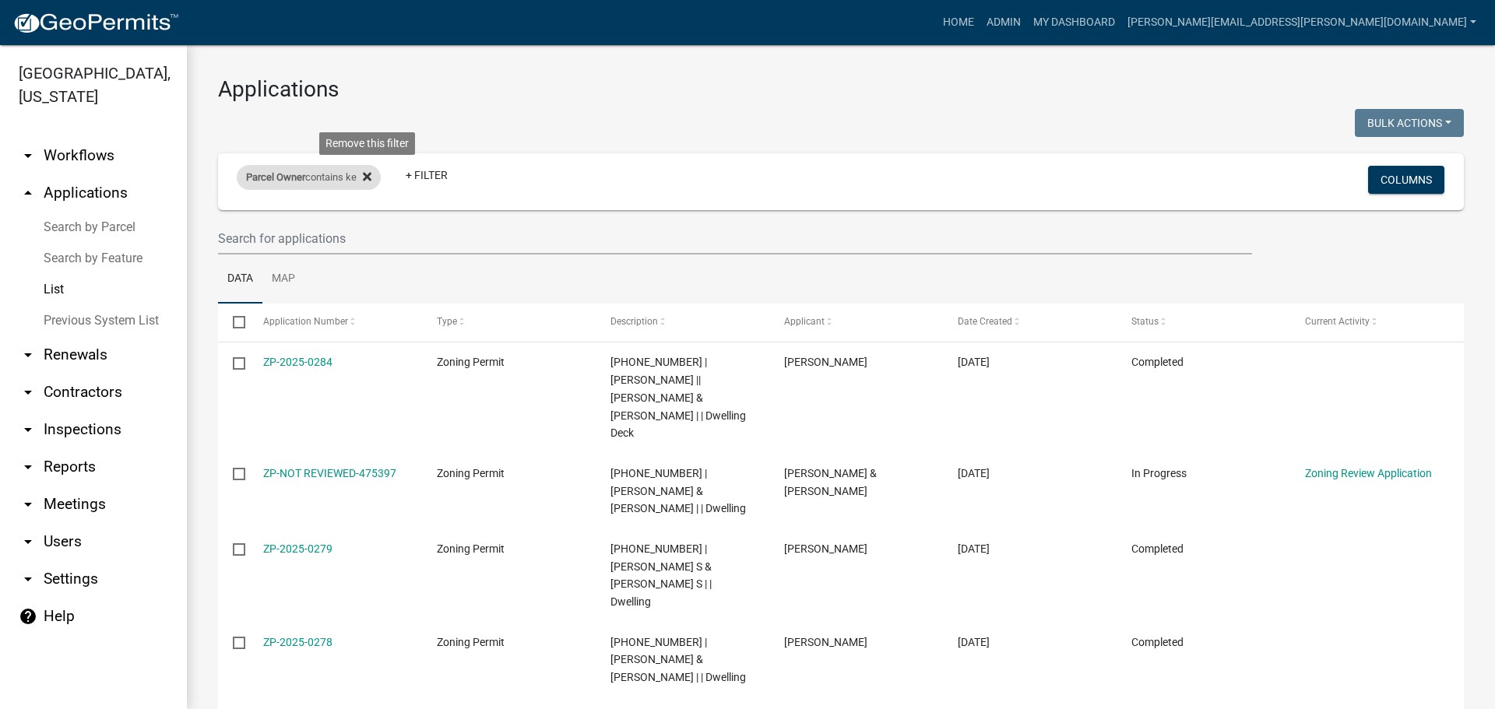
click at [371, 180] on icon at bounding box center [367, 177] width 9 height 12
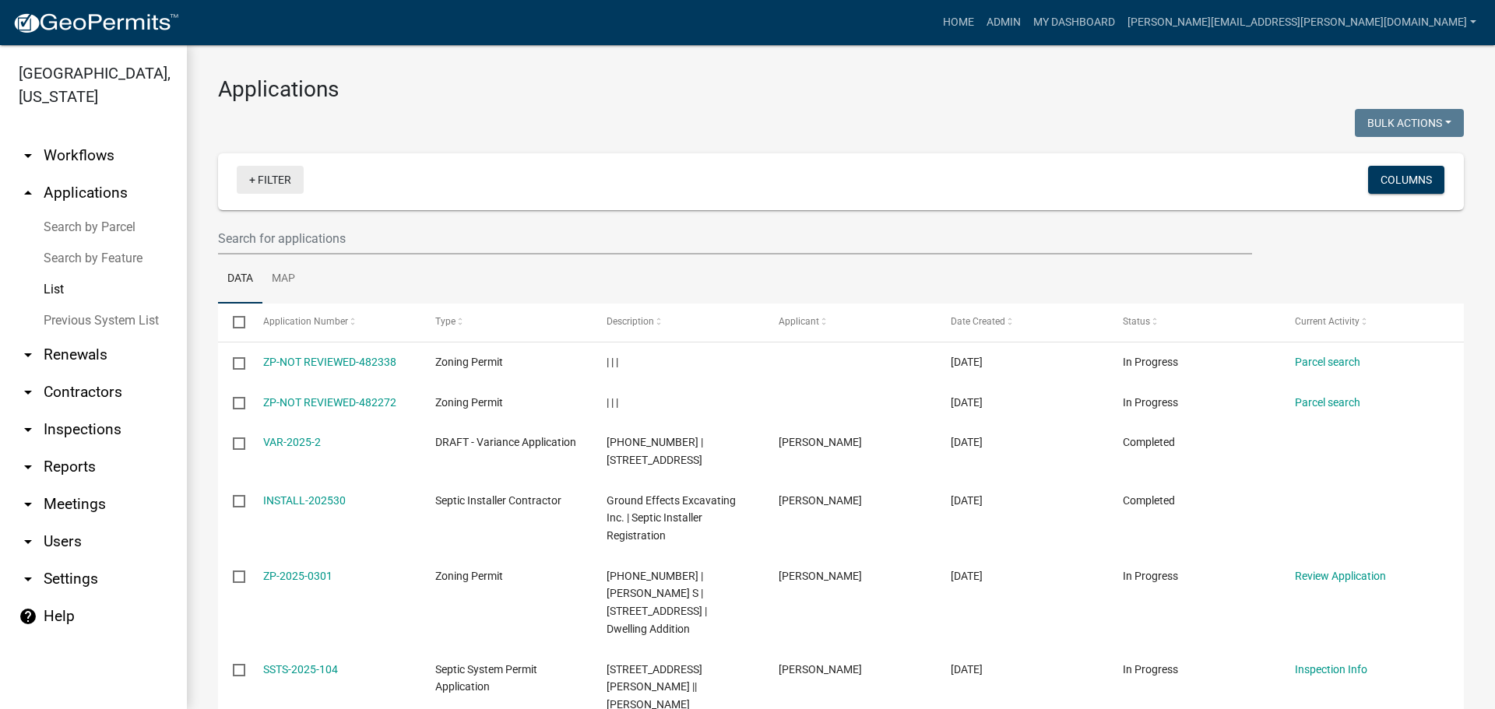
click at [277, 185] on link "+ Filter" at bounding box center [270, 180] width 67 height 28
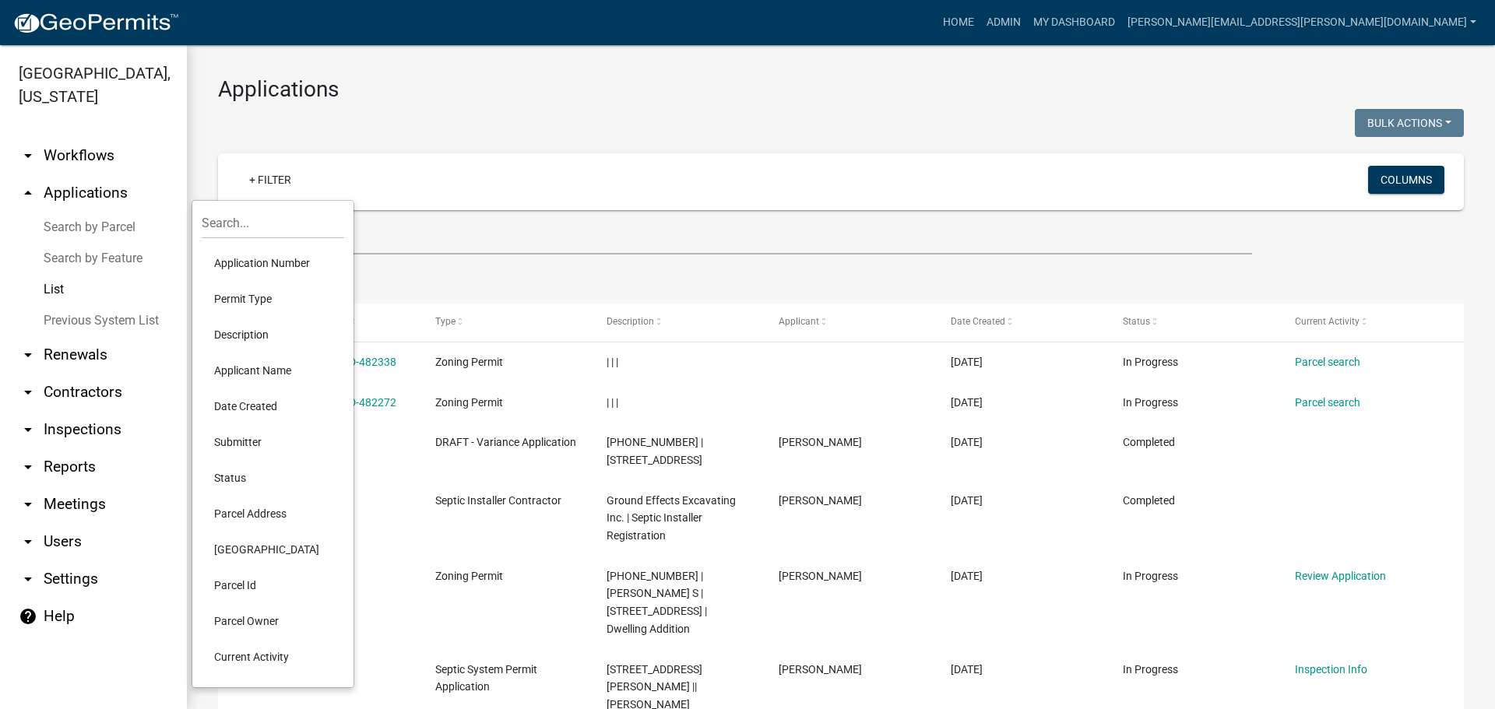
click at [259, 290] on li "Permit Type" at bounding box center [273, 299] width 142 height 36
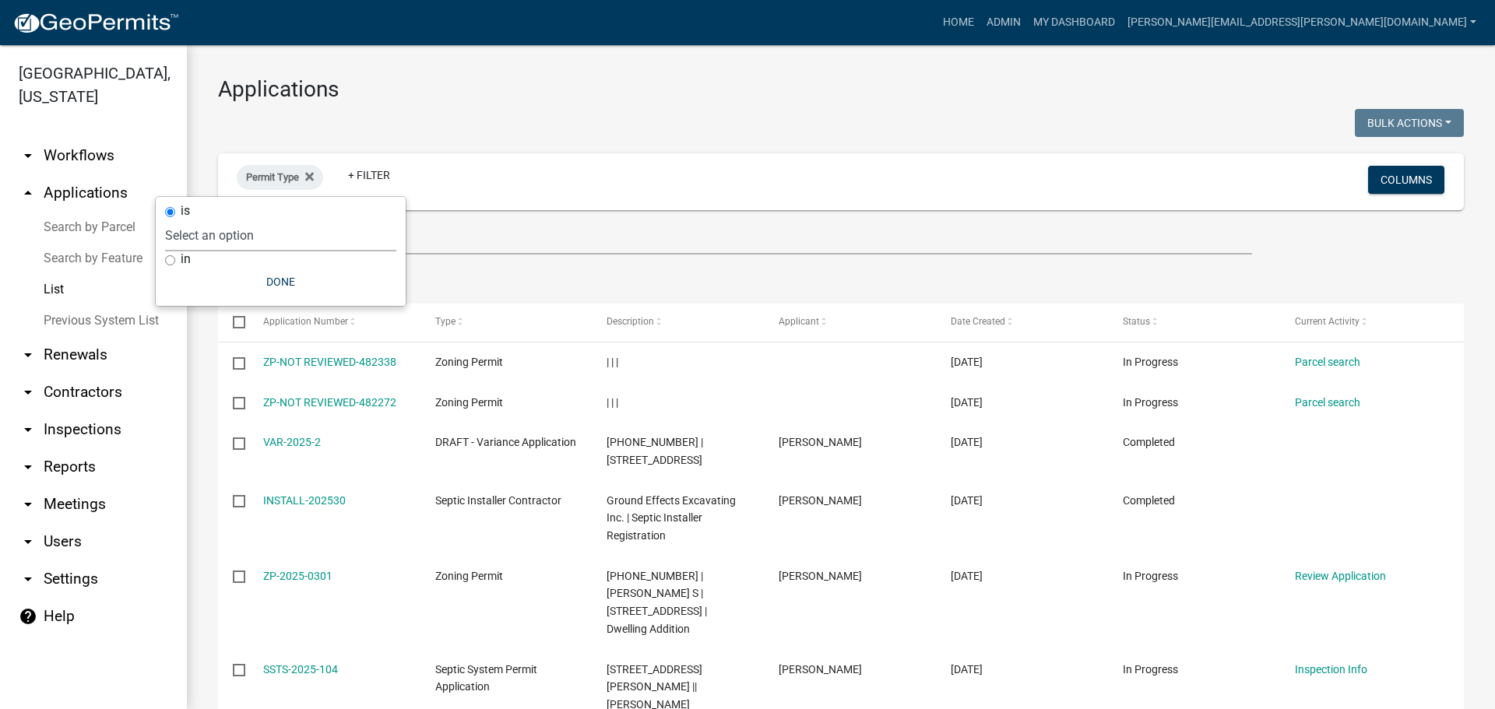
click at [266, 237] on select "Select an option Copy Of - Short Term Rental Registration DRAFT - CUP/IUP Appli…" at bounding box center [280, 236] width 231 height 32
click at [543, 160] on div "Permit Type + Filter Columns" at bounding box center [841, 181] width 1232 height 57
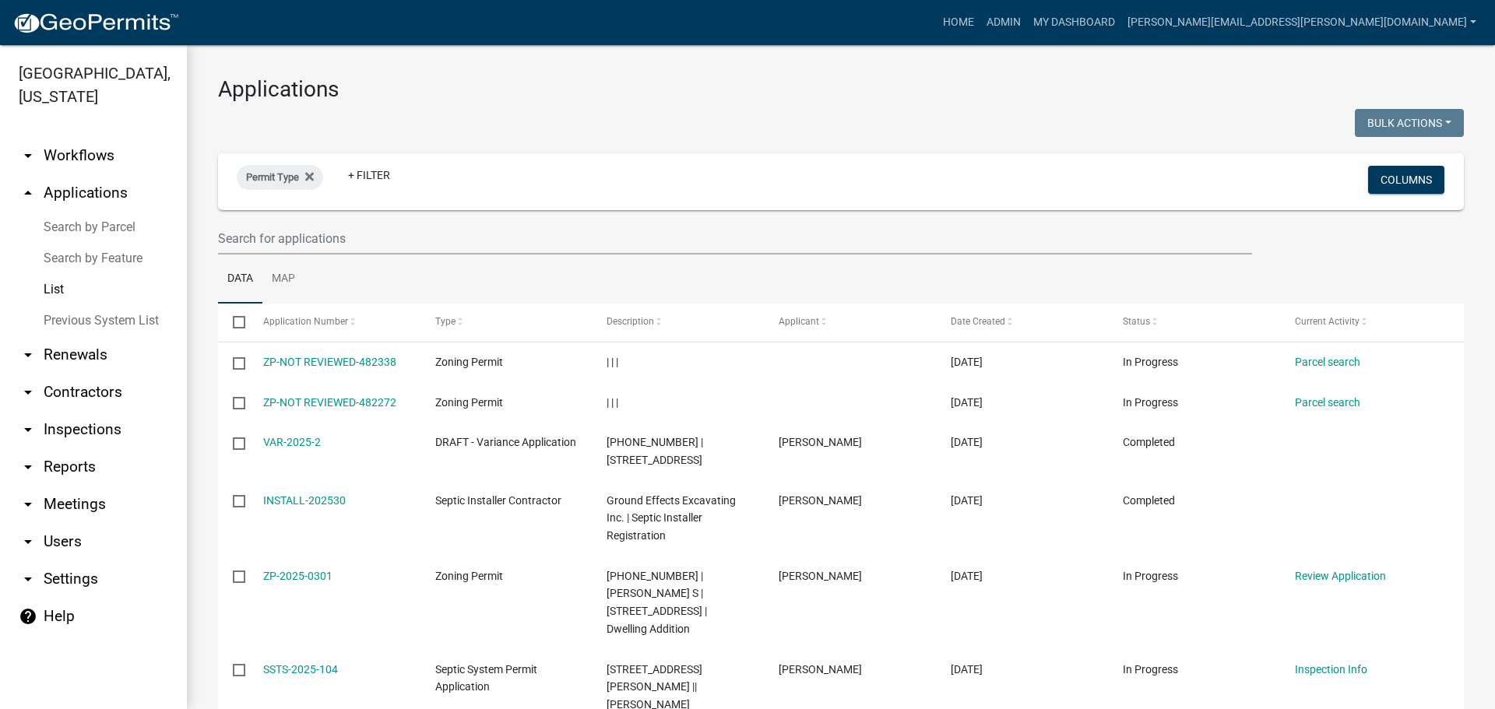
click at [90, 232] on link "Search by Parcel" at bounding box center [93, 227] width 187 height 31
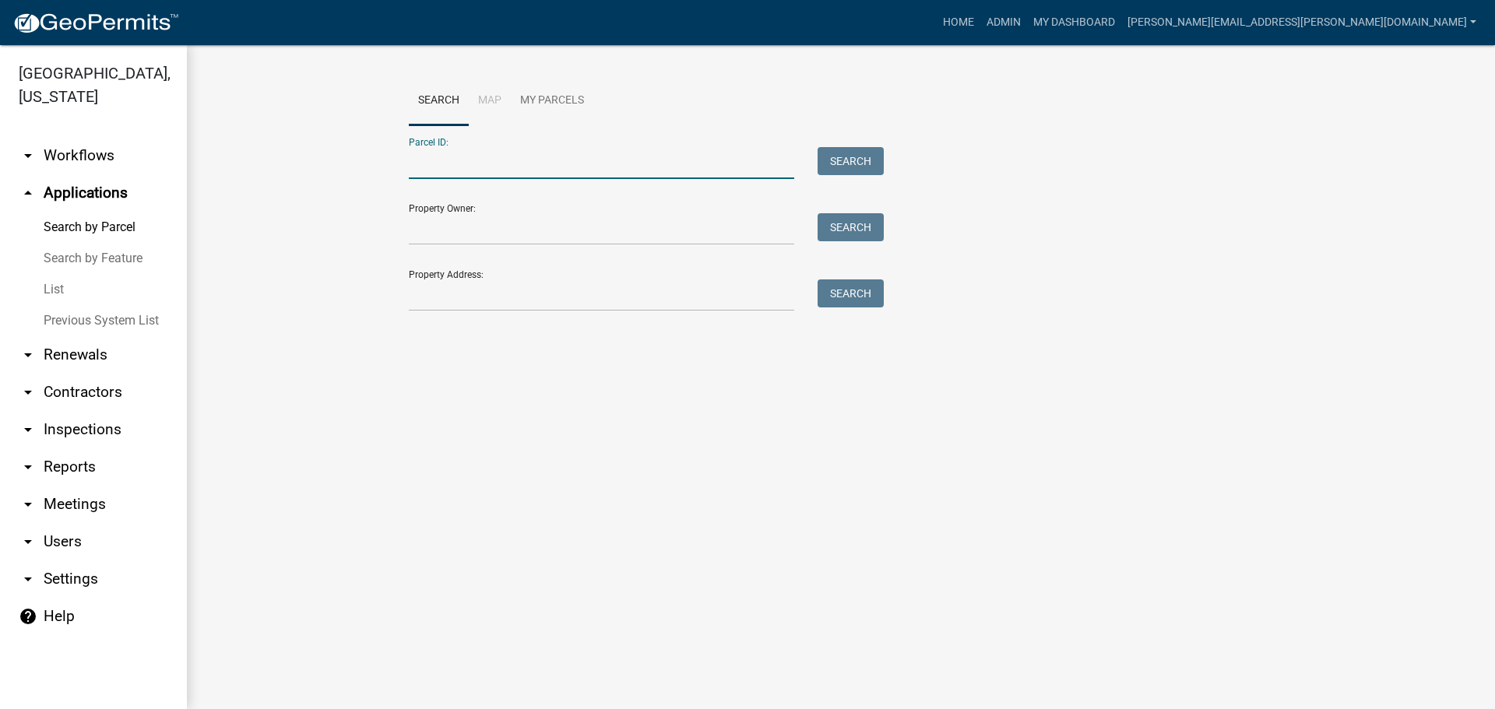
click at [443, 161] on input "Parcel ID:" at bounding box center [601, 163] width 385 height 32
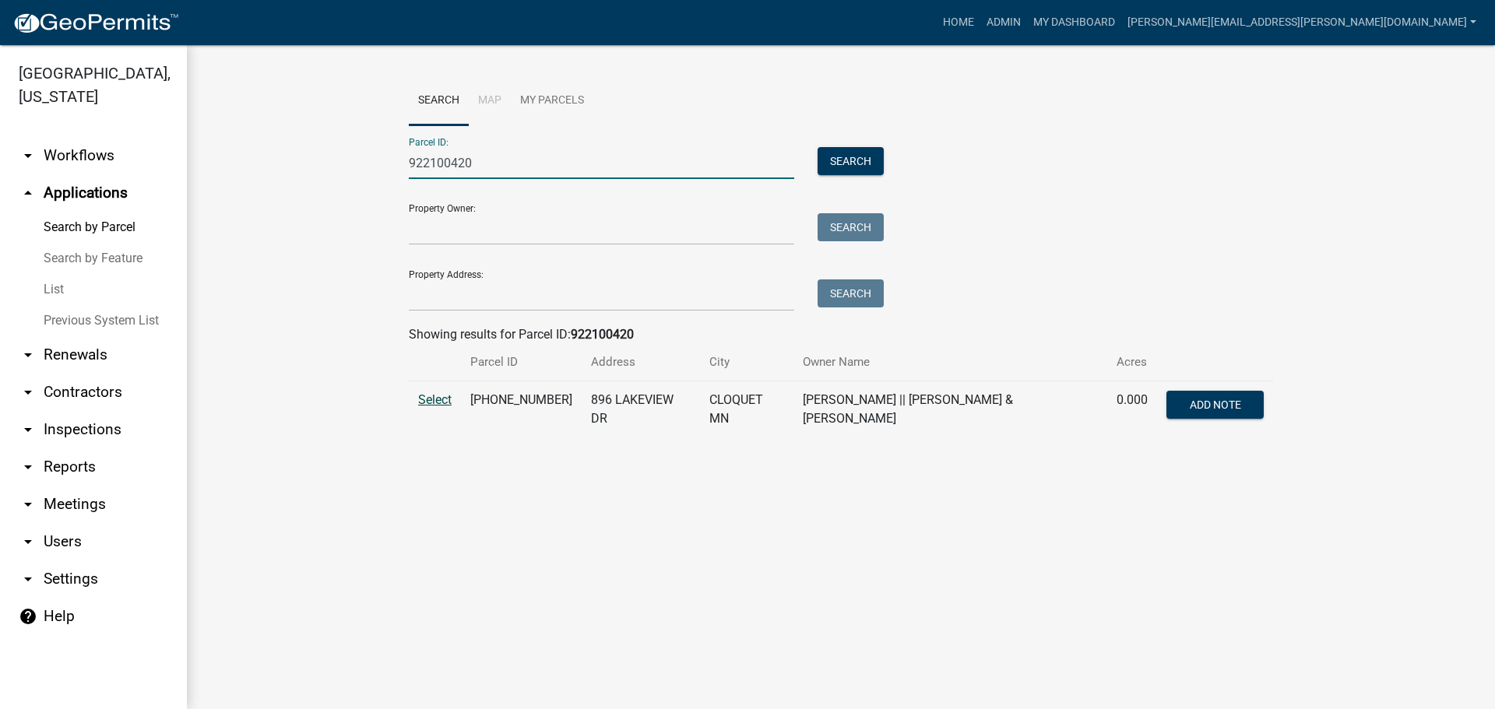
type input "922100420"
click at [433, 396] on span "Select" at bounding box center [434, 399] width 33 height 15
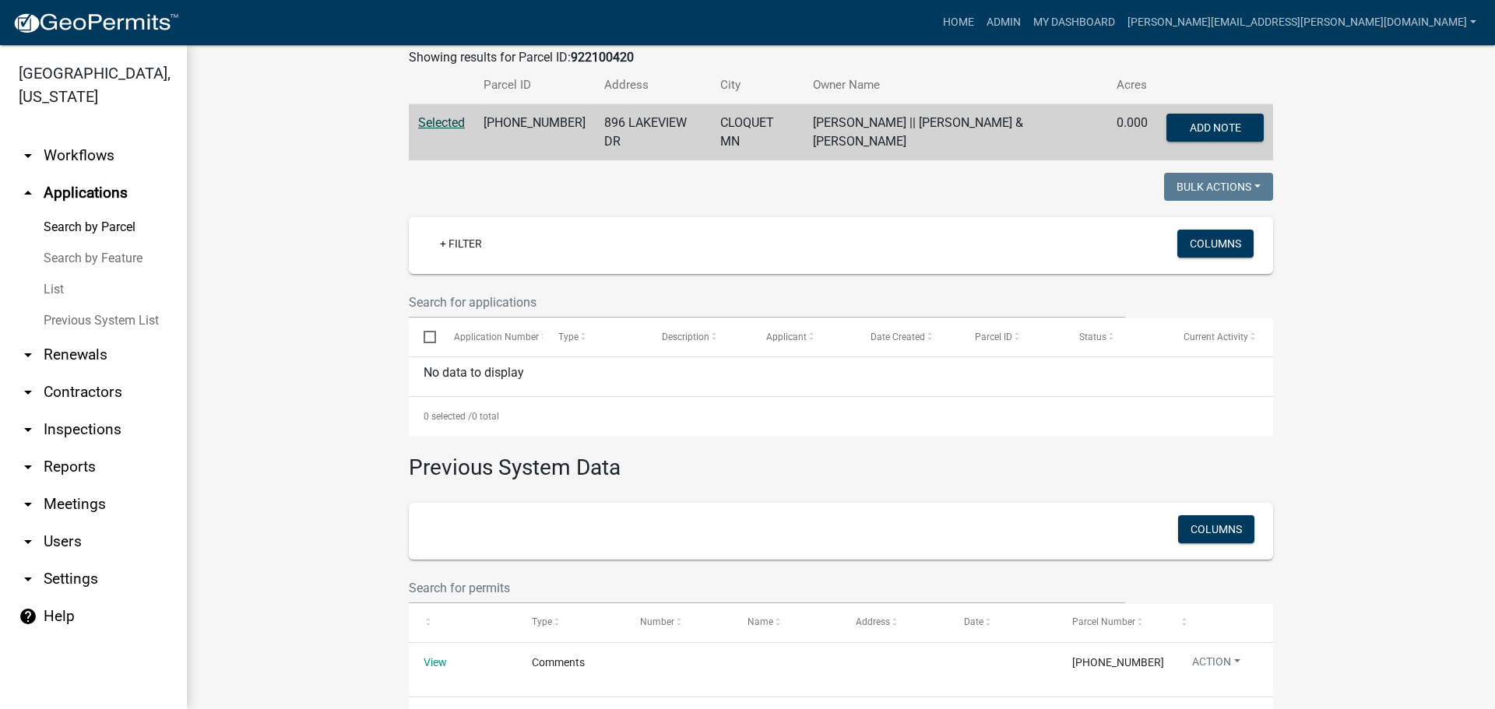
scroll to position [330, 0]
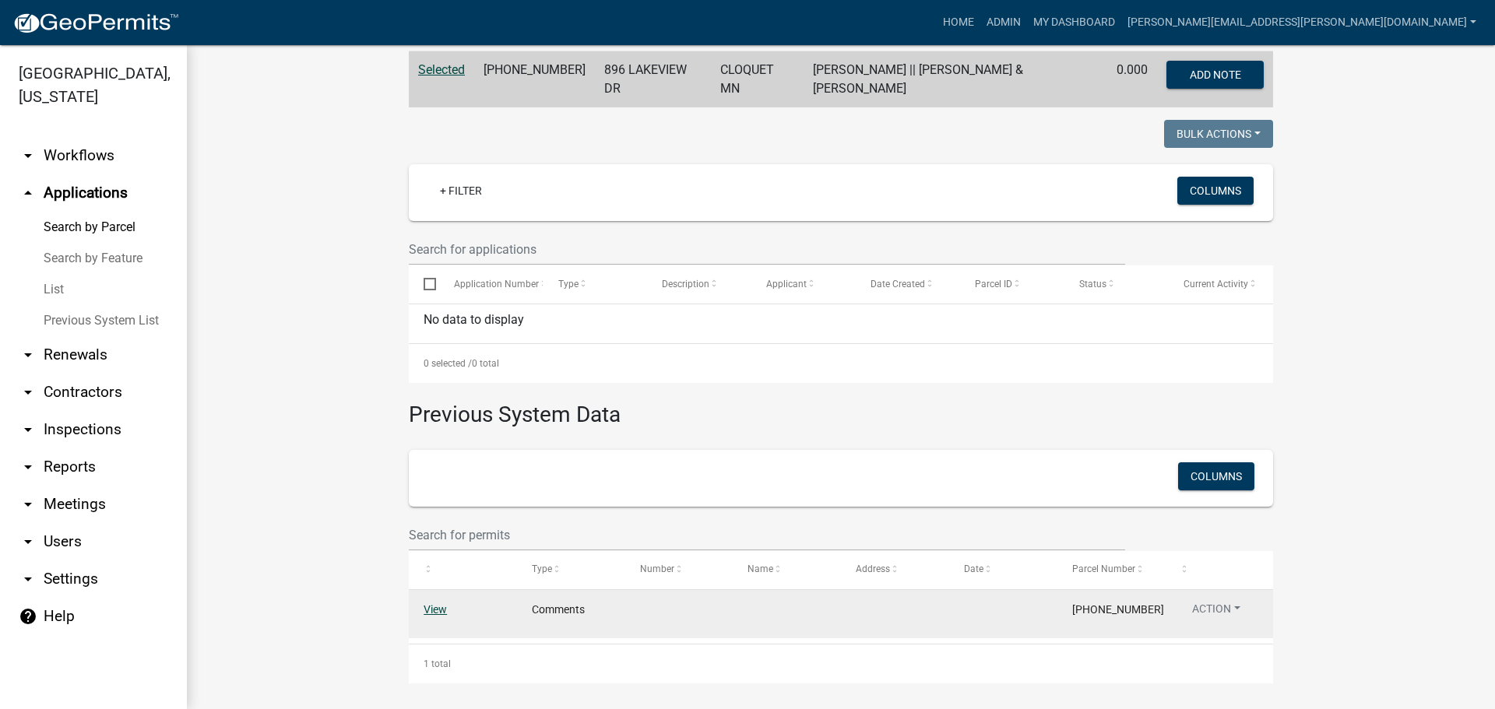
click at [437, 603] on link "View" at bounding box center [435, 609] width 23 height 12
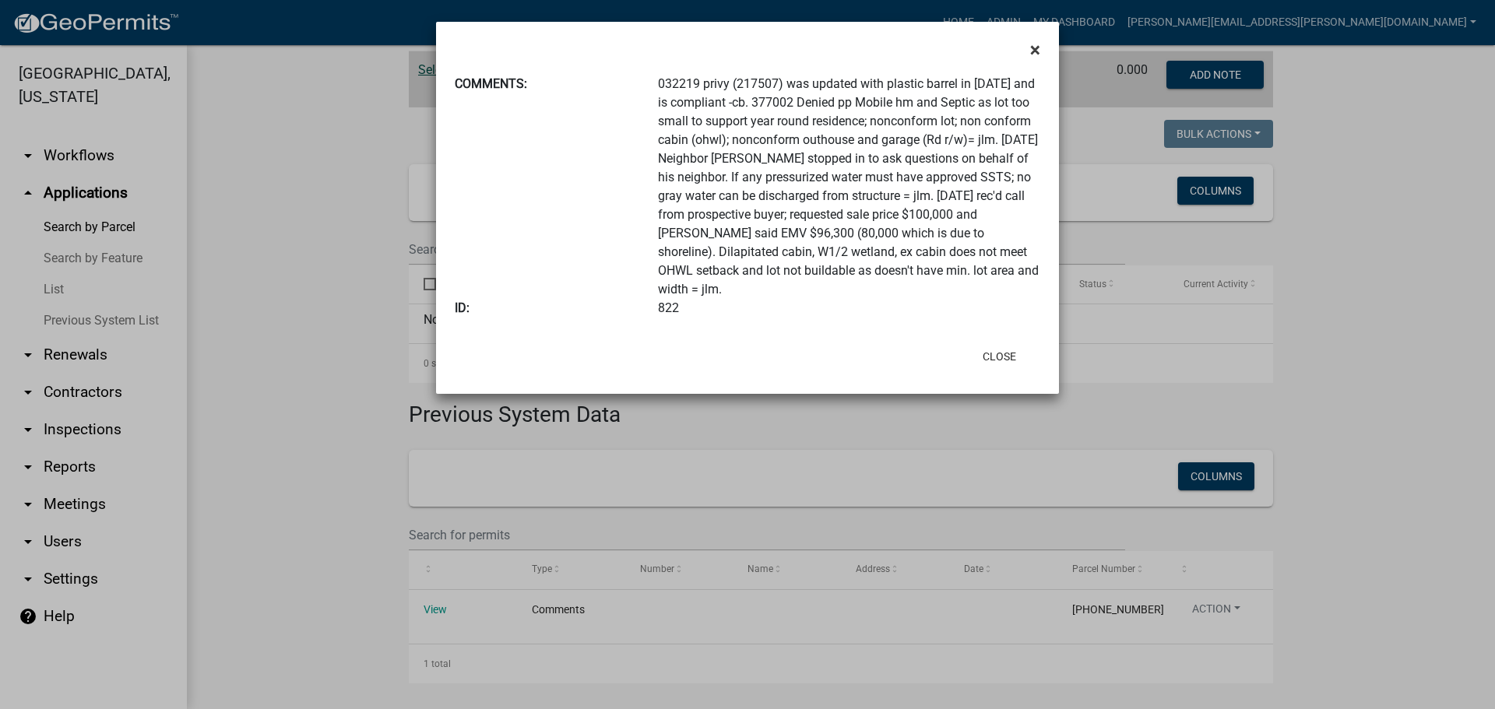
click at [1038, 50] on span "×" at bounding box center [1035, 50] width 10 height 22
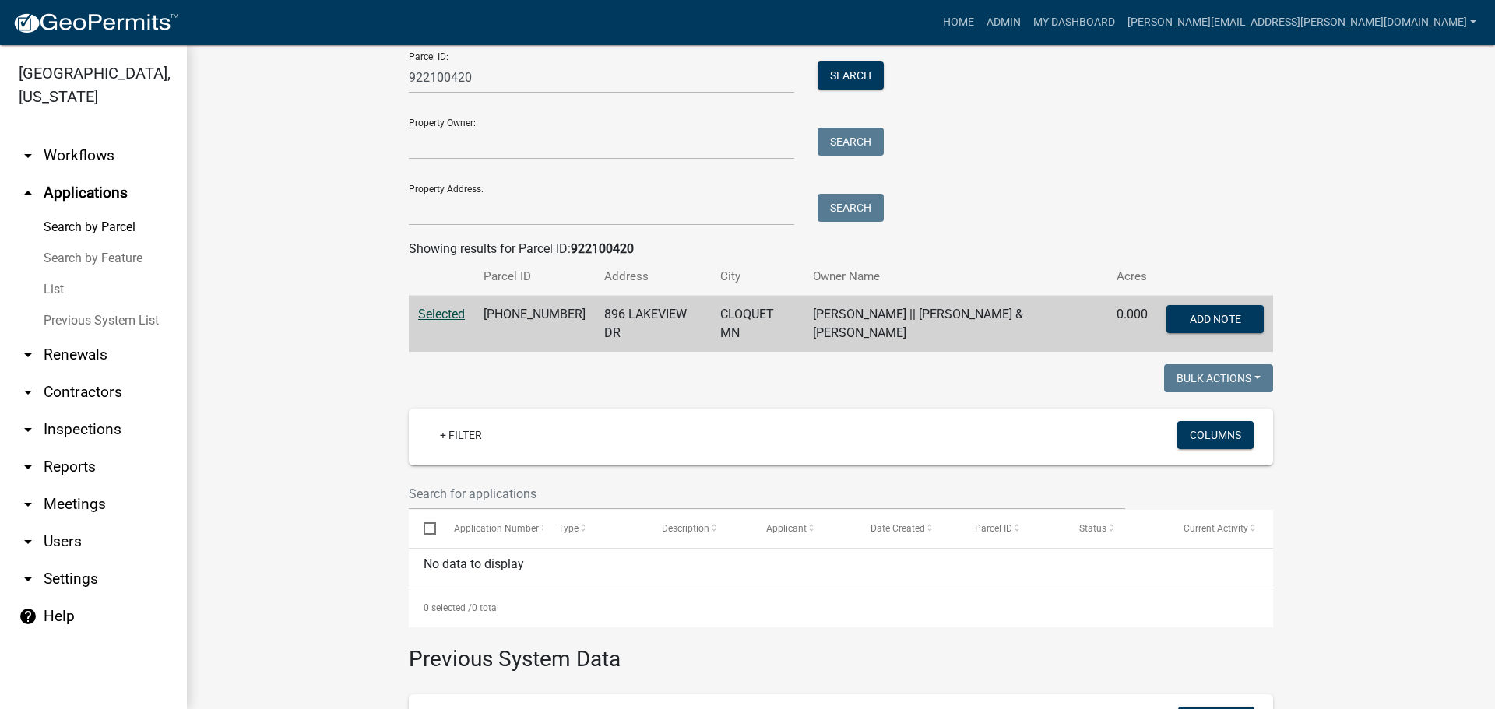
scroll to position [0, 0]
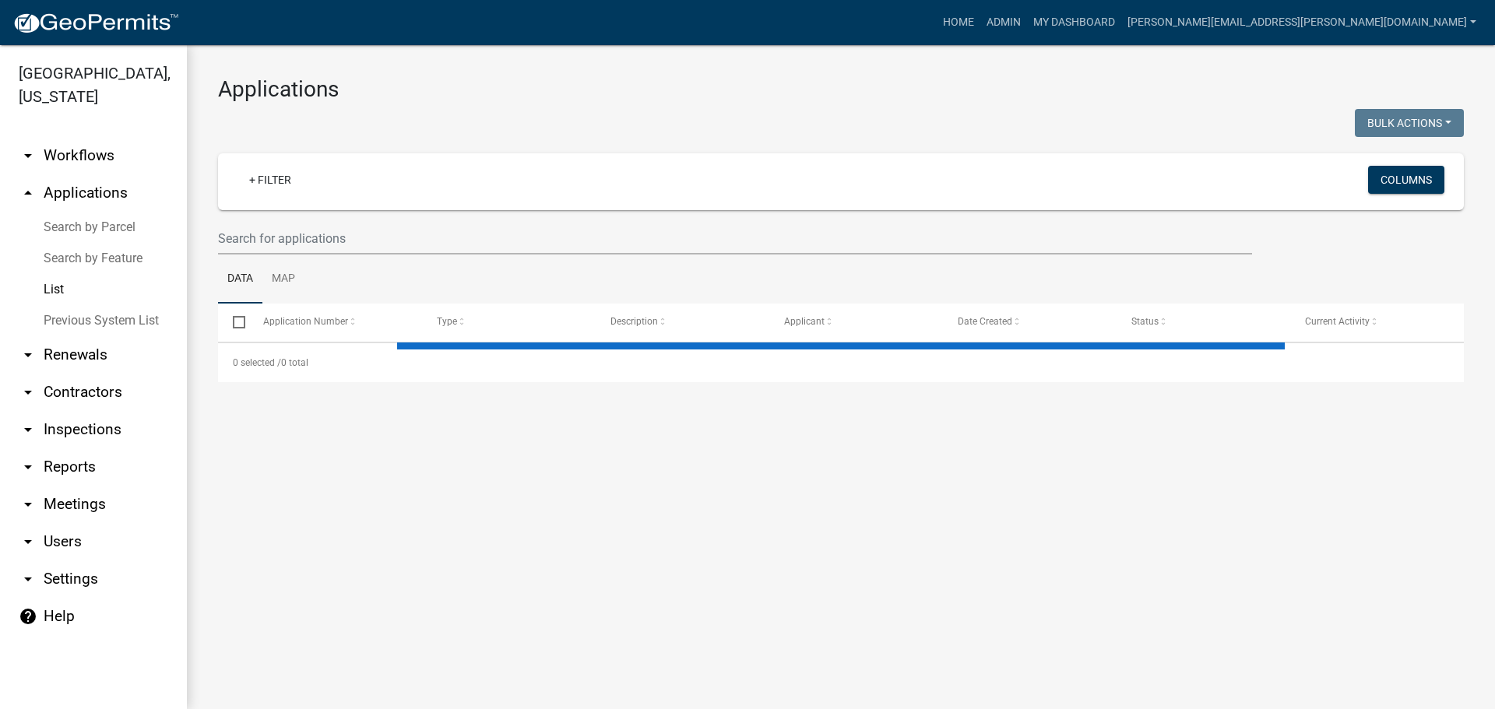
select select "3: 100"
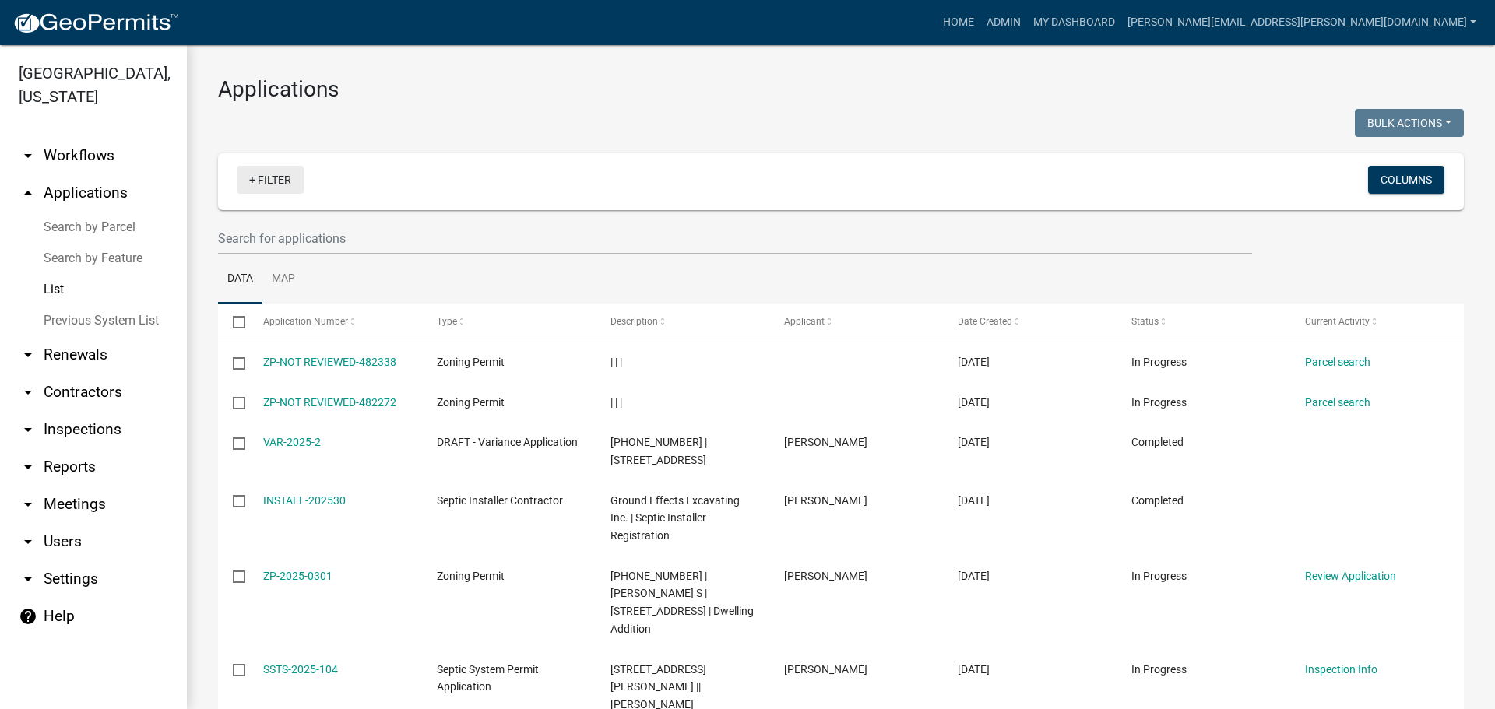
click at [266, 178] on link "+ Filter" at bounding box center [270, 180] width 67 height 28
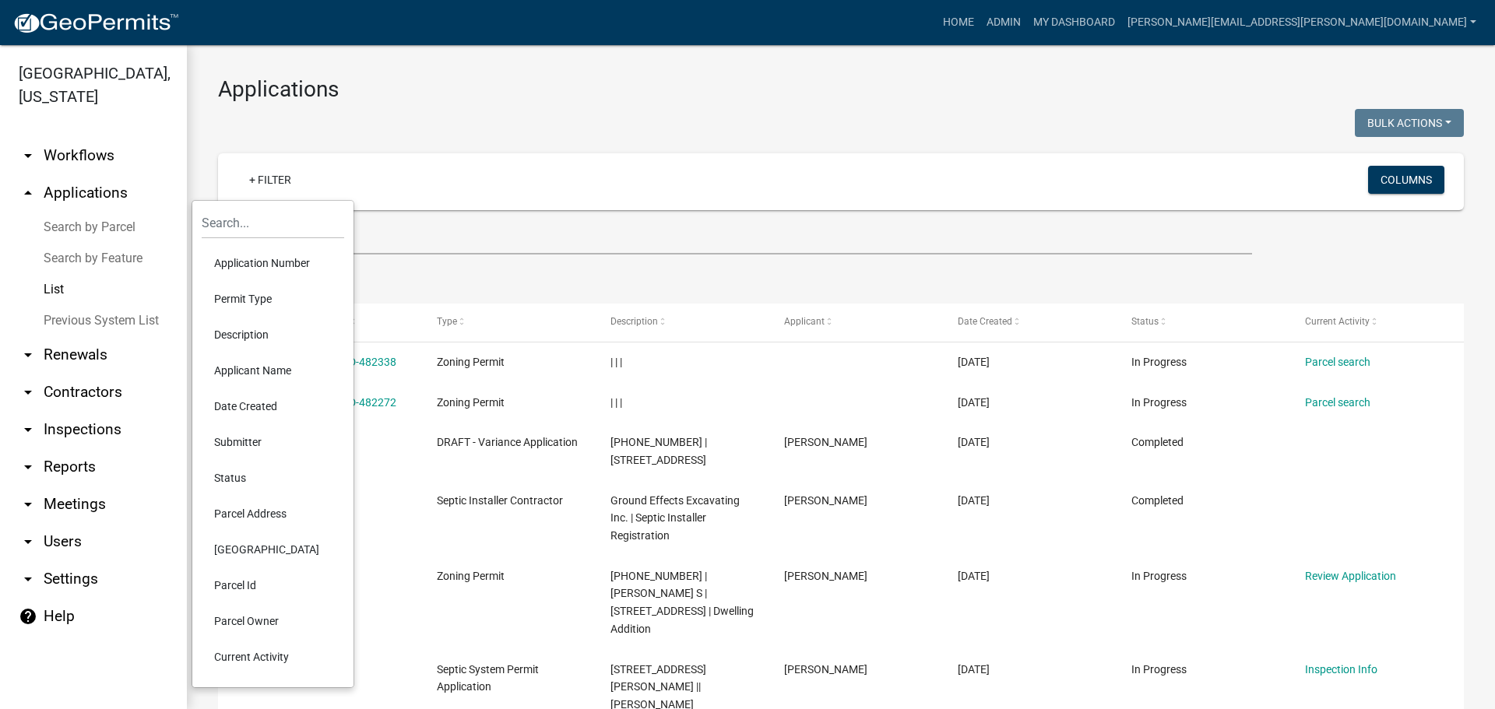
click at [234, 372] on li "Applicant Name" at bounding box center [273, 371] width 142 height 36
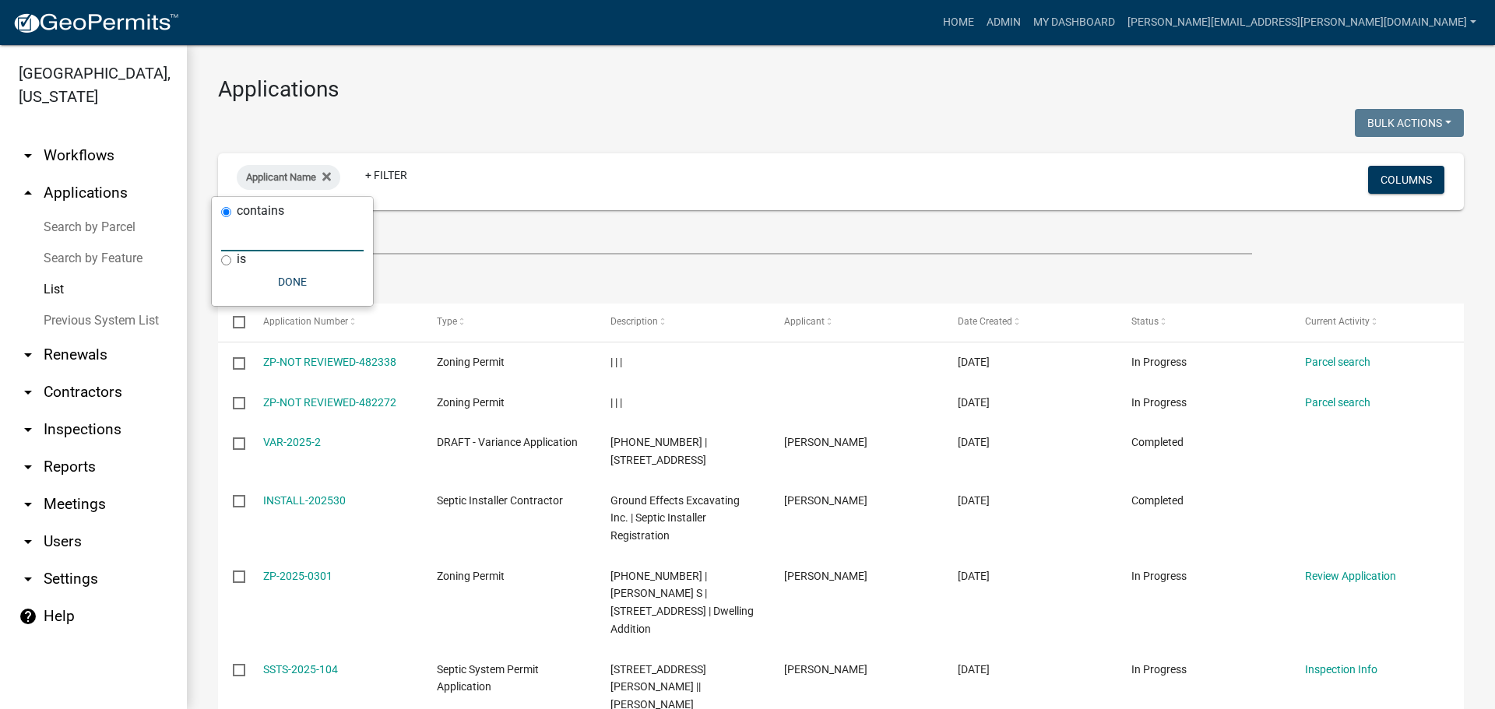
click at [278, 237] on input "text" at bounding box center [292, 236] width 142 height 32
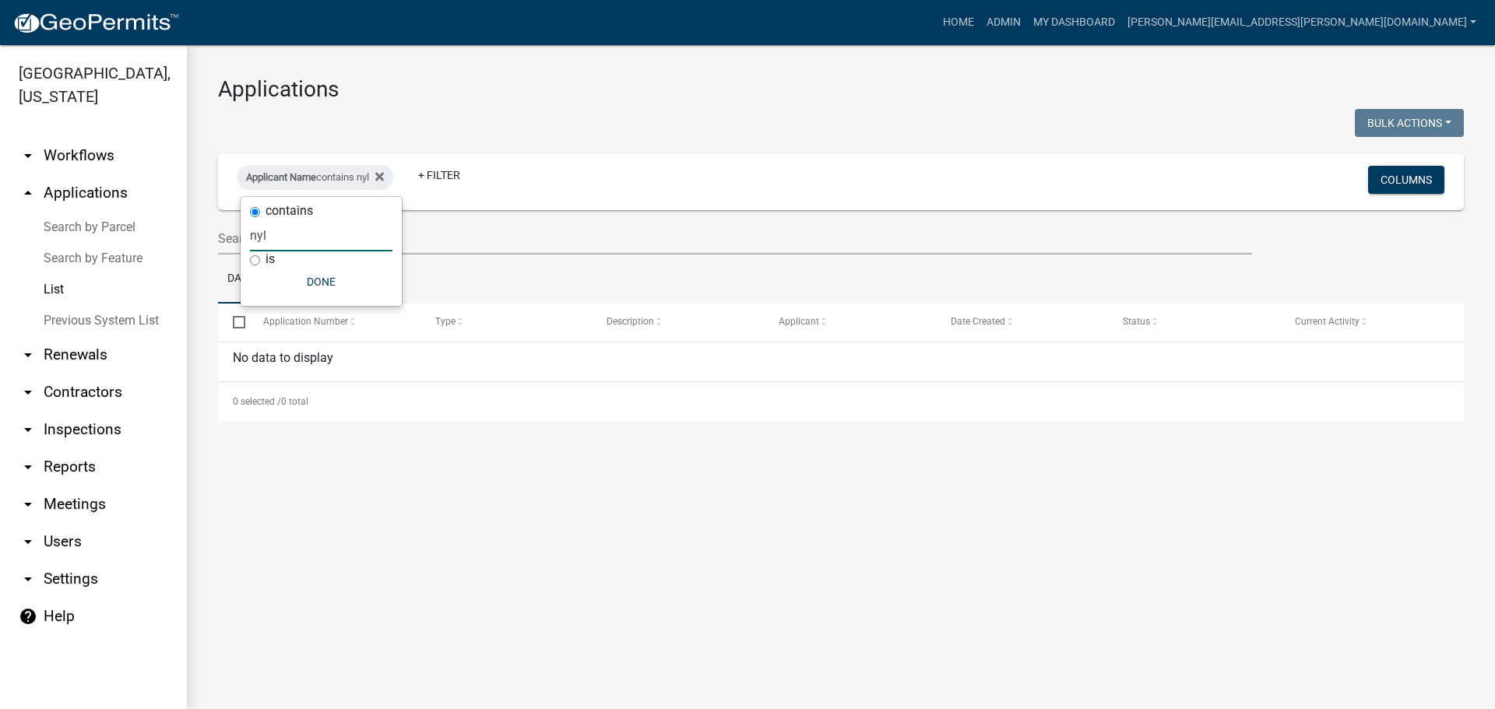
type input "ny"
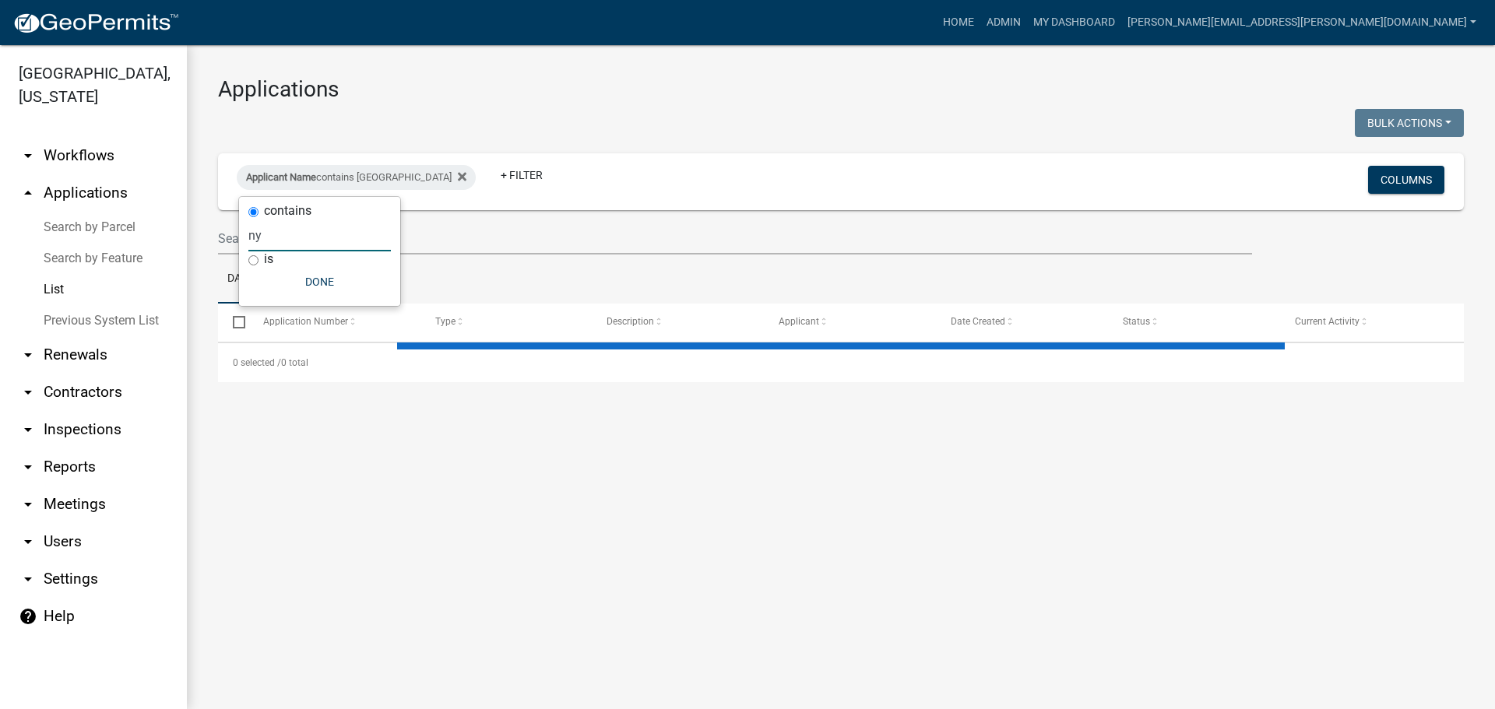
select select "3: 100"
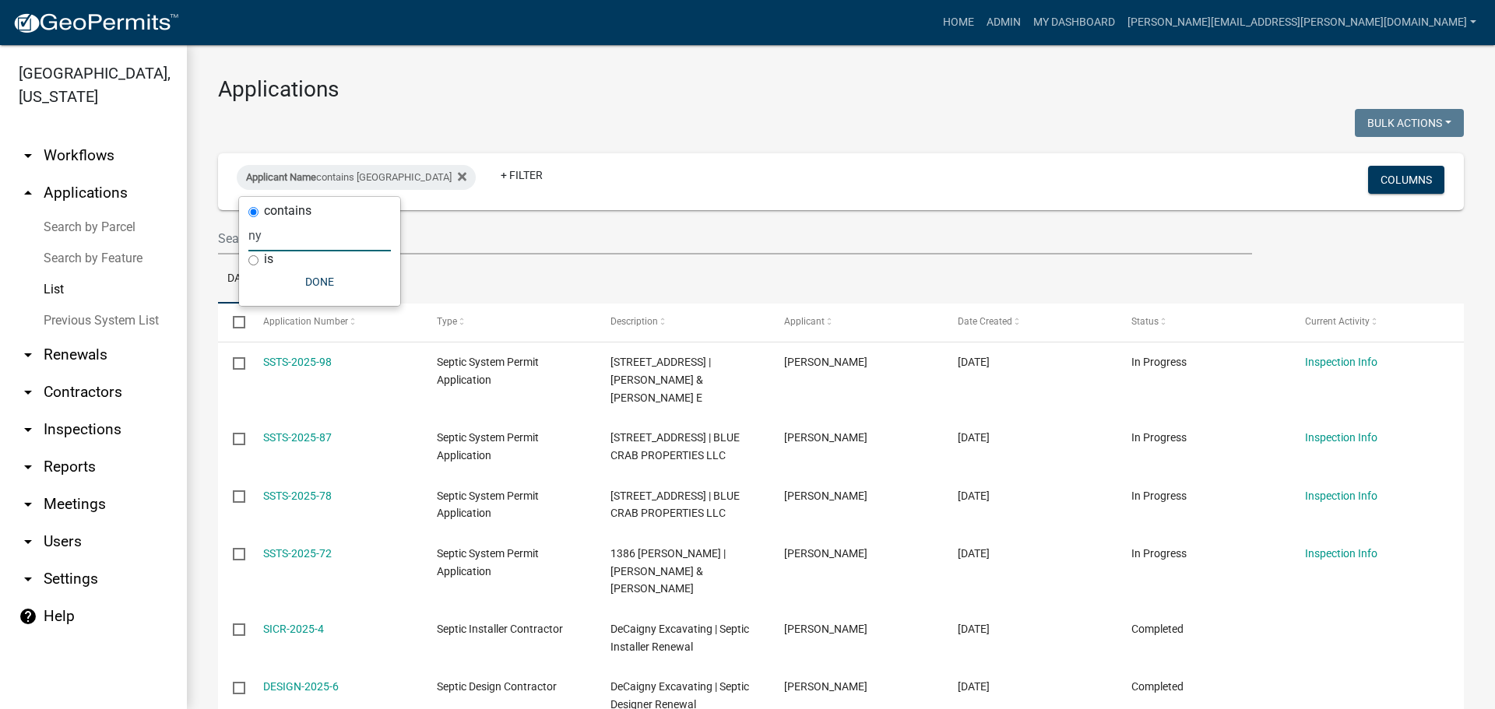
type input "n"
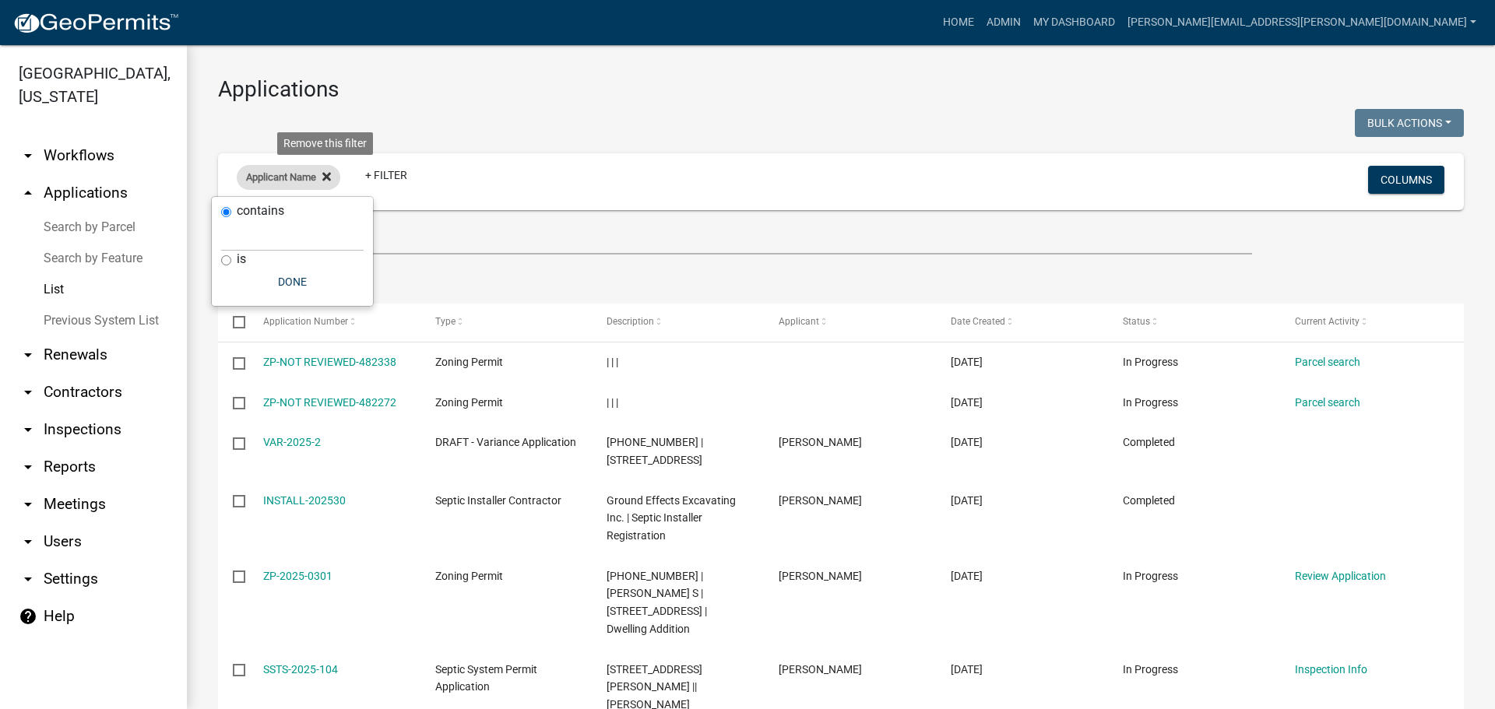
click at [329, 173] on icon at bounding box center [326, 177] width 9 height 12
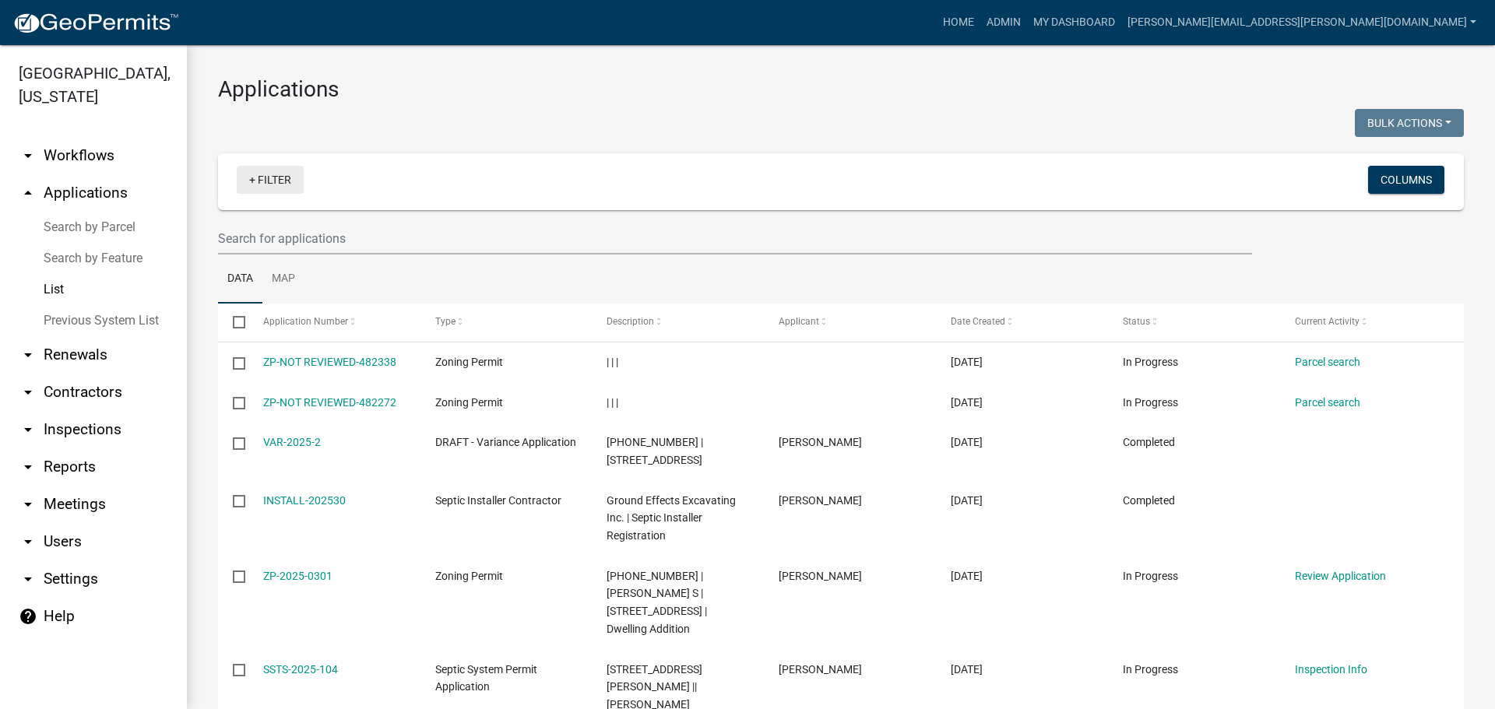
click at [283, 176] on link "+ Filter" at bounding box center [270, 180] width 67 height 28
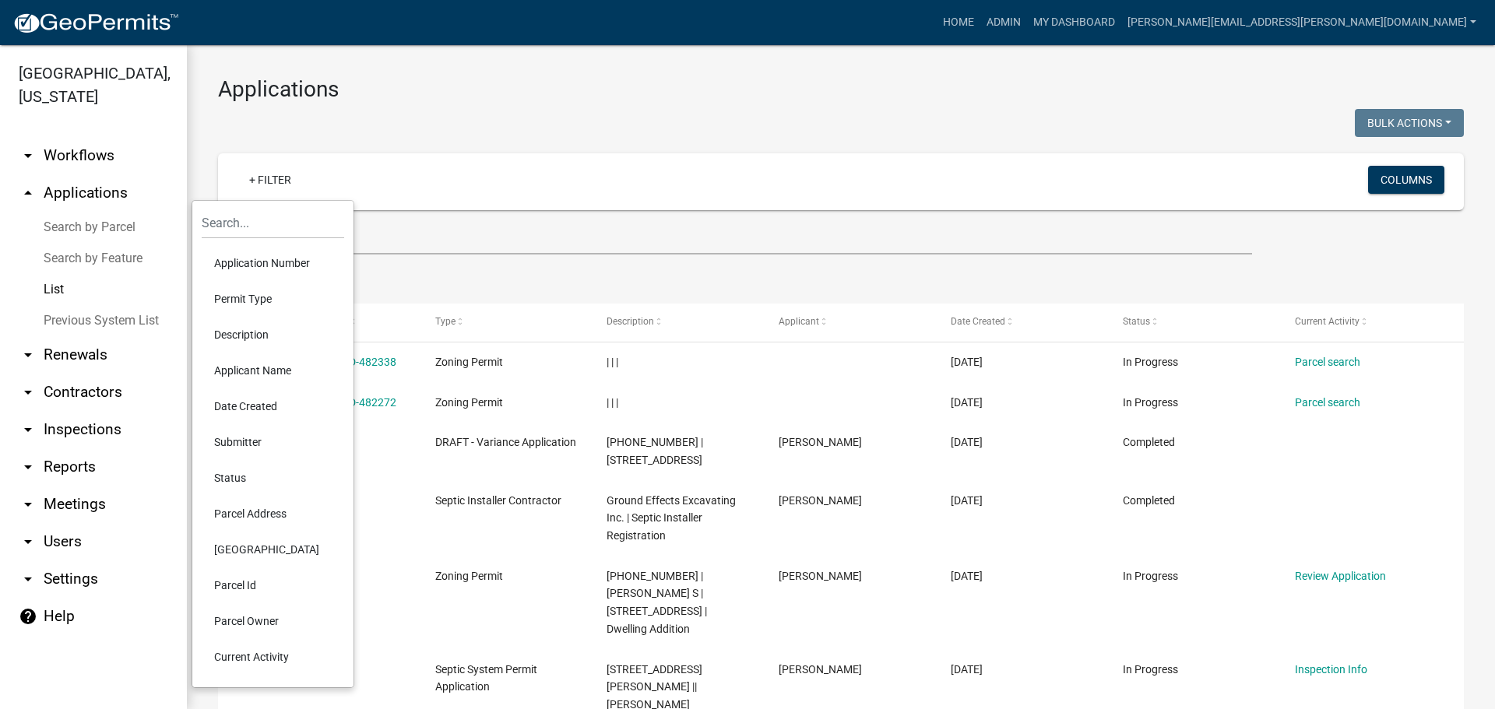
click at [237, 578] on li "Parcel Id" at bounding box center [273, 586] width 142 height 36
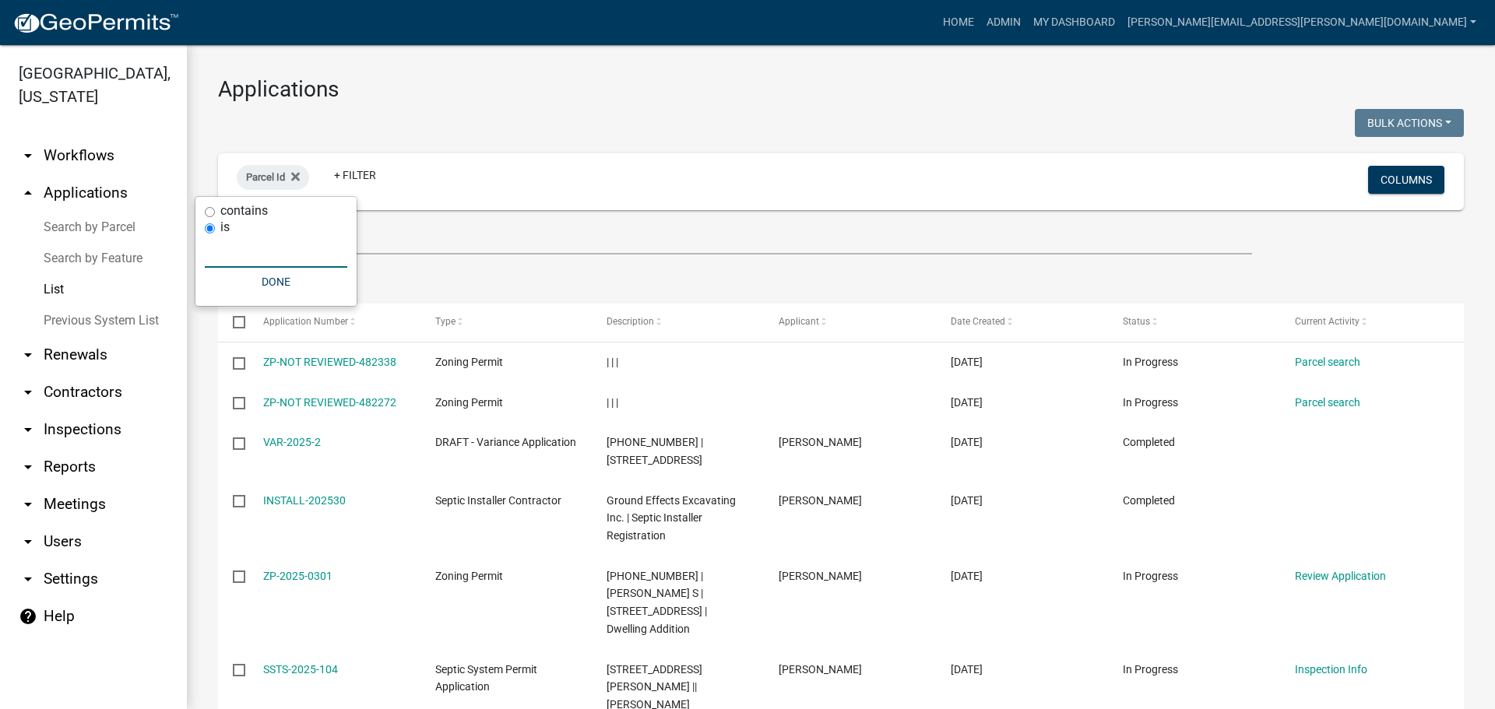
click at [254, 253] on input "text" at bounding box center [276, 252] width 142 height 32
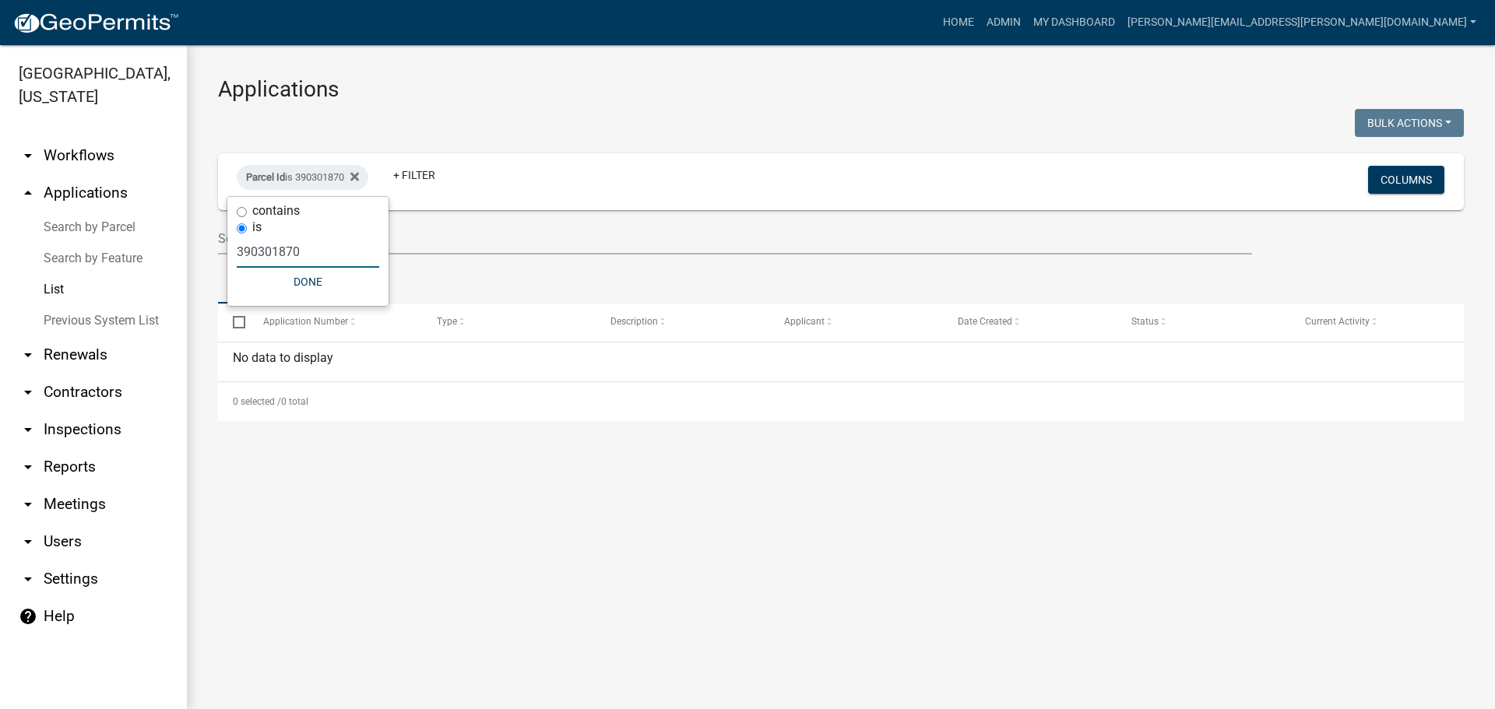
drag, startPoint x: 357, startPoint y: 258, endPoint x: 237, endPoint y: 266, distance: 120.2
click at [237, 266] on input "390301870" at bounding box center [308, 252] width 142 height 32
type input "921800020"
click at [359, 179] on icon at bounding box center [354, 177] width 9 height 12
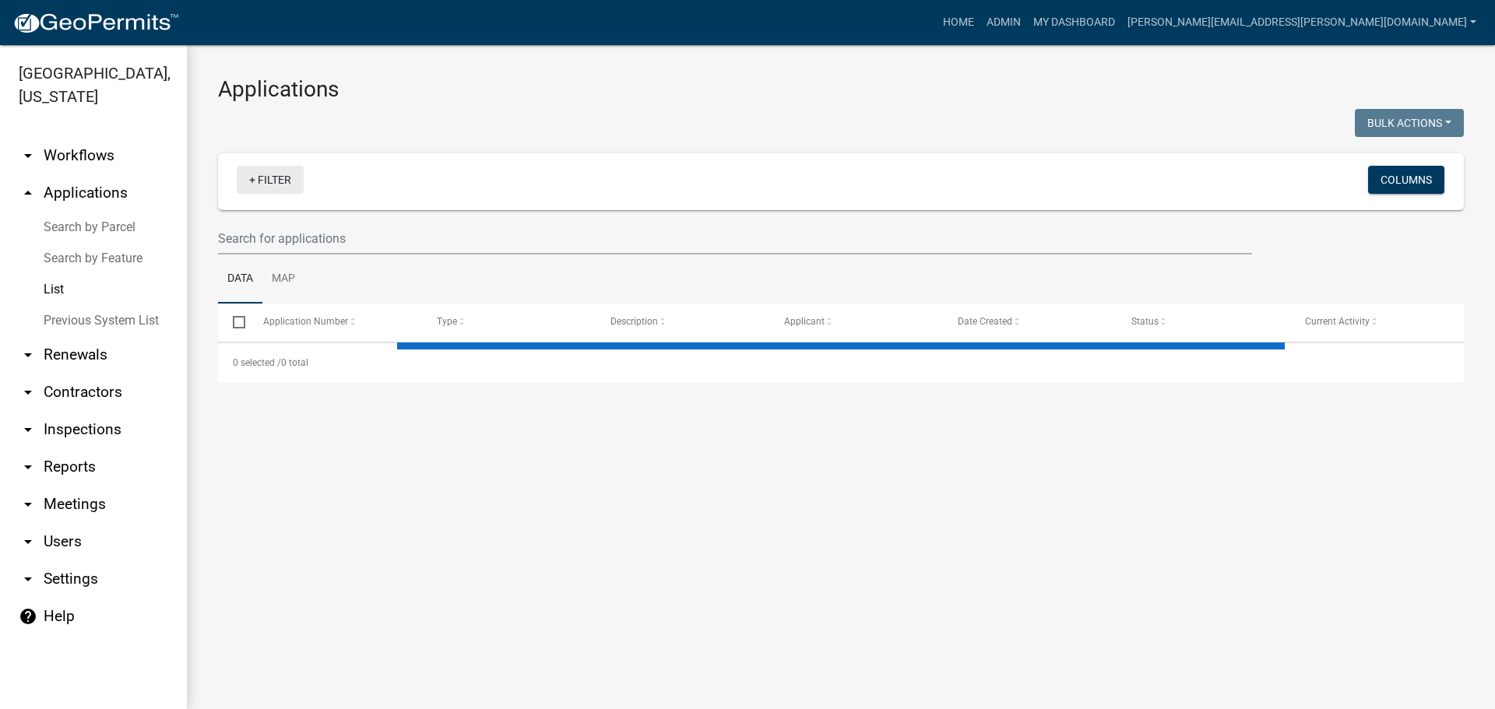
click at [281, 180] on link "+ Filter" at bounding box center [270, 180] width 67 height 28
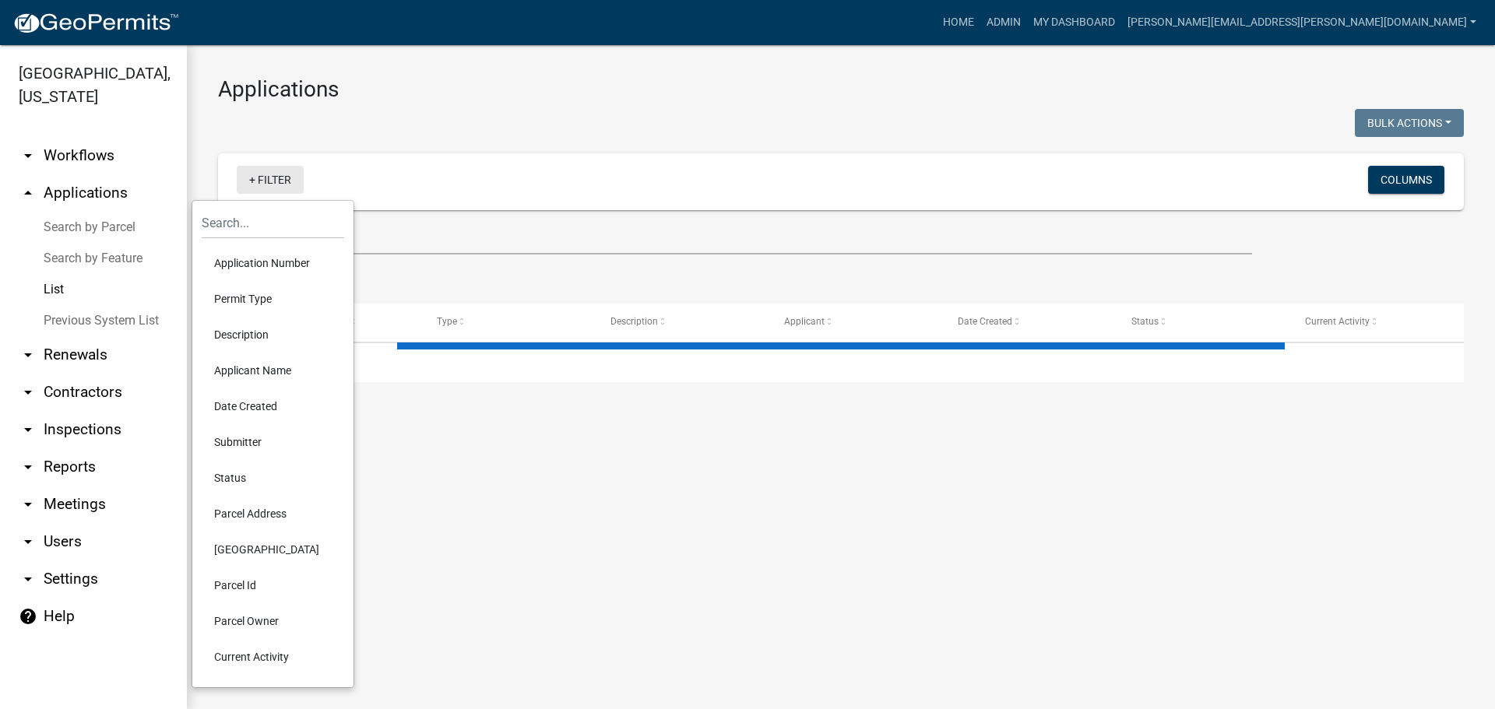
select select "3: 100"
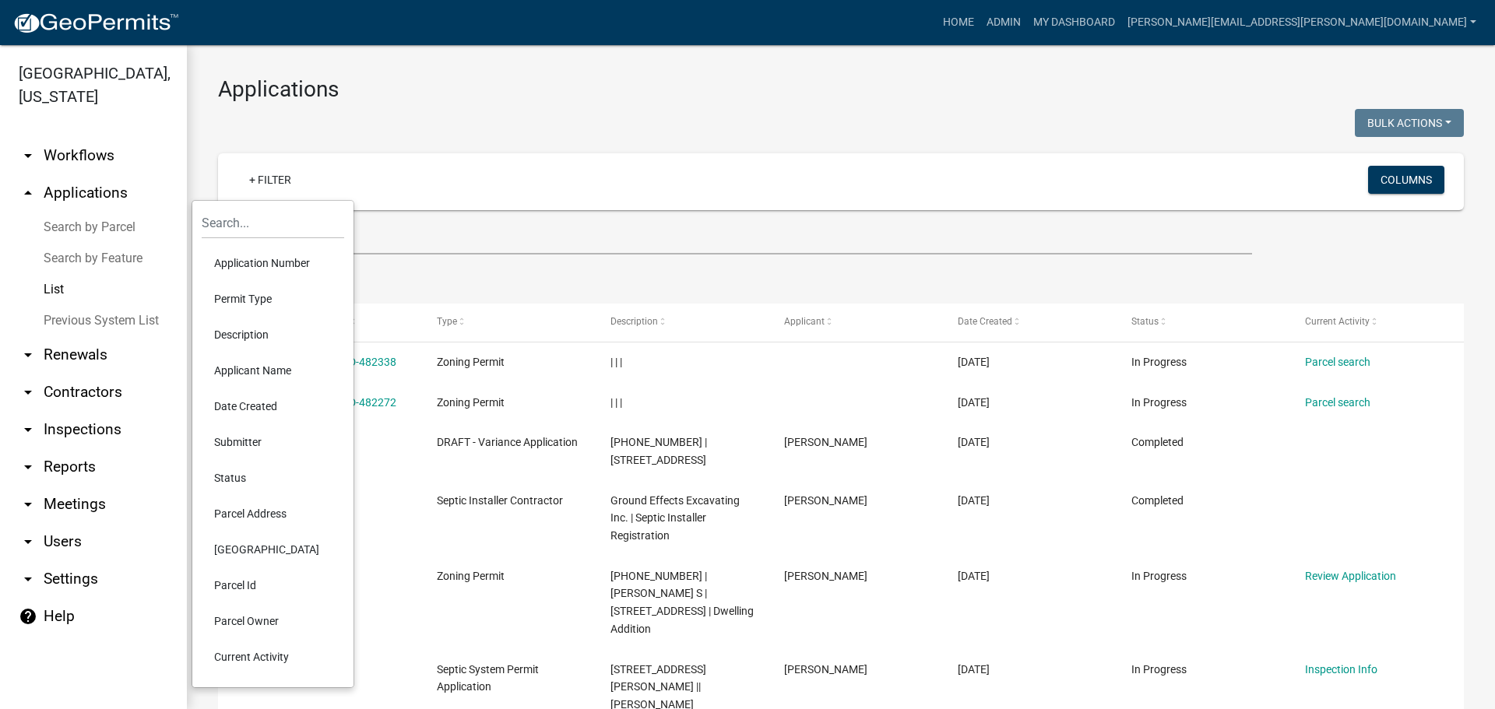
click at [256, 623] on li "Parcel Owner" at bounding box center [273, 621] width 142 height 36
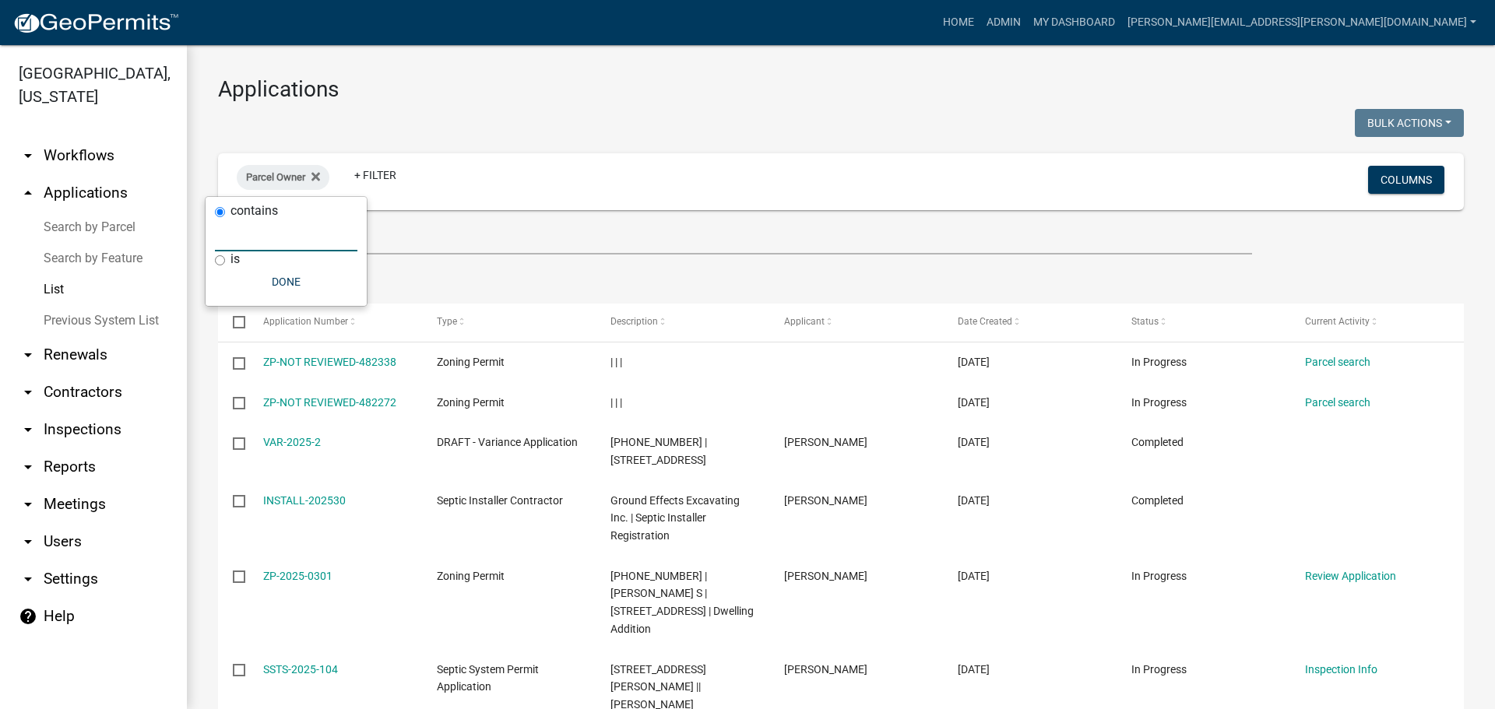
click at [250, 241] on input "text" at bounding box center [286, 236] width 142 height 32
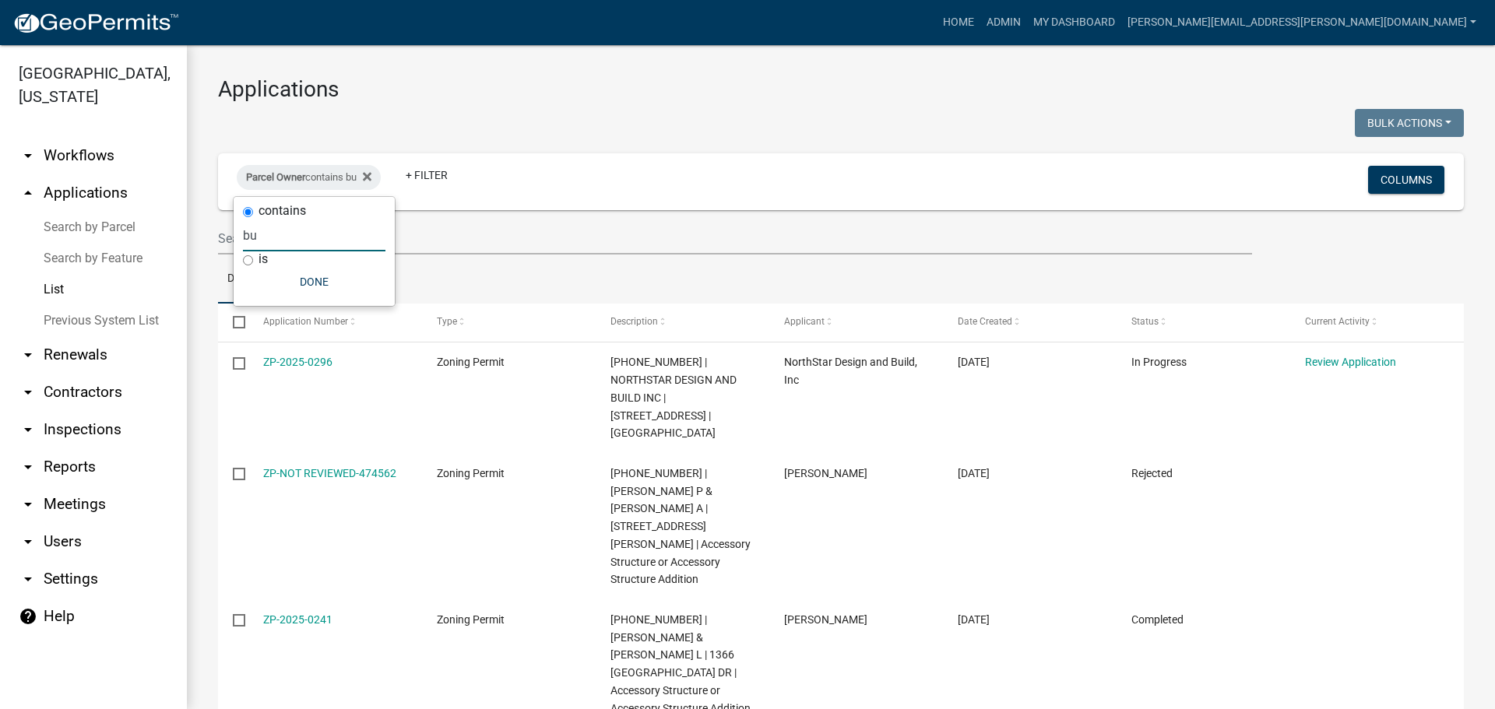
type input "bu"
